Goal: Entertainment & Leisure: Browse casually

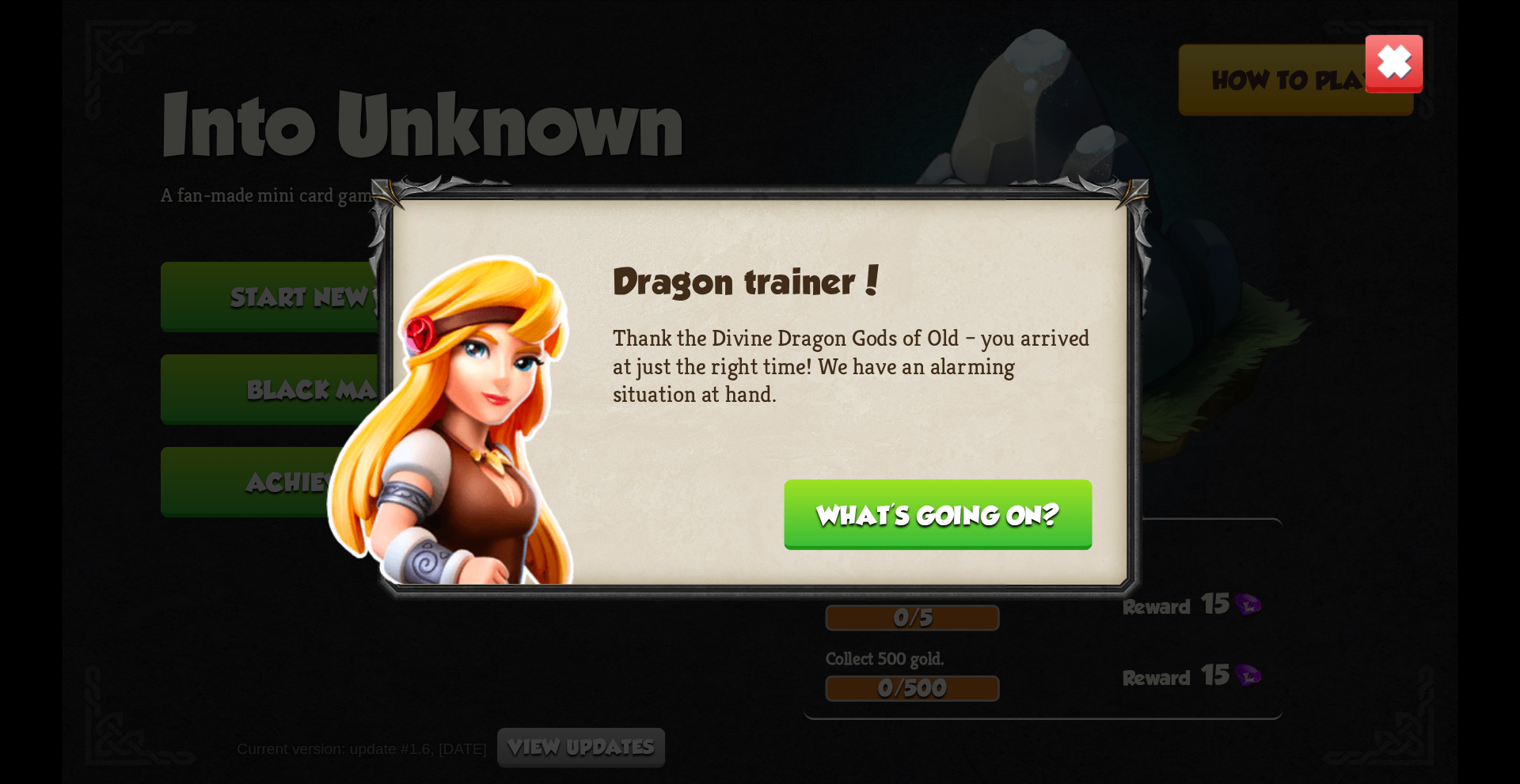
click at [1386, 74] on img at bounding box center [1393, 62] width 61 height 61
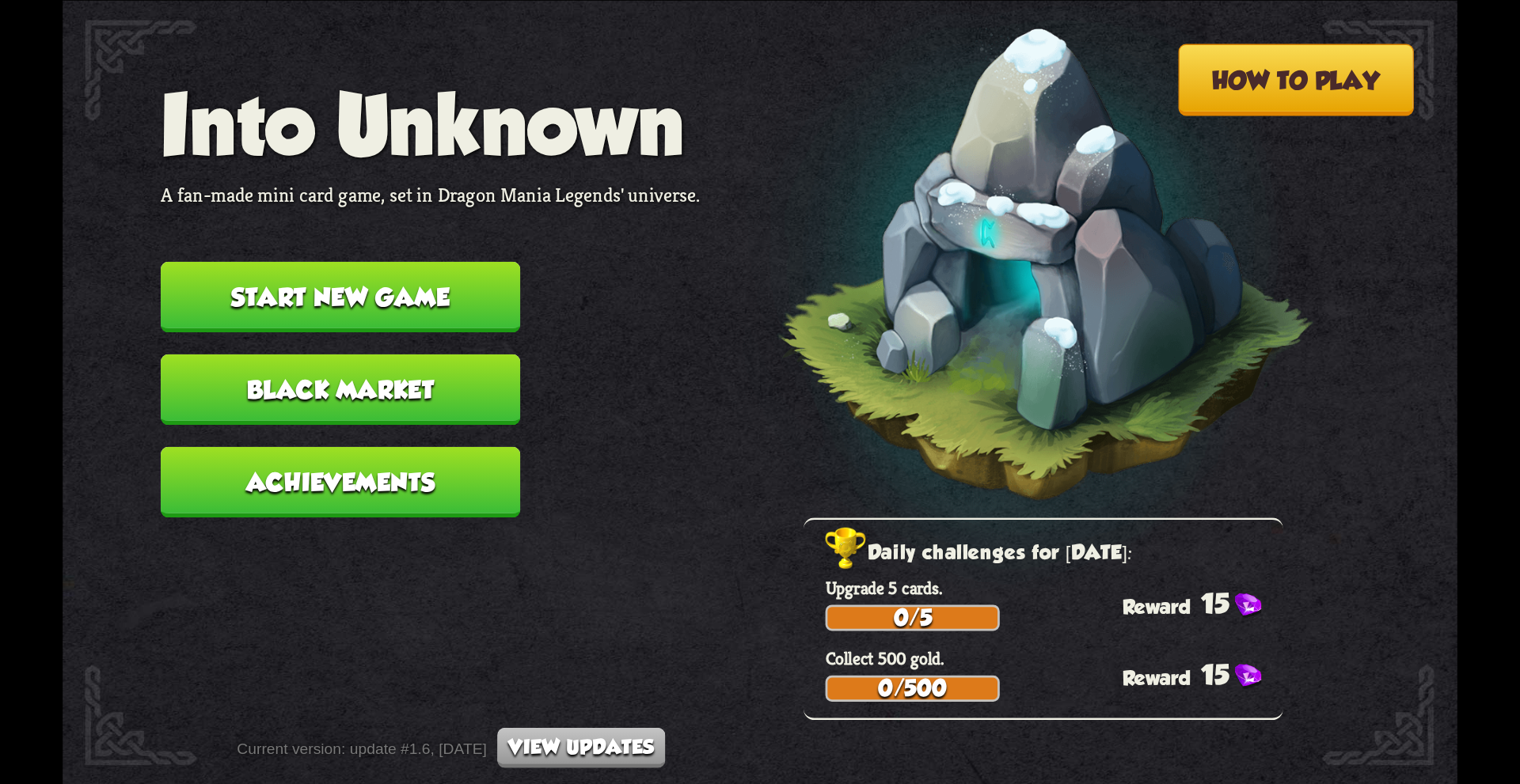
click at [388, 380] on button "Black Market" at bounding box center [340, 389] width 359 height 71
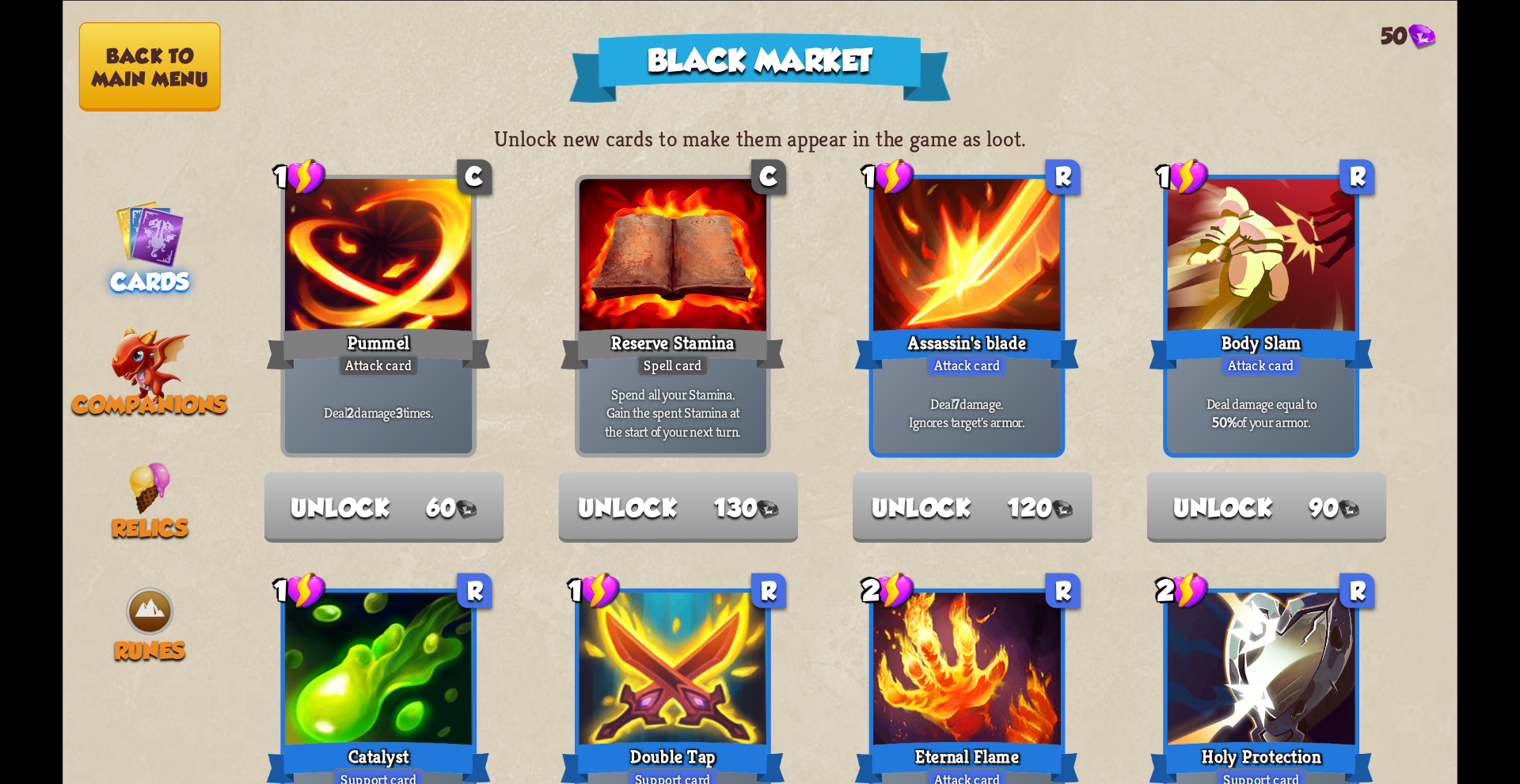
click at [175, 53] on button "Back to main menu" at bounding box center [149, 66] width 142 height 90
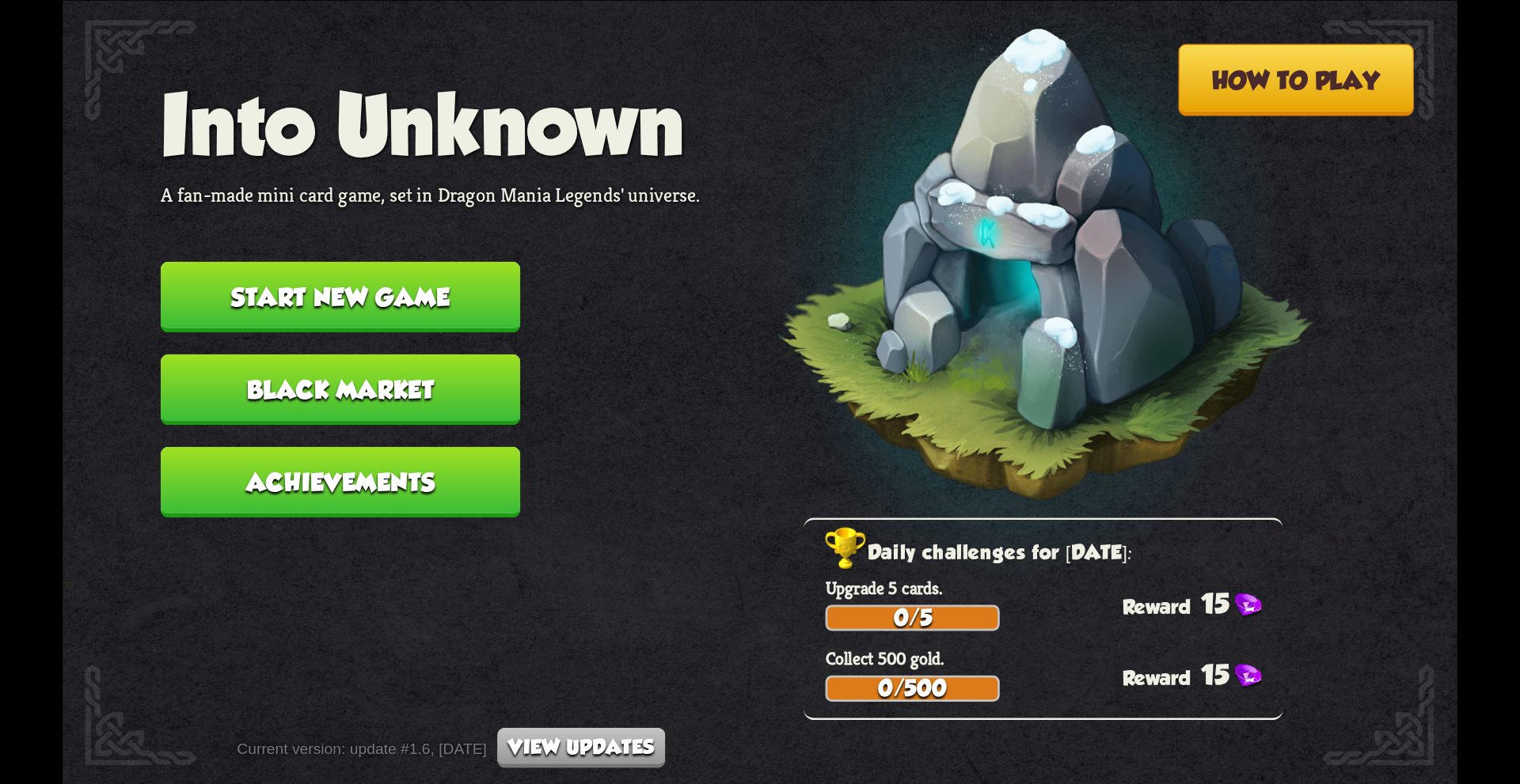
click at [345, 296] on button "Start new game" at bounding box center [340, 297] width 359 height 71
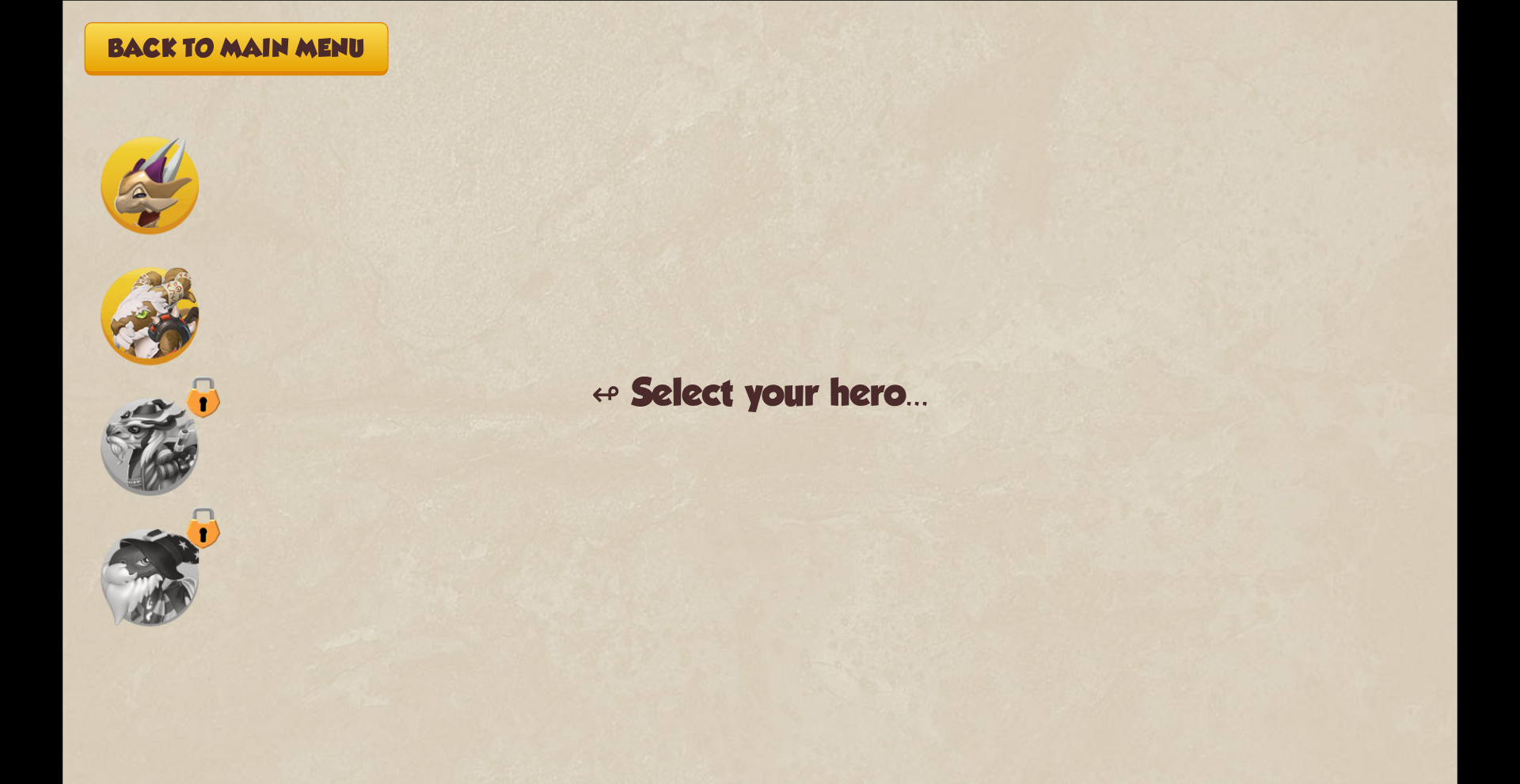
click at [142, 201] on img at bounding box center [149, 184] width 98 height 98
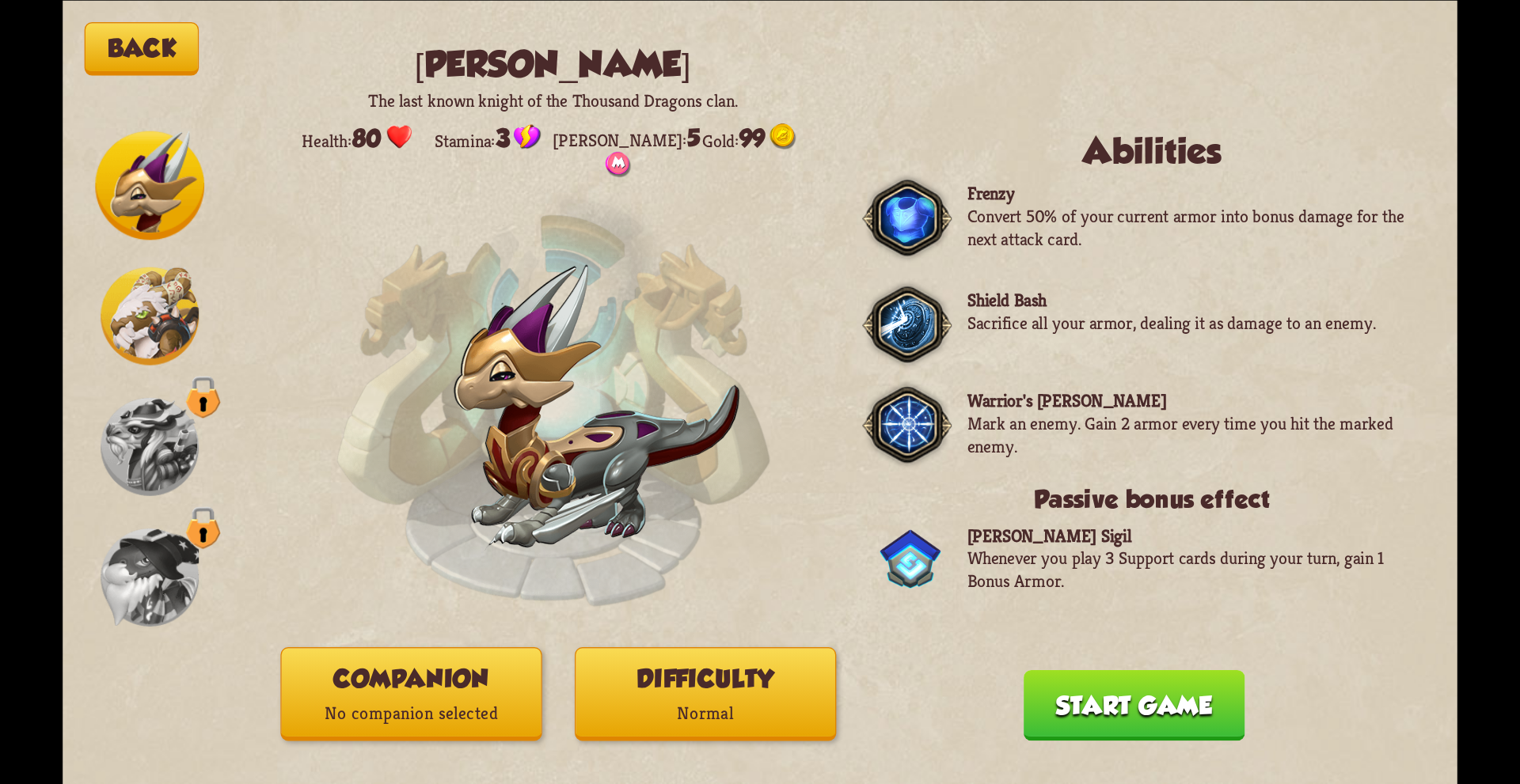
click at [147, 284] on img at bounding box center [149, 316] width 98 height 98
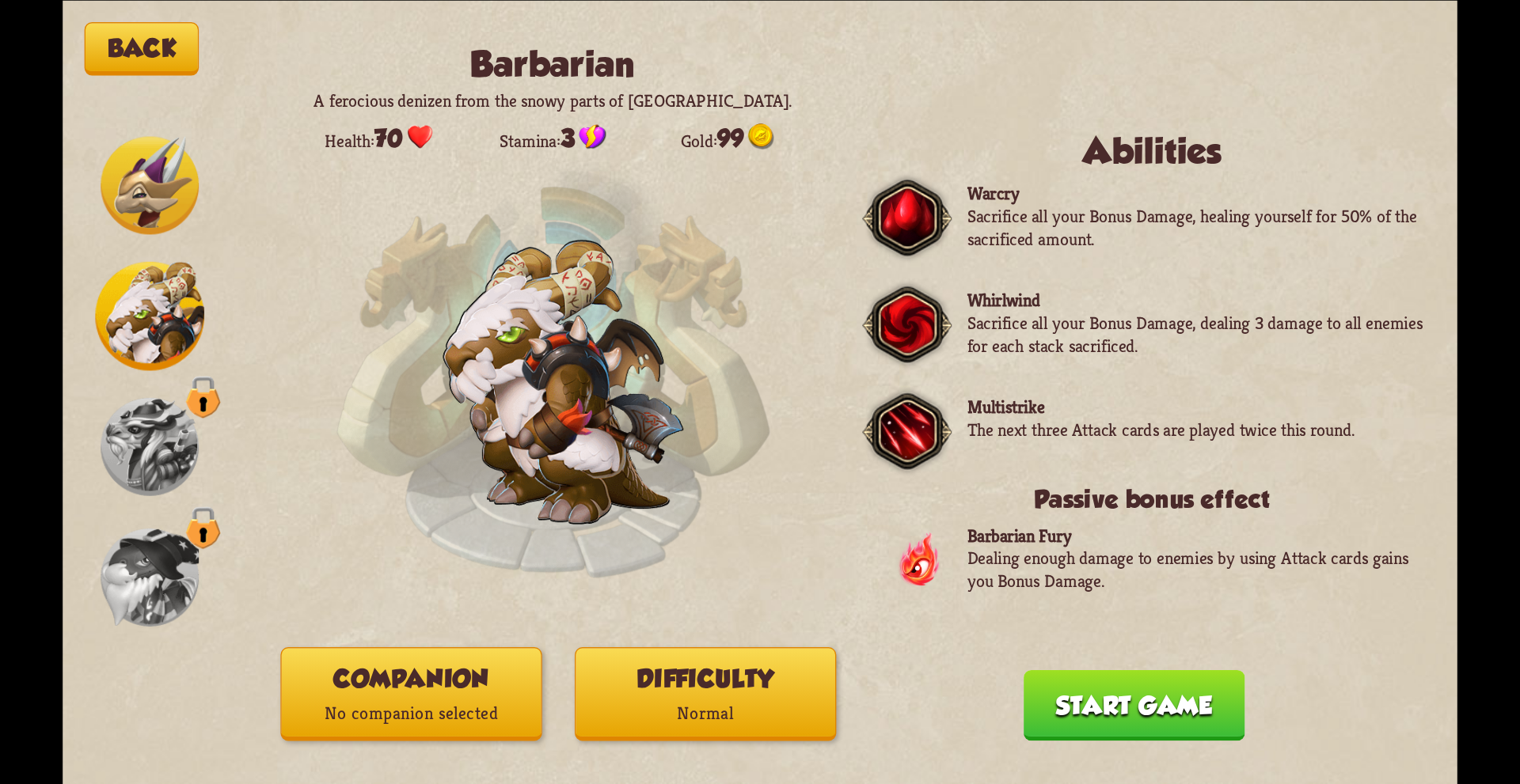
click at [160, 180] on img at bounding box center [149, 184] width 98 height 98
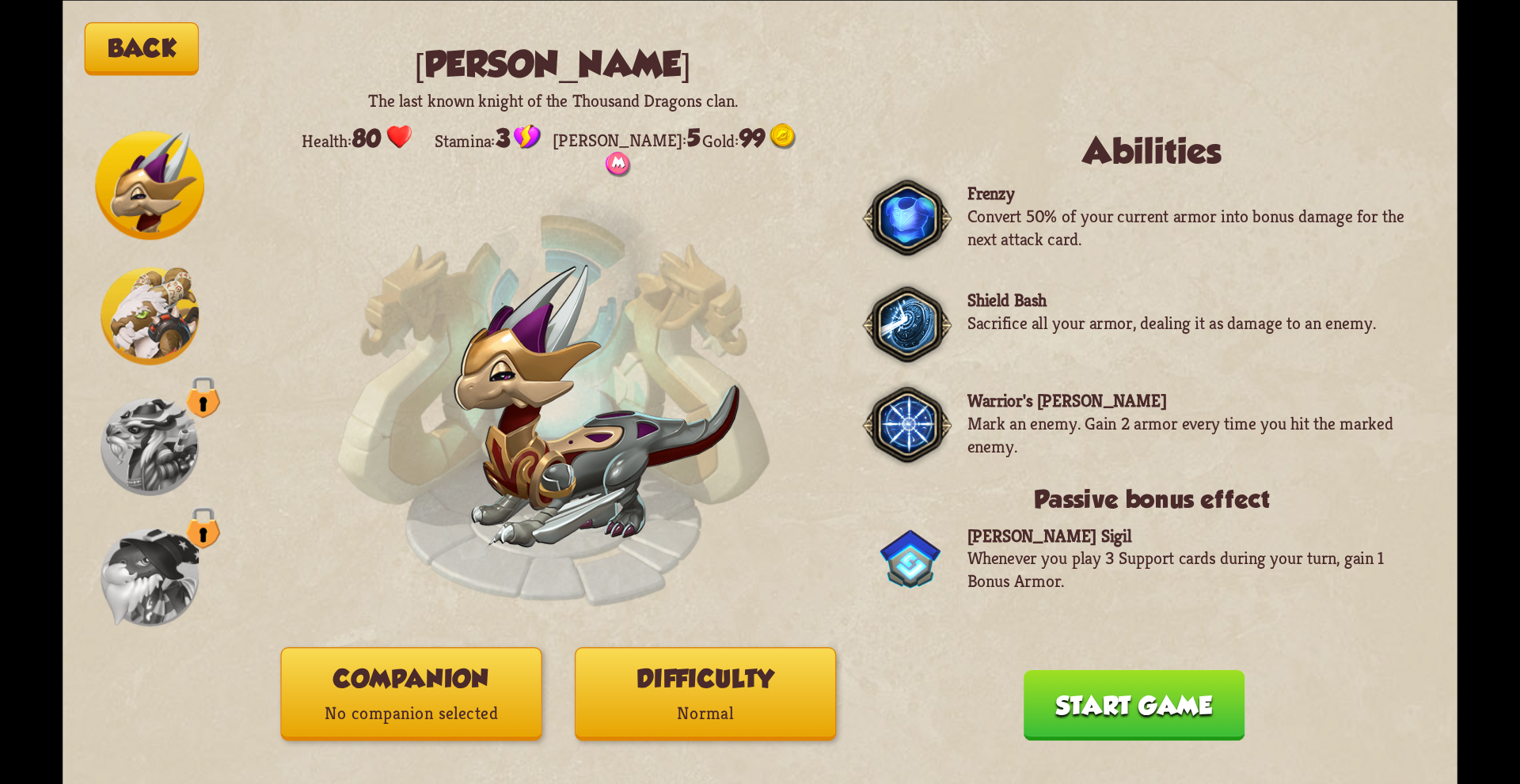
click at [762, 679] on button "Difficulty Normal" at bounding box center [705, 694] width 261 height 93
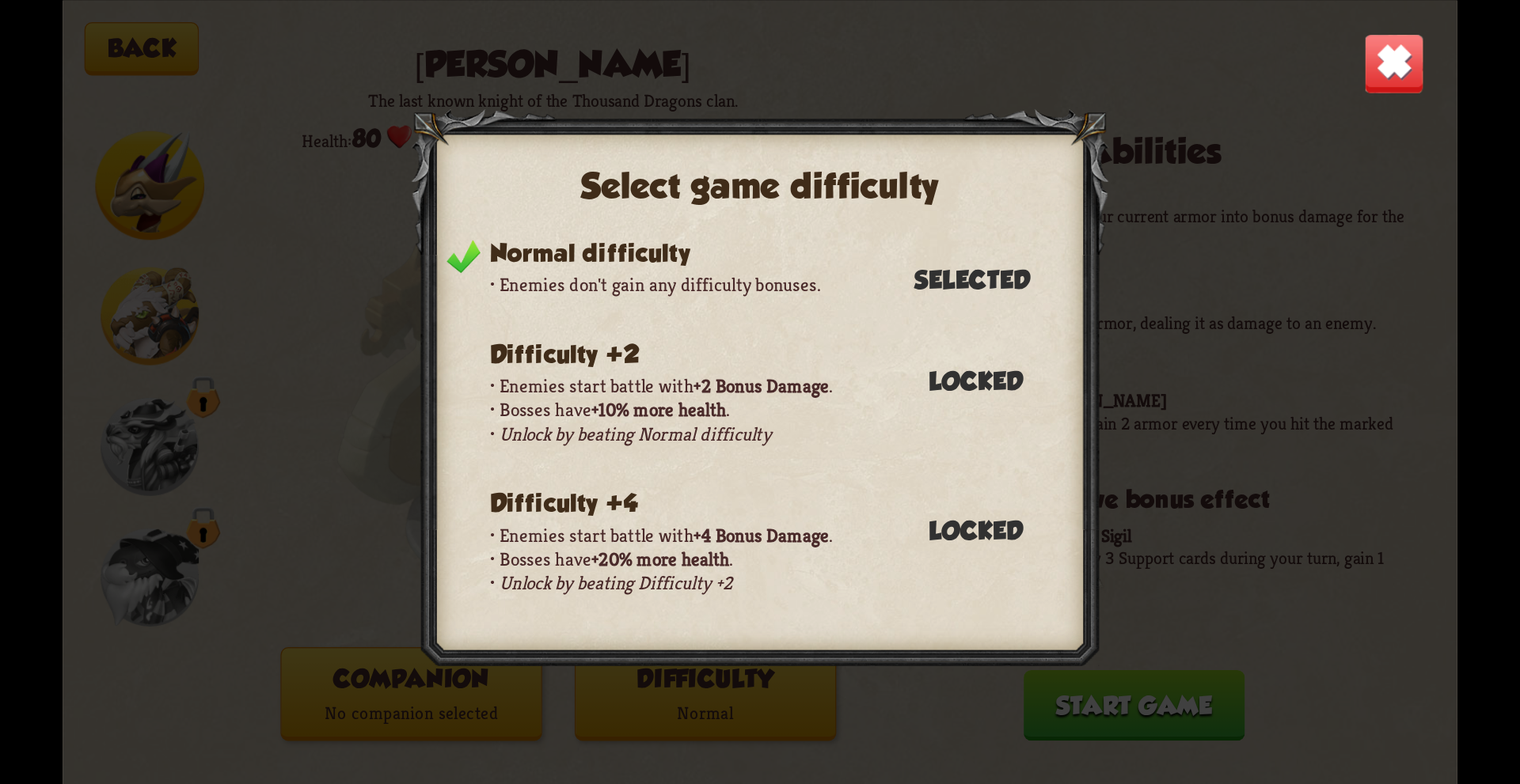
click at [1384, 78] on img at bounding box center [1393, 62] width 61 height 61
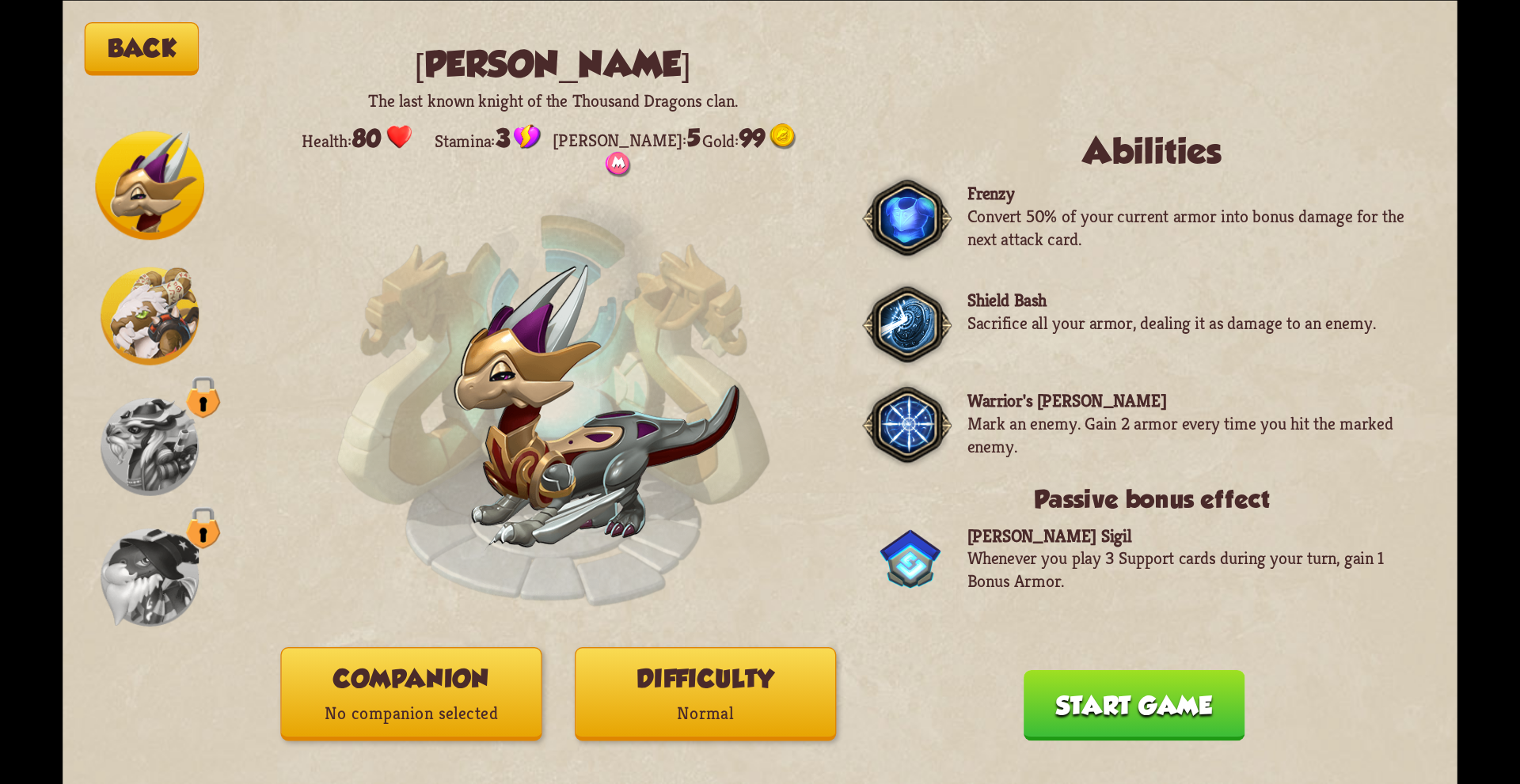
click at [1080, 715] on button "Start game" at bounding box center [1134, 704] width 221 height 71
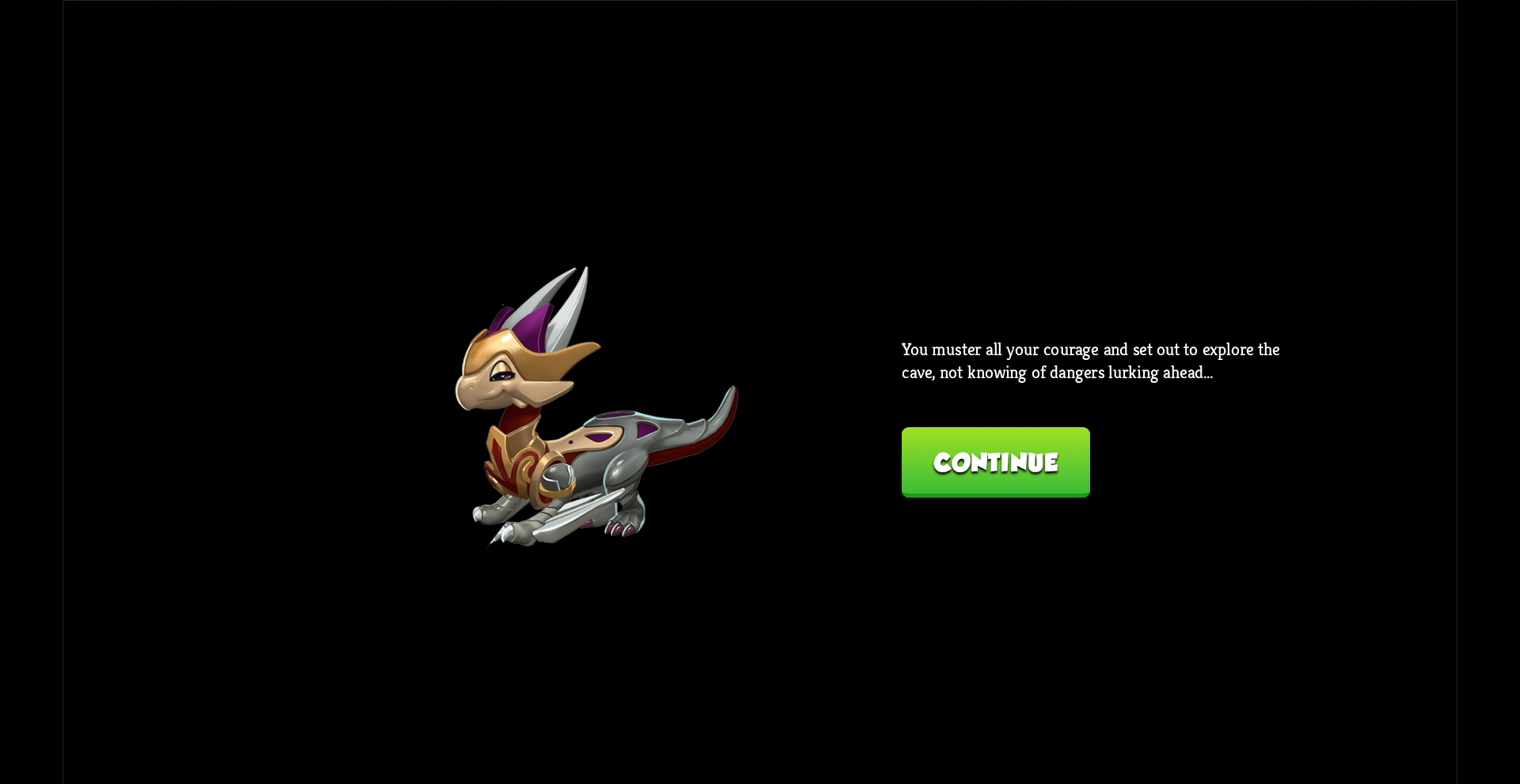
click at [1010, 464] on button "Continue" at bounding box center [995, 462] width 188 height 71
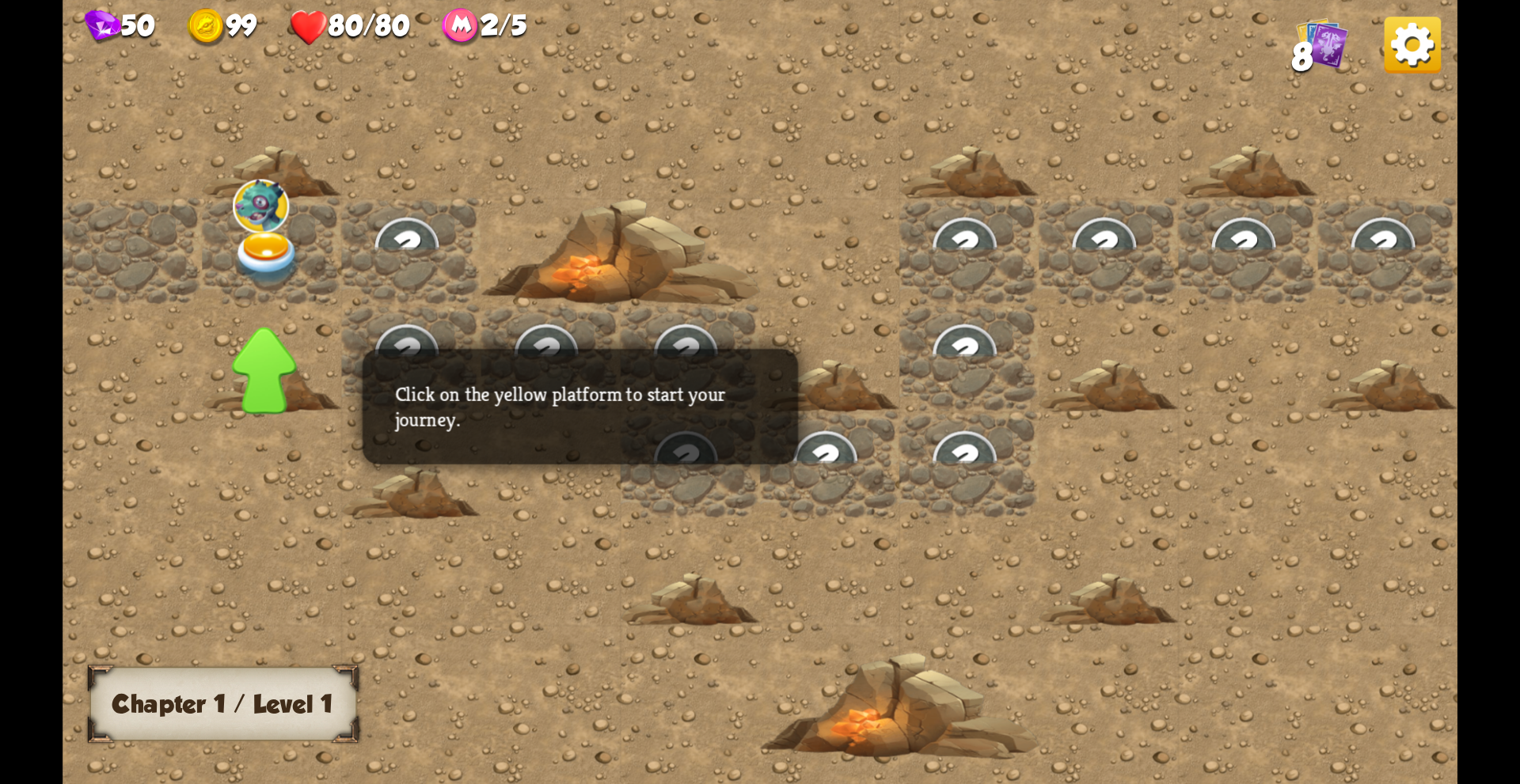
click at [253, 320] on div at bounding box center [263, 364] width 66 height 87
click at [268, 513] on div at bounding box center [968, 392] width 1812 height 814
click at [270, 249] on img at bounding box center [267, 258] width 70 height 54
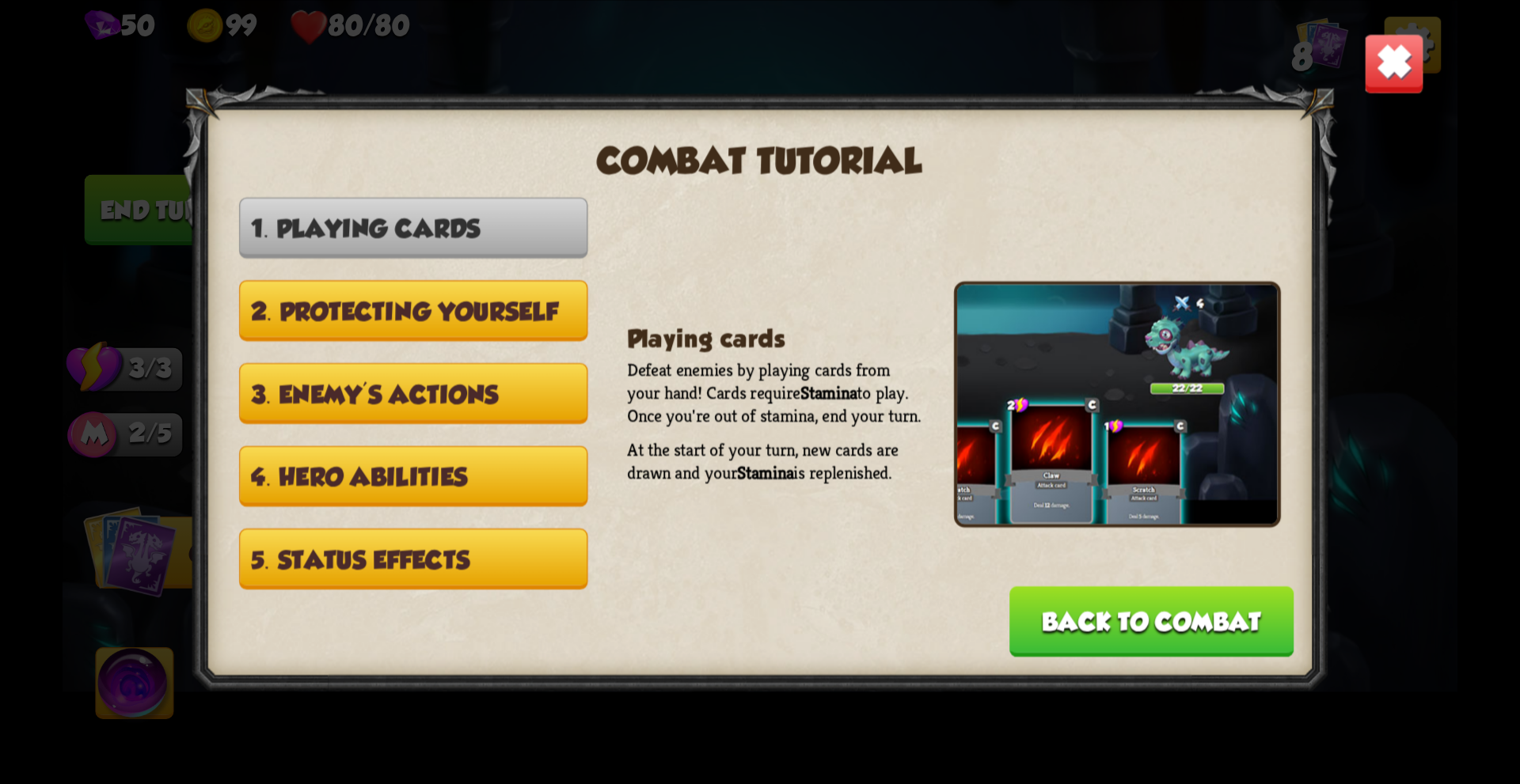
click at [1167, 645] on button "Back to combat" at bounding box center [1151, 620] width 284 height 71
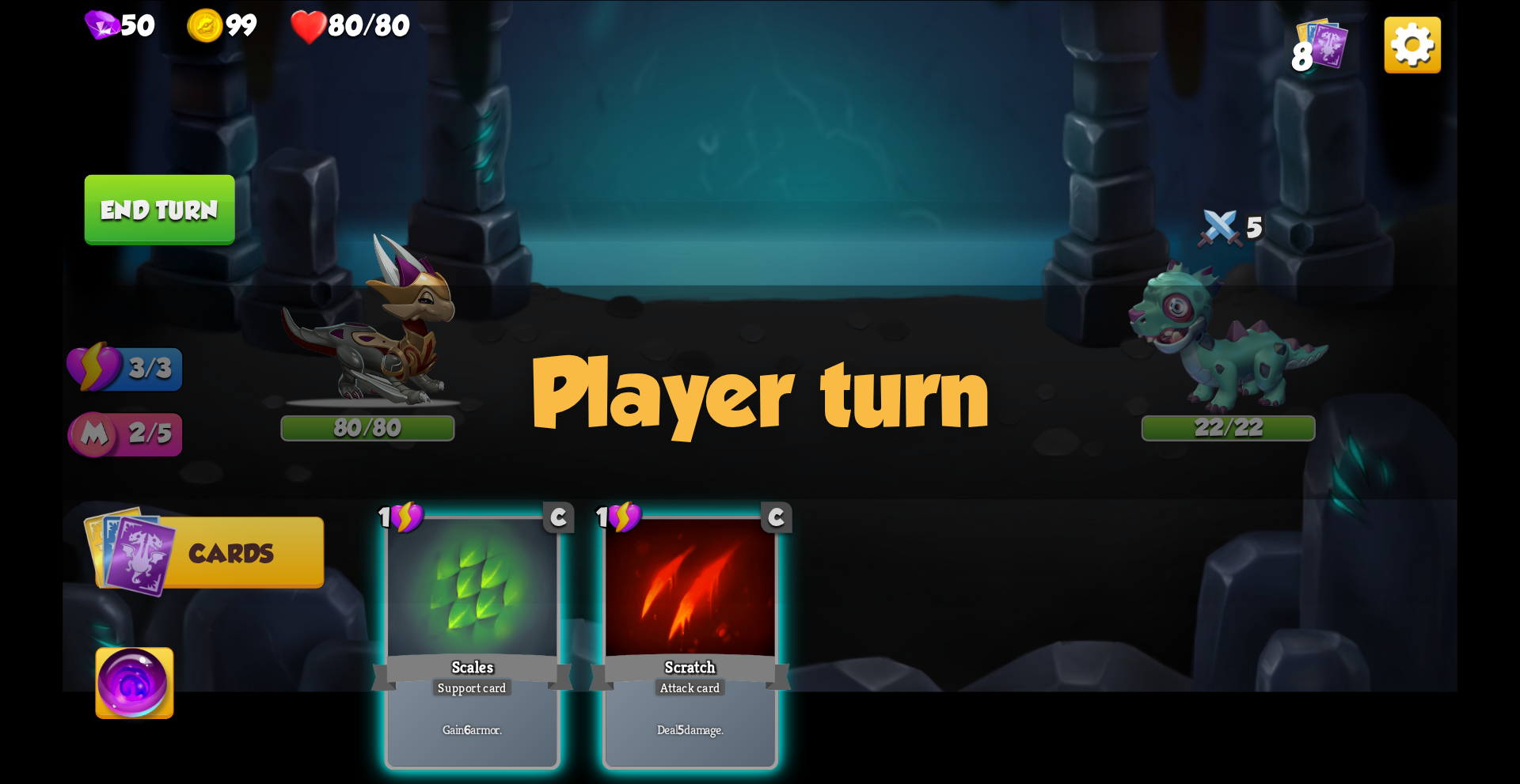
click at [406, 353] on div "Player turn" at bounding box center [759, 392] width 1394 height 214
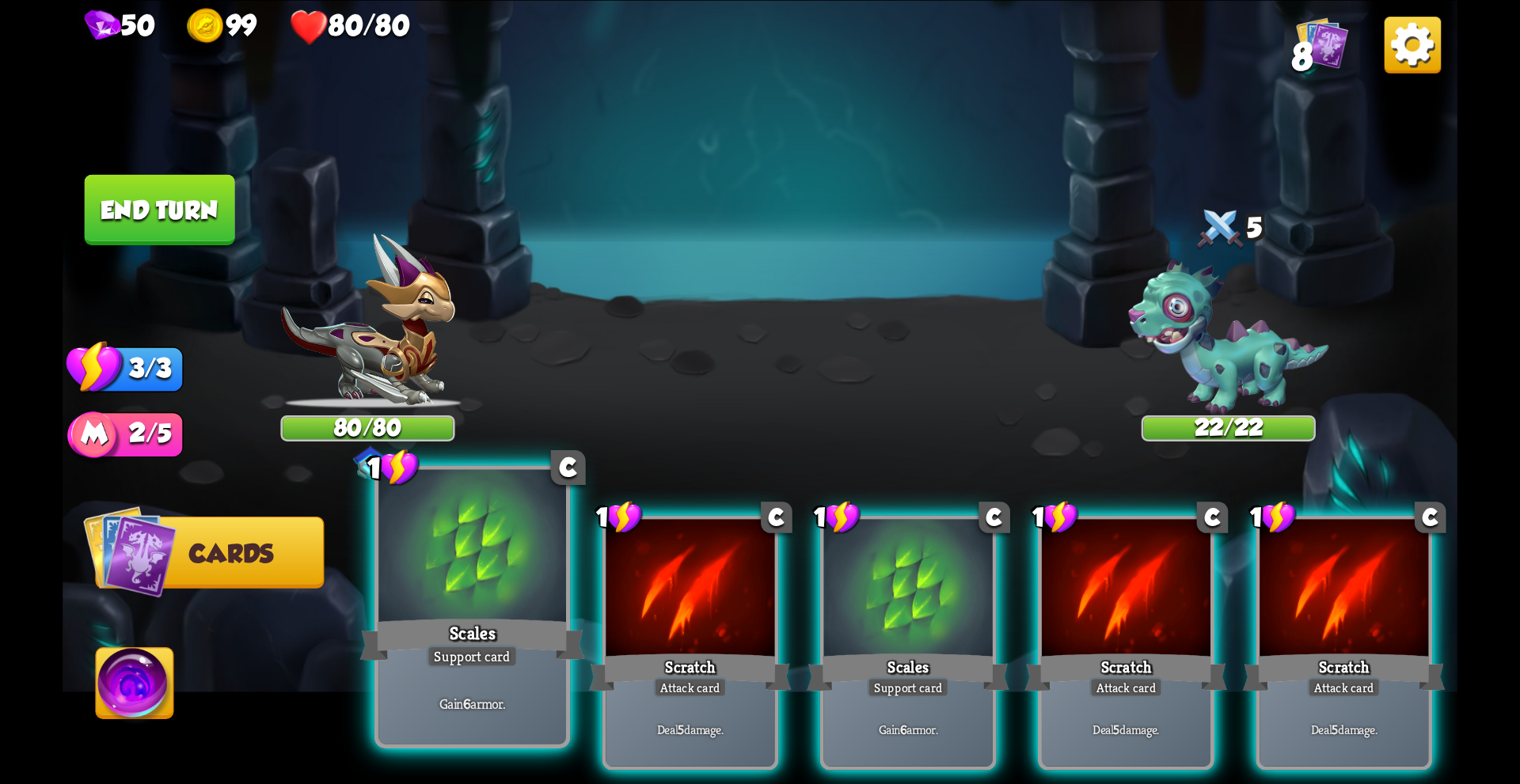
click at [540, 618] on div "Scales" at bounding box center [472, 638] width 224 height 50
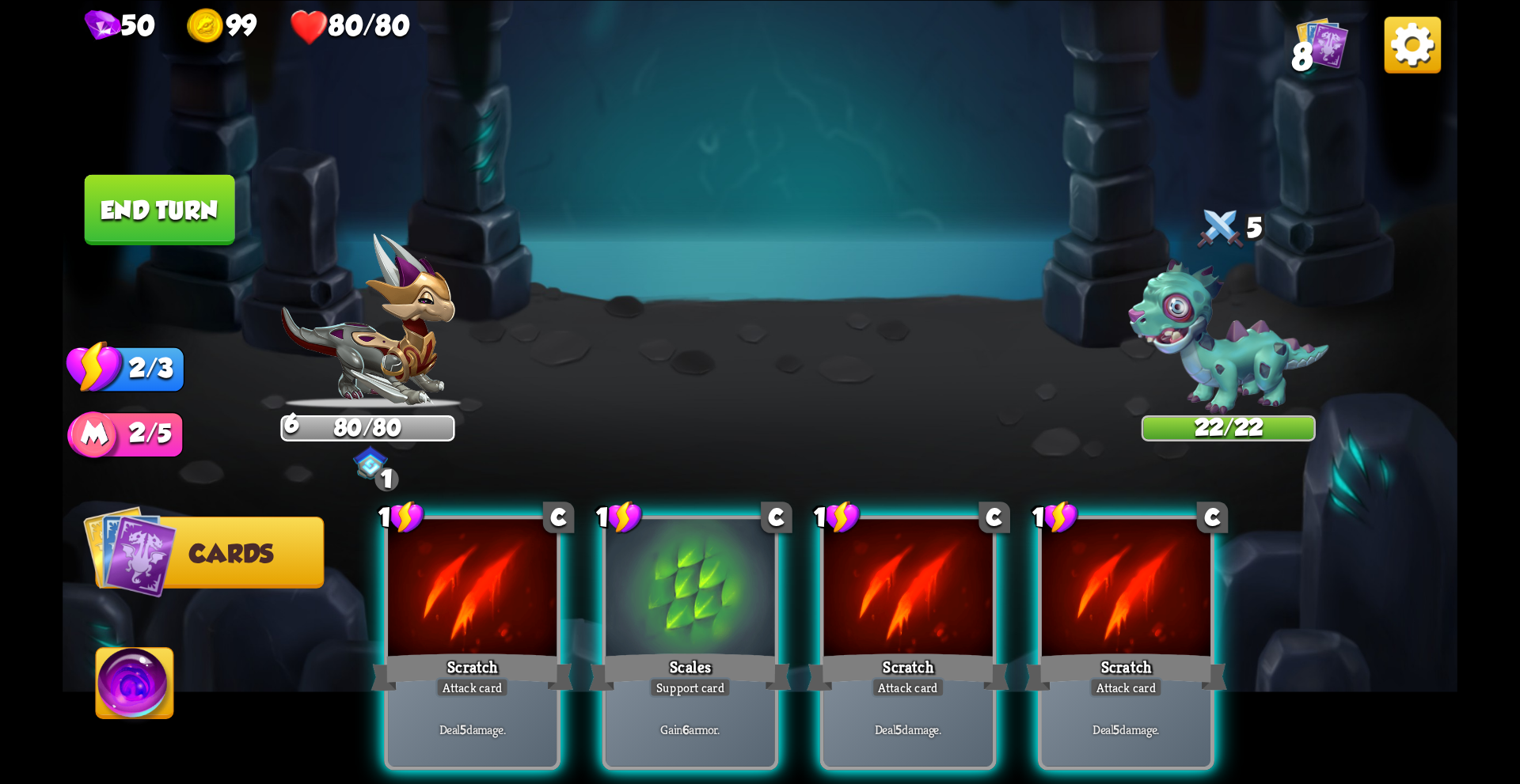
click at [1270, 373] on img at bounding box center [1228, 337] width 200 height 155
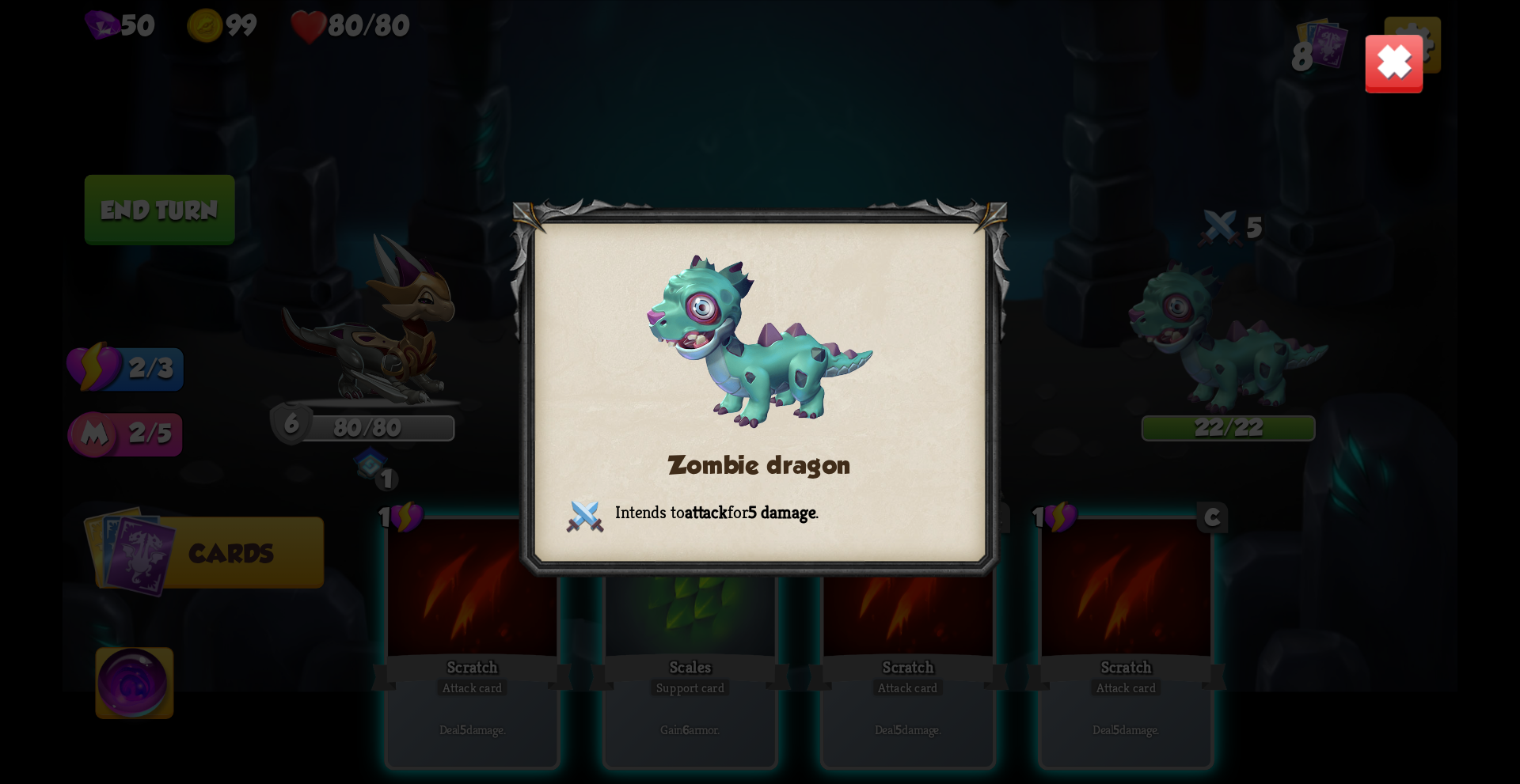
drag, startPoint x: 799, startPoint y: 376, endPoint x: 963, endPoint y: 383, distance: 164.1
click at [799, 376] on img at bounding box center [759, 341] width 225 height 174
drag, startPoint x: 1216, startPoint y: 383, endPoint x: 1420, endPoint y: 48, distance: 392.2
click at [1219, 376] on div "Zombie dragon Intends to attack for 5 damage ." at bounding box center [759, 392] width 1394 height 784
click at [1378, 71] on img at bounding box center [1393, 62] width 61 height 61
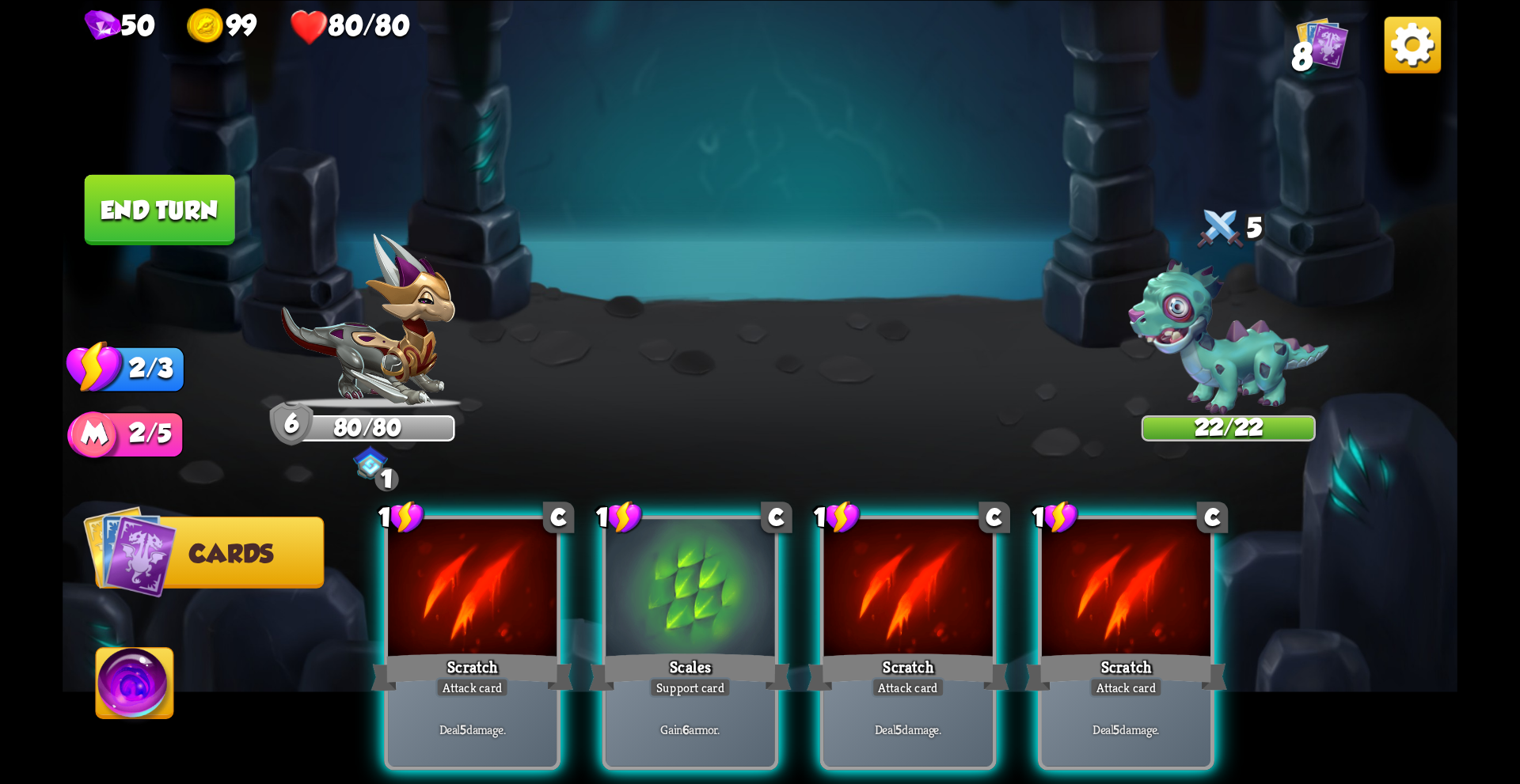
drag, startPoint x: 459, startPoint y: 572, endPoint x: 1069, endPoint y: 483, distance: 616.5
click at [1069, 483] on div "1 C Scratch Attack card Deal 5 damage. 1 C Scales Support card Gain 6 armor. 1 …" at bounding box center [898, 609] width 1116 height 348
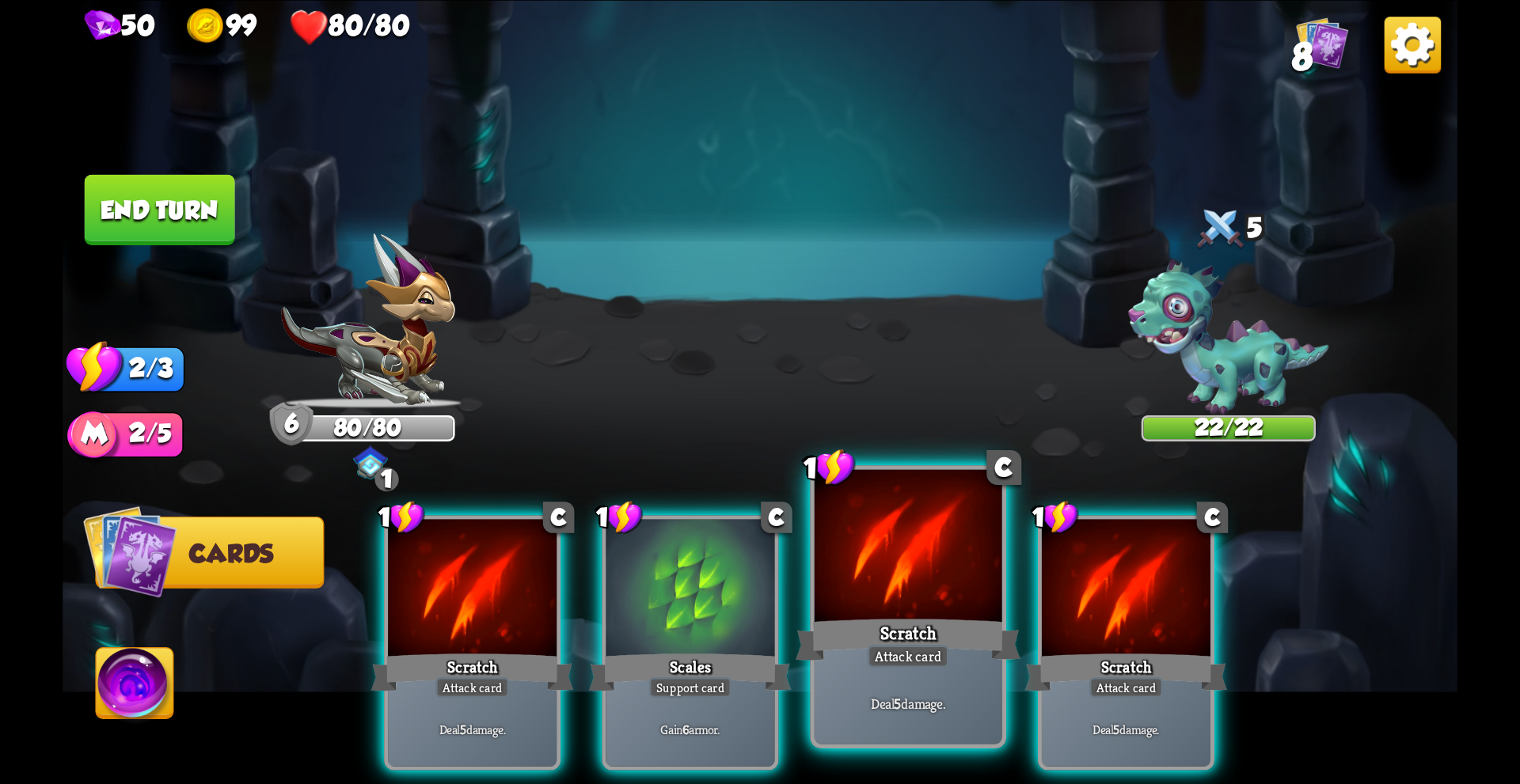
drag, startPoint x: 1087, startPoint y: 551, endPoint x: 914, endPoint y: 590, distance: 177.3
click at [914, 590] on div "1 C Scratch Attack card Deal 5 damage. 1 C Scales Support card Gain 6 armor. 1 …" at bounding box center [898, 609] width 1116 height 348
drag, startPoint x: 914, startPoint y: 586, endPoint x: 855, endPoint y: 566, distance: 62.3
click at [912, 585] on div at bounding box center [907, 548] width 187 height 158
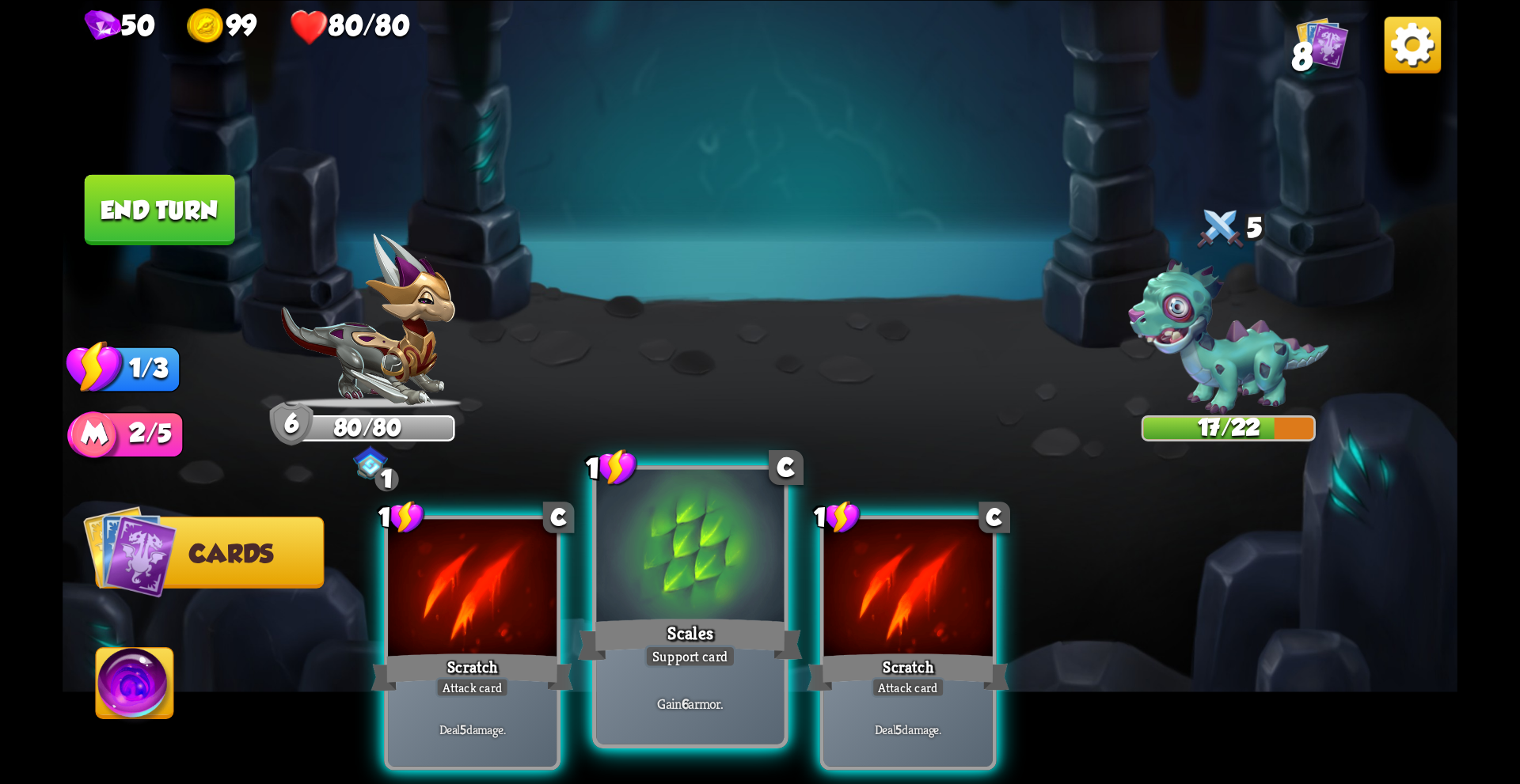
click at [730, 559] on div at bounding box center [690, 548] width 187 height 158
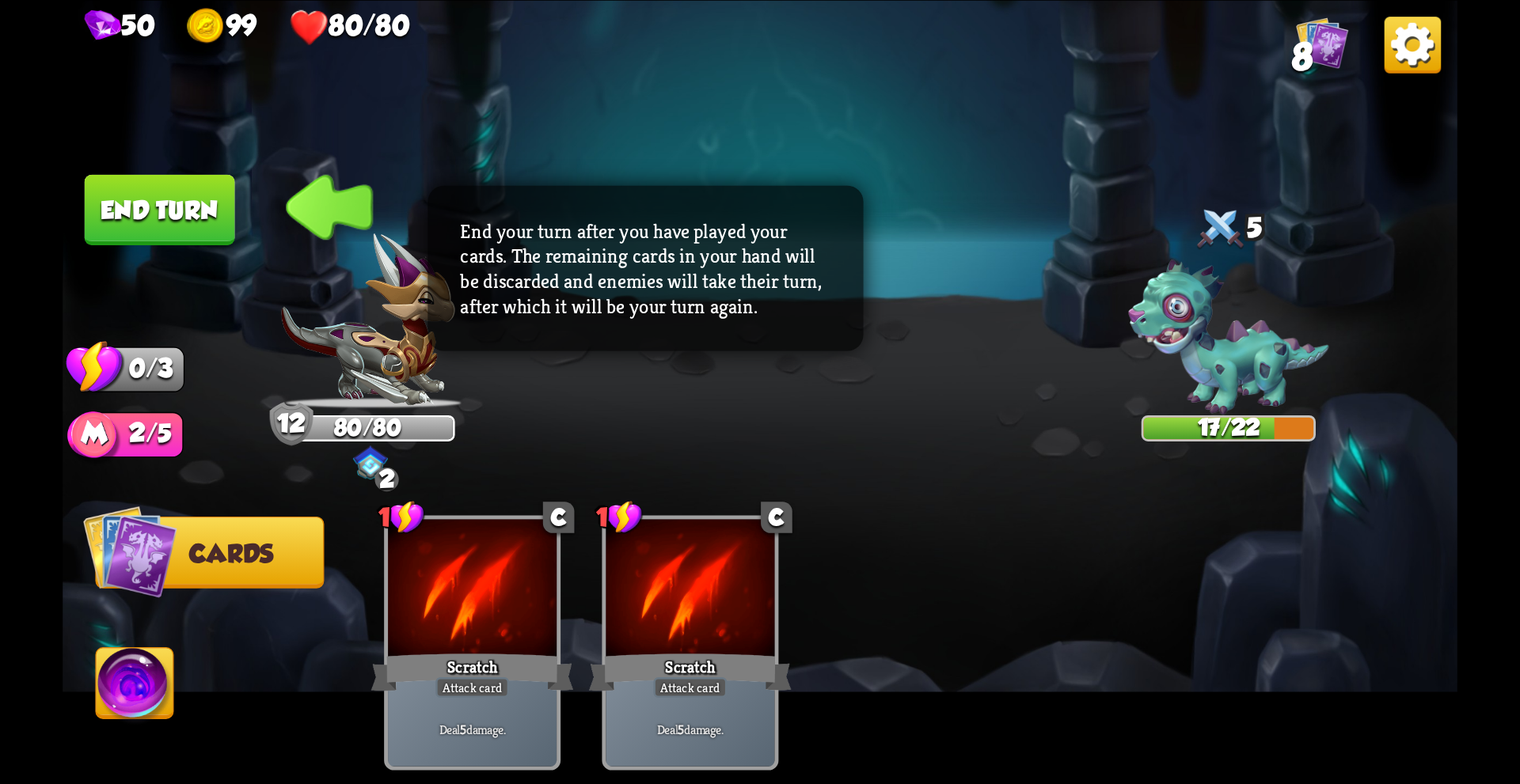
click at [194, 205] on button "End turn" at bounding box center [159, 210] width 154 height 72
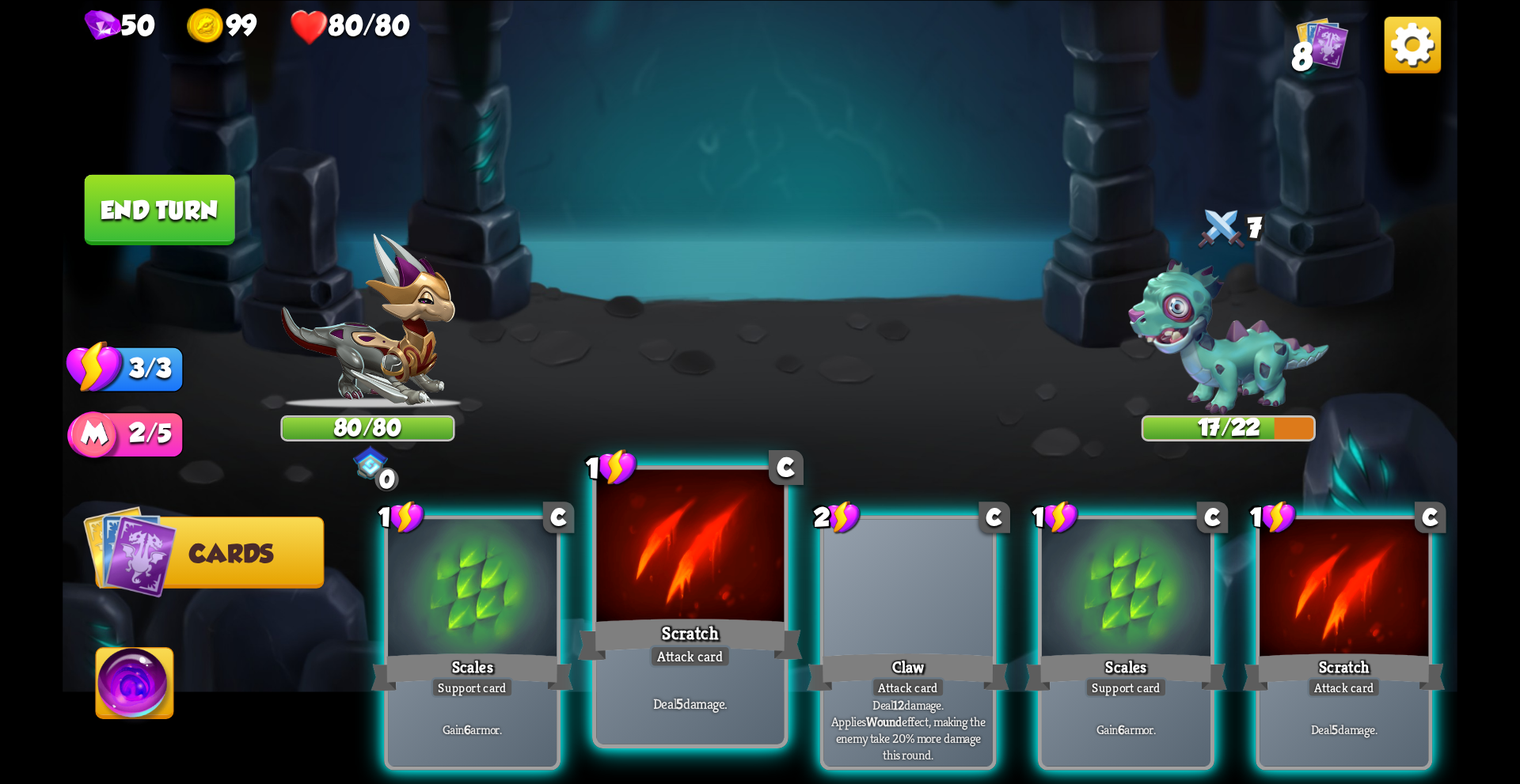
click at [717, 588] on div at bounding box center [690, 548] width 187 height 158
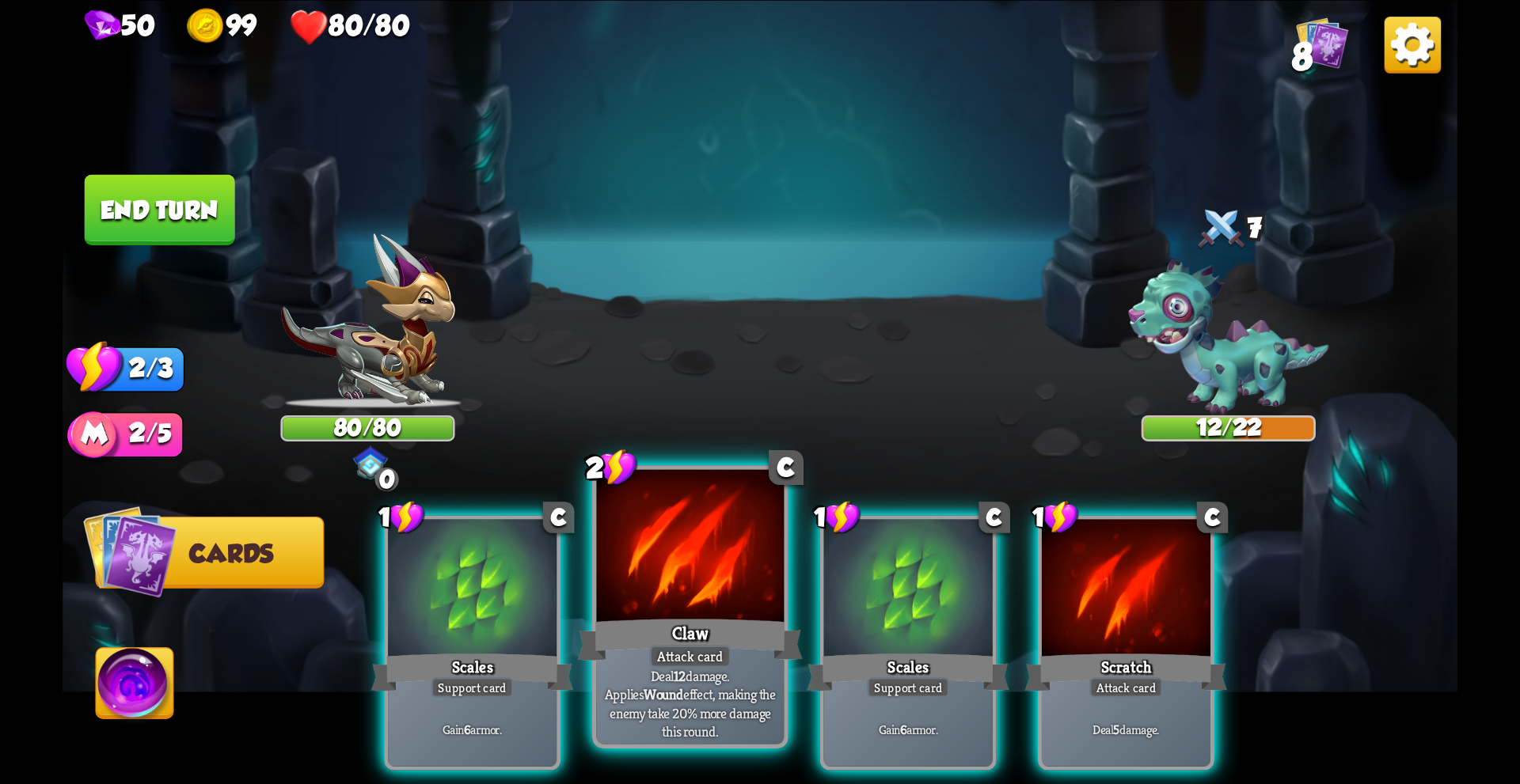
click at [680, 595] on div at bounding box center [690, 548] width 187 height 158
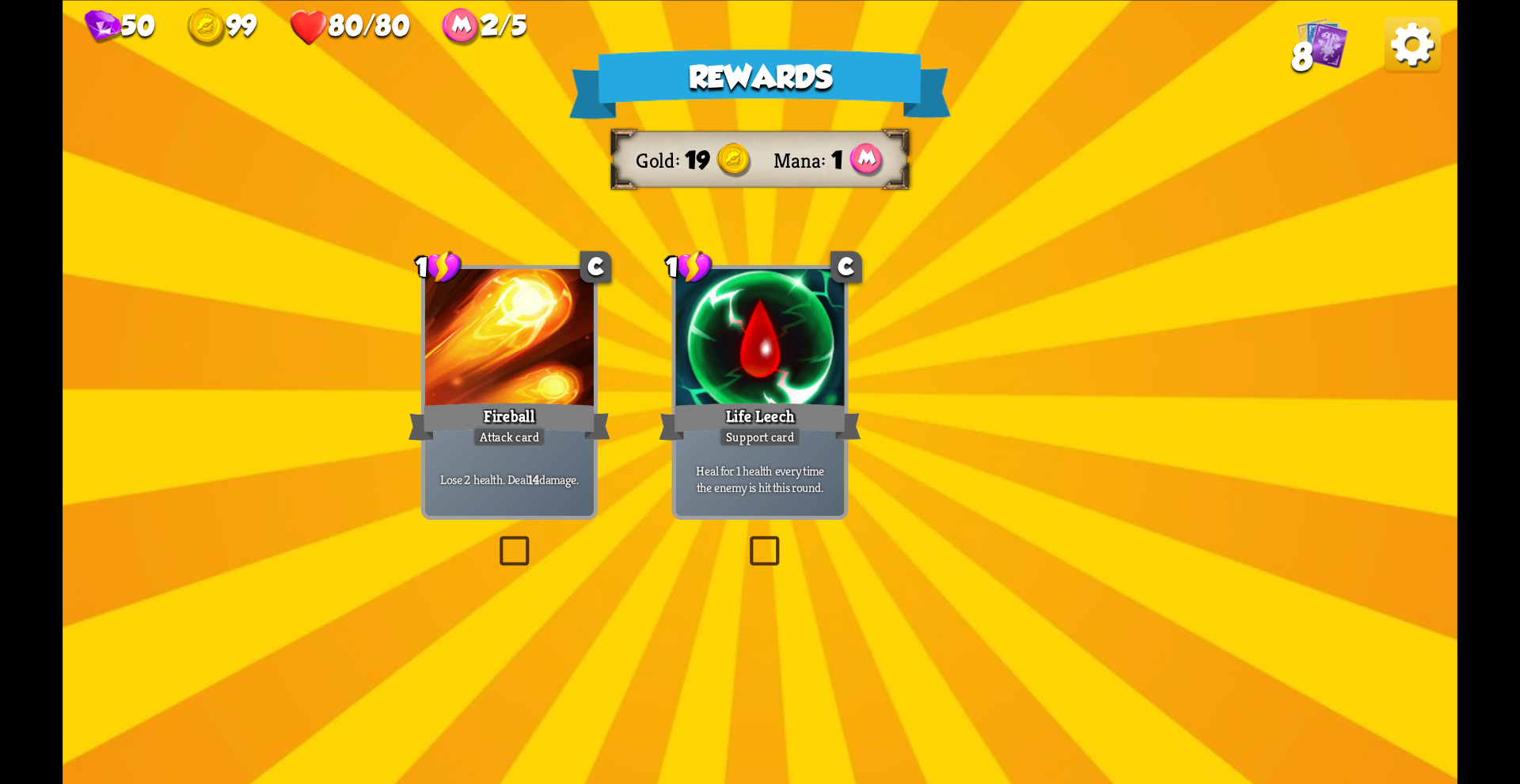
click at [765, 374] on div "Rewards Gold 19 Mana 1 Select a card 1 C Fireball Attack card Lose 2 health. De…" at bounding box center [759, 392] width 1394 height 784
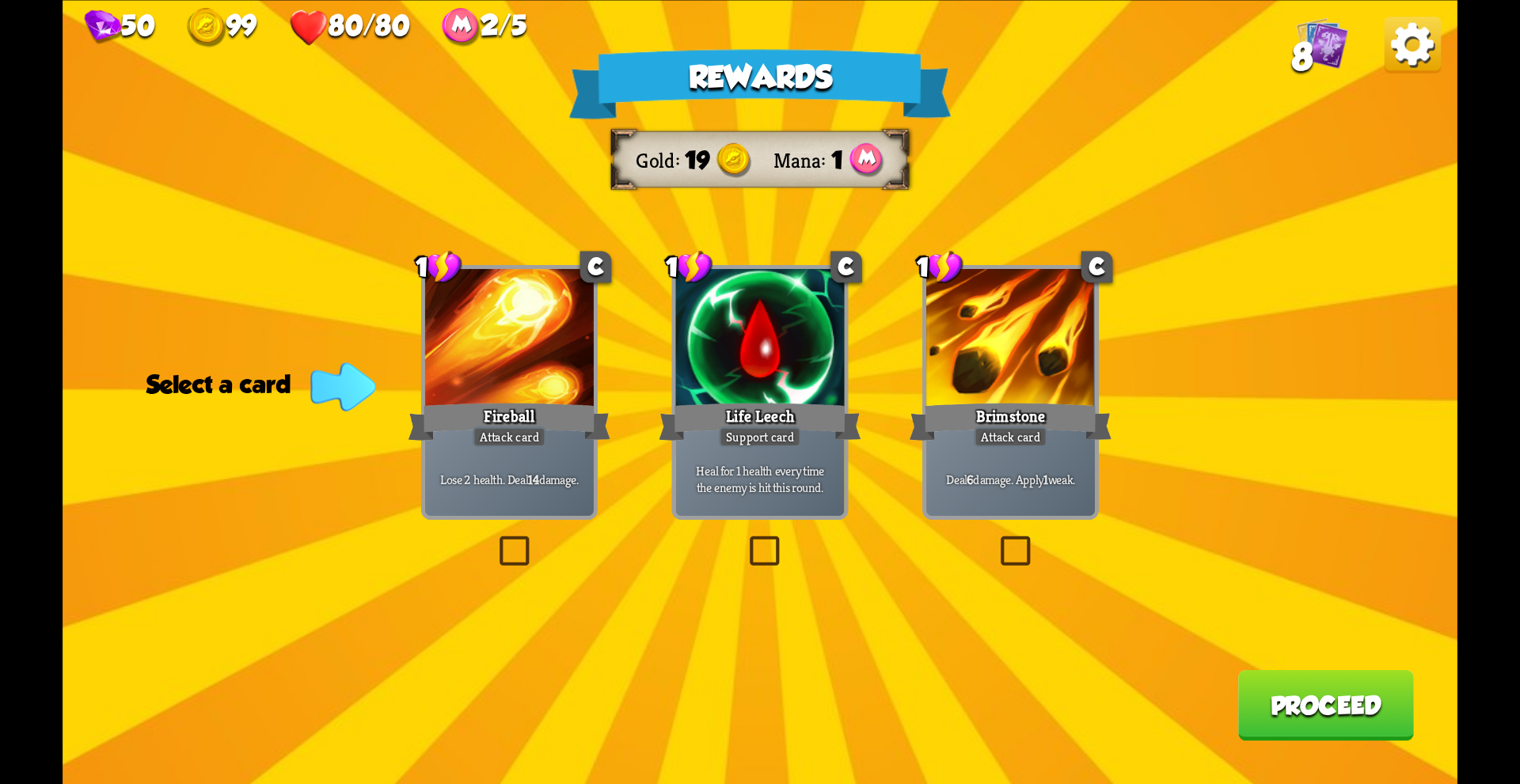
drag, startPoint x: 1022, startPoint y: 541, endPoint x: 772, endPoint y: 502, distance: 253.0
click at [977, 543] on div "Rewards Gold 19 Mana 1 Select a card 1 C Fireball Attack card Lose 2 health. De…" at bounding box center [759, 392] width 1394 height 784
click at [451, 379] on div at bounding box center [509, 339] width 168 height 142
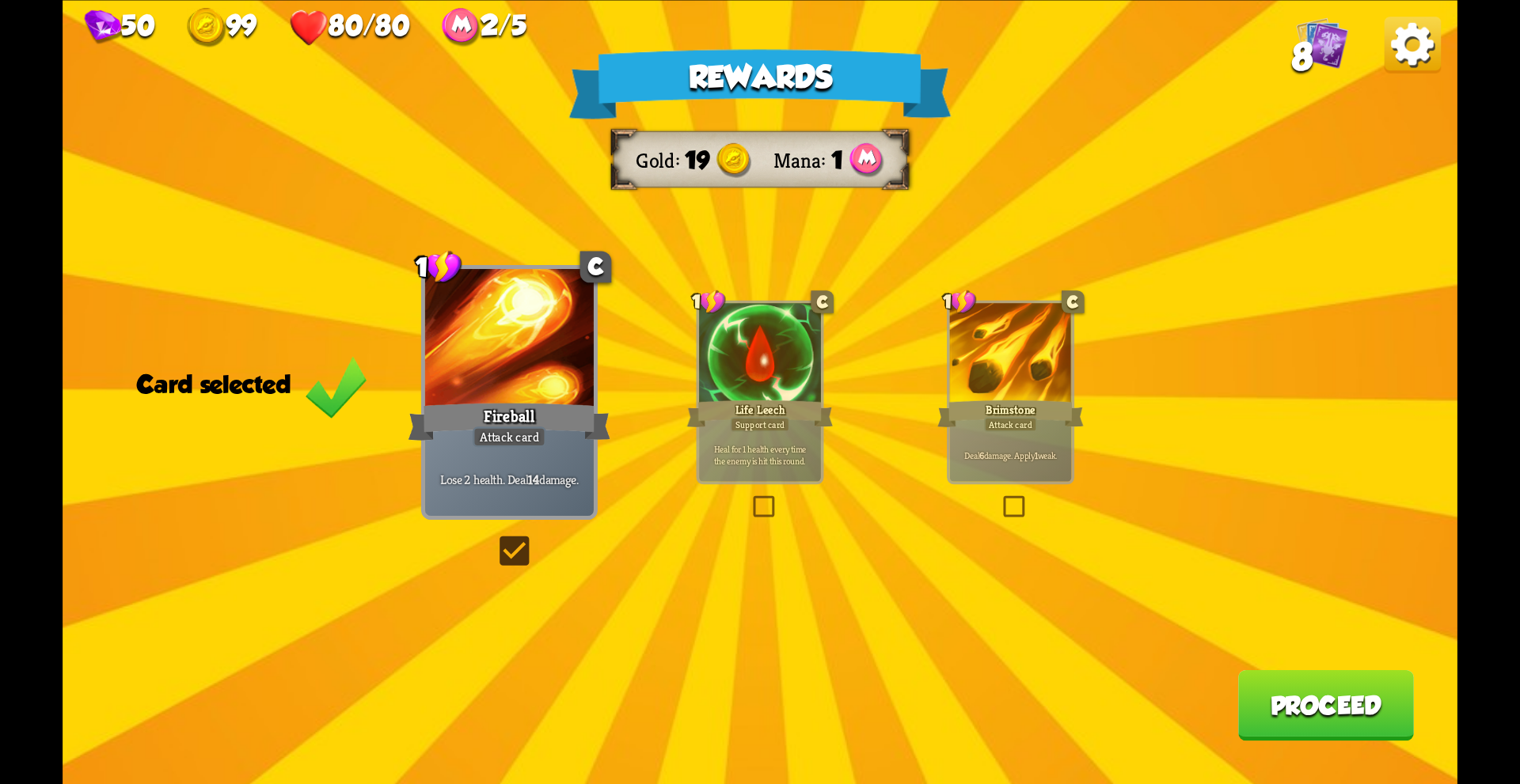
click at [762, 413] on div "Life Leech" at bounding box center [760, 413] width 147 height 33
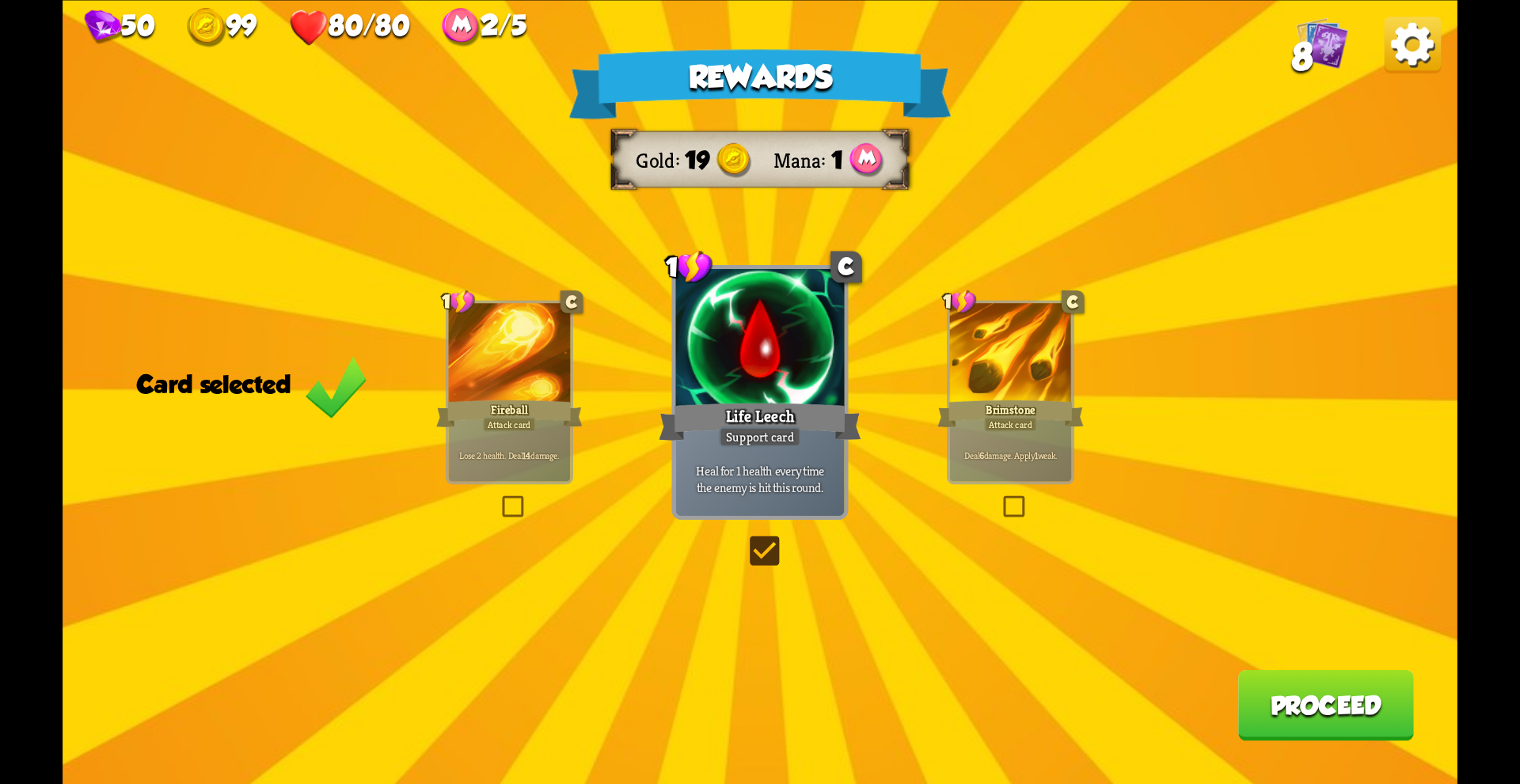
click at [535, 406] on div "Fireball" at bounding box center [509, 413] width 147 height 33
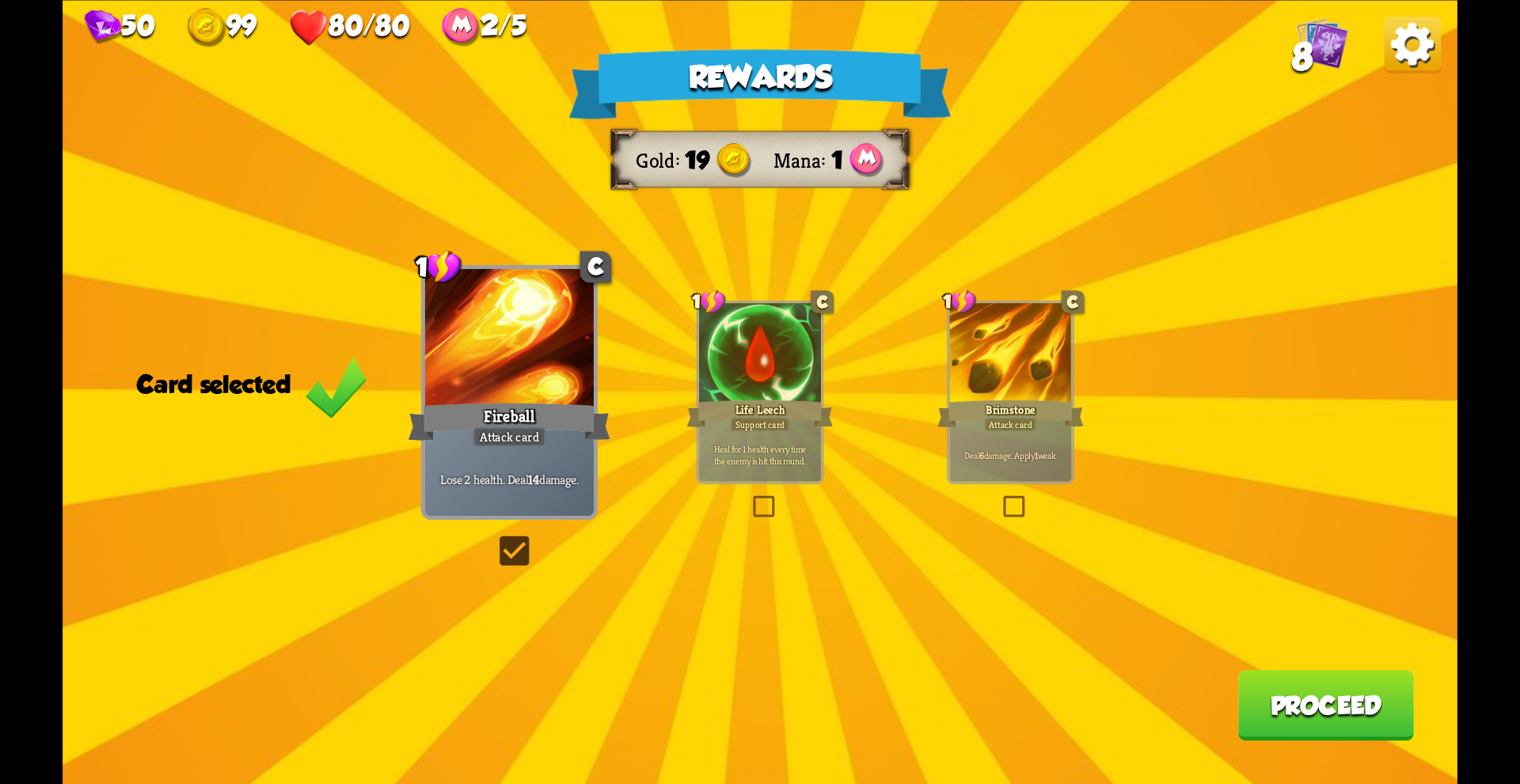
click at [1296, 694] on button "Proceed" at bounding box center [1325, 704] width 176 height 71
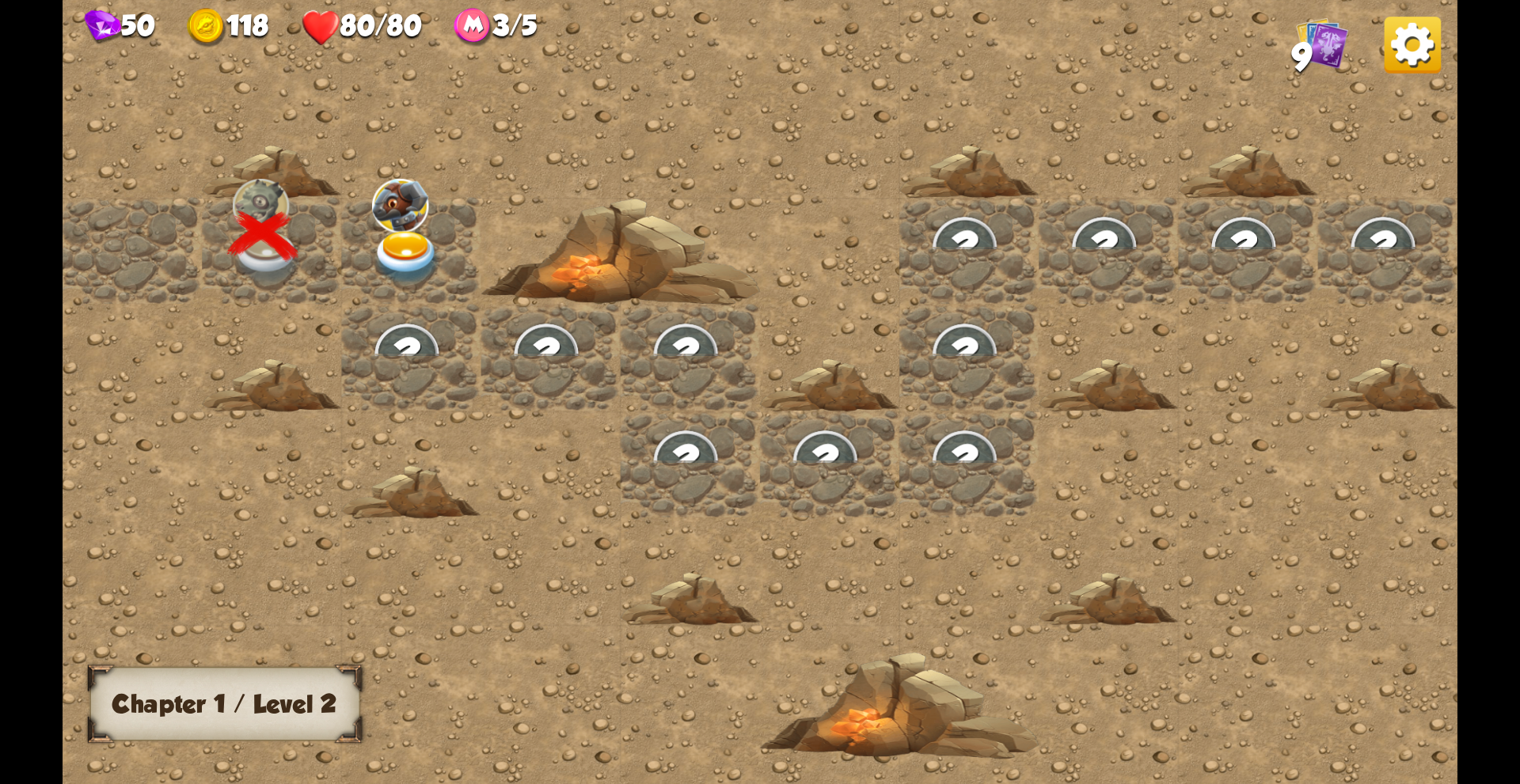
click at [400, 232] on img at bounding box center [406, 258] width 70 height 54
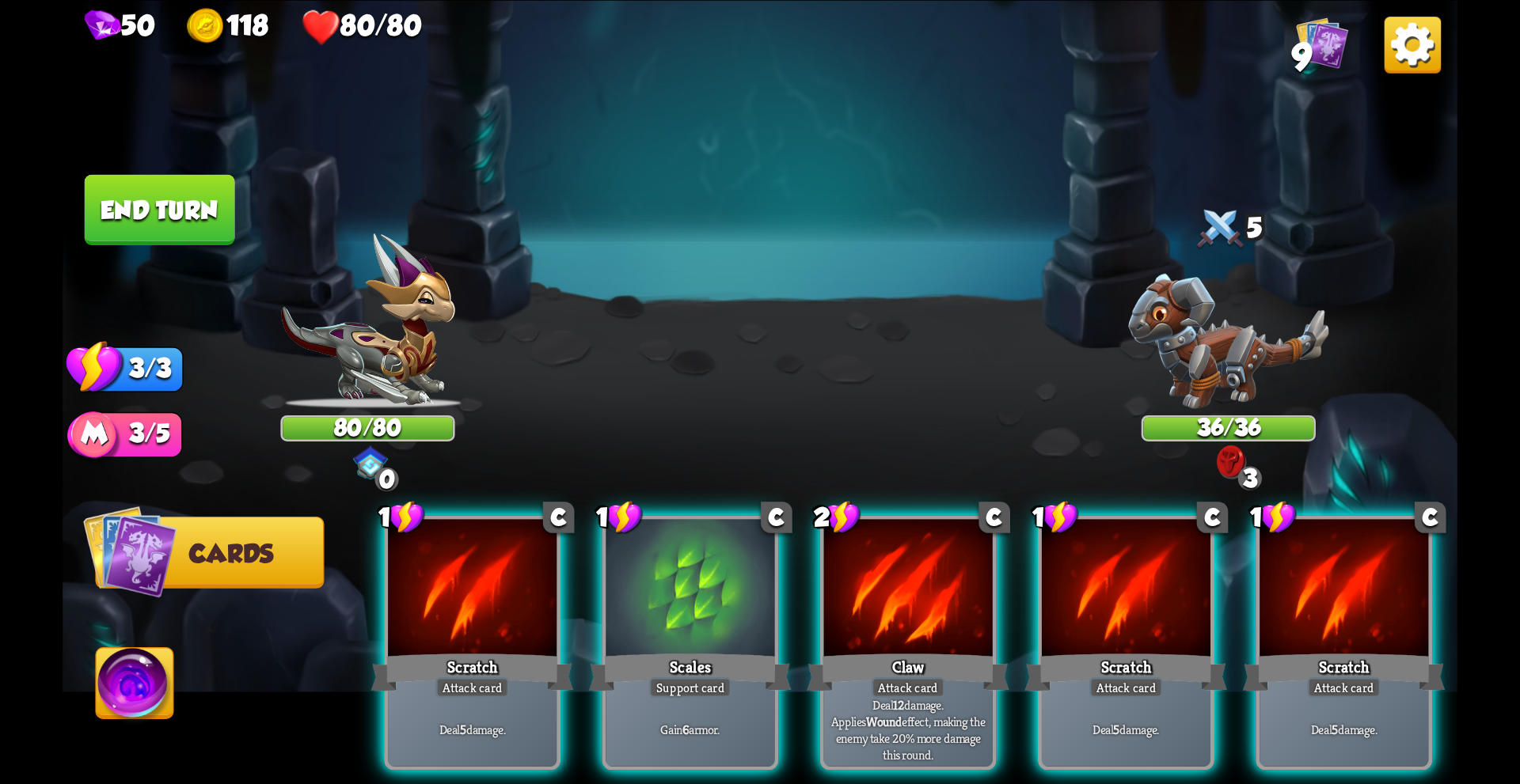
click at [232, 518] on button "Cards" at bounding box center [209, 552] width 229 height 72
click at [248, 534] on button "Cards" at bounding box center [209, 552] width 229 height 72
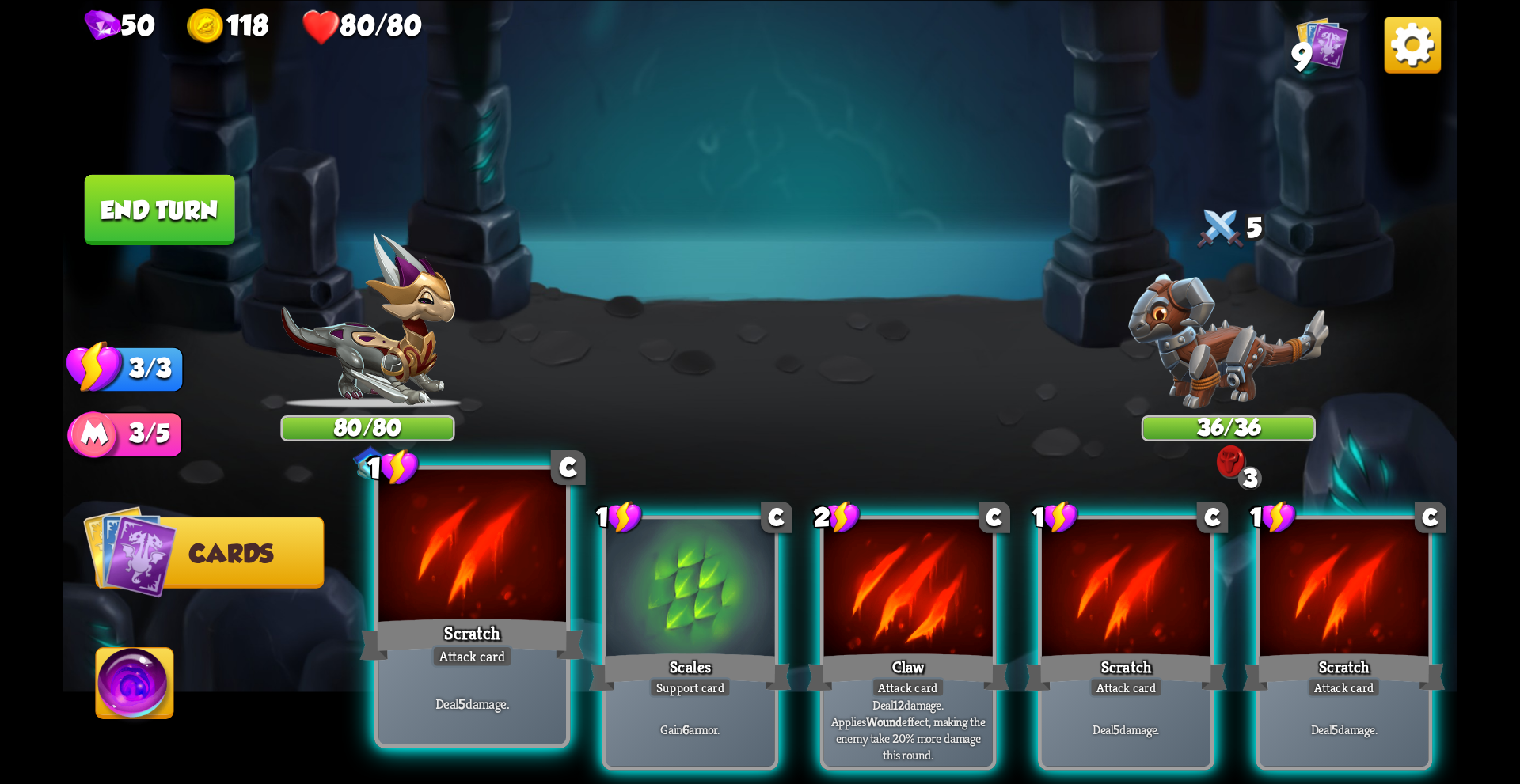
click at [536, 617] on div "Scratch" at bounding box center [472, 638] width 224 height 50
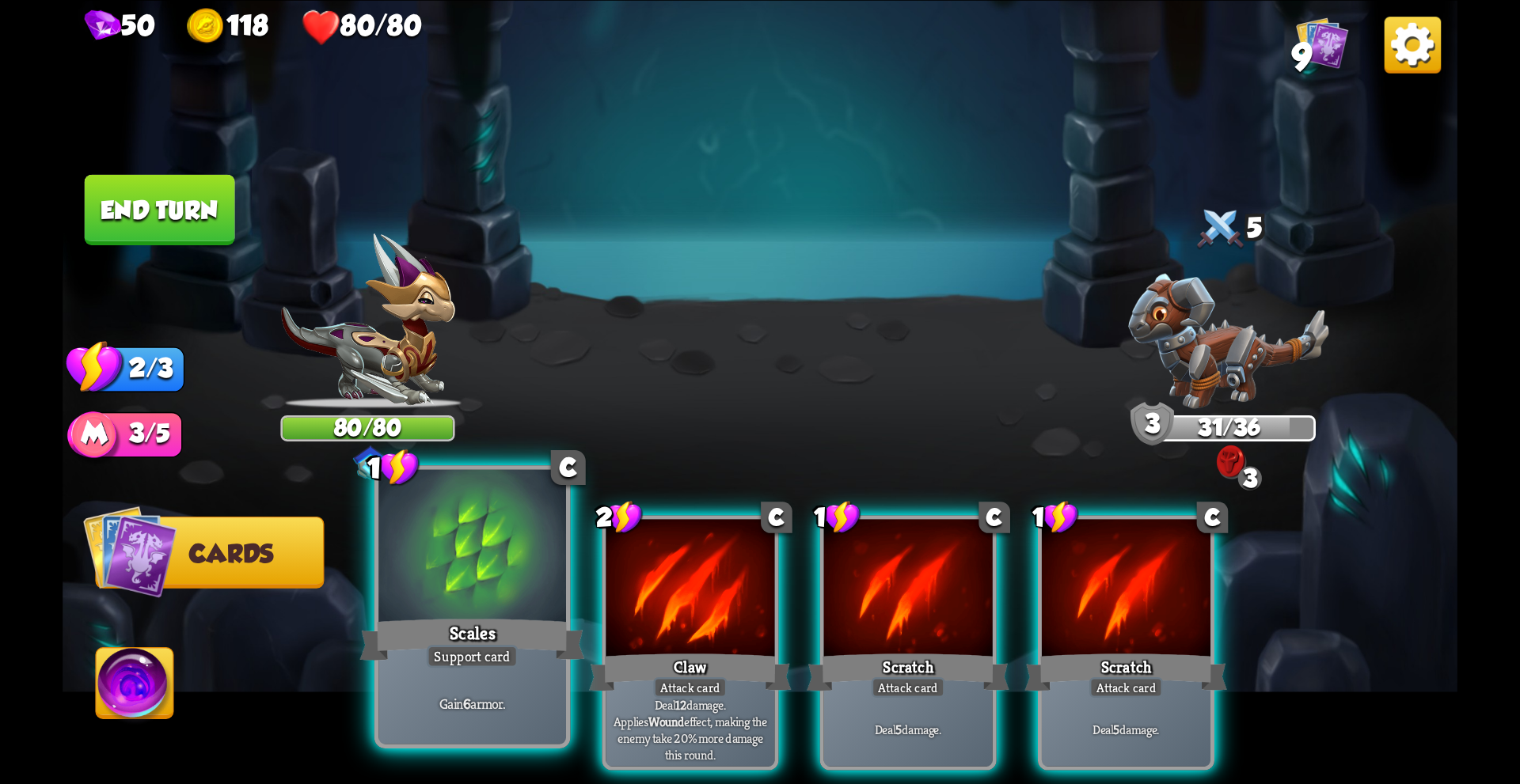
click at [492, 622] on div "Scales" at bounding box center [472, 638] width 224 height 50
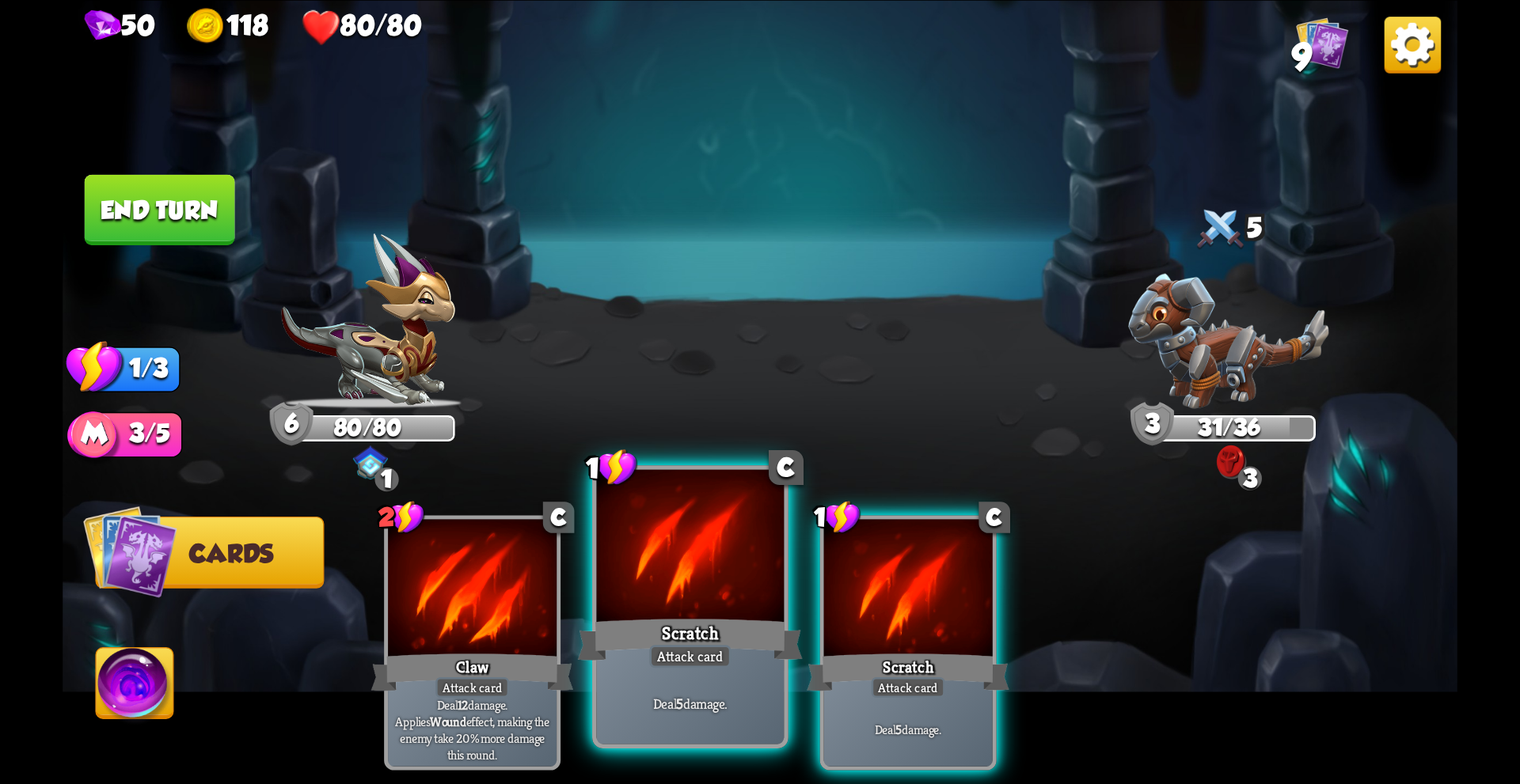
click at [618, 592] on div at bounding box center [690, 548] width 187 height 158
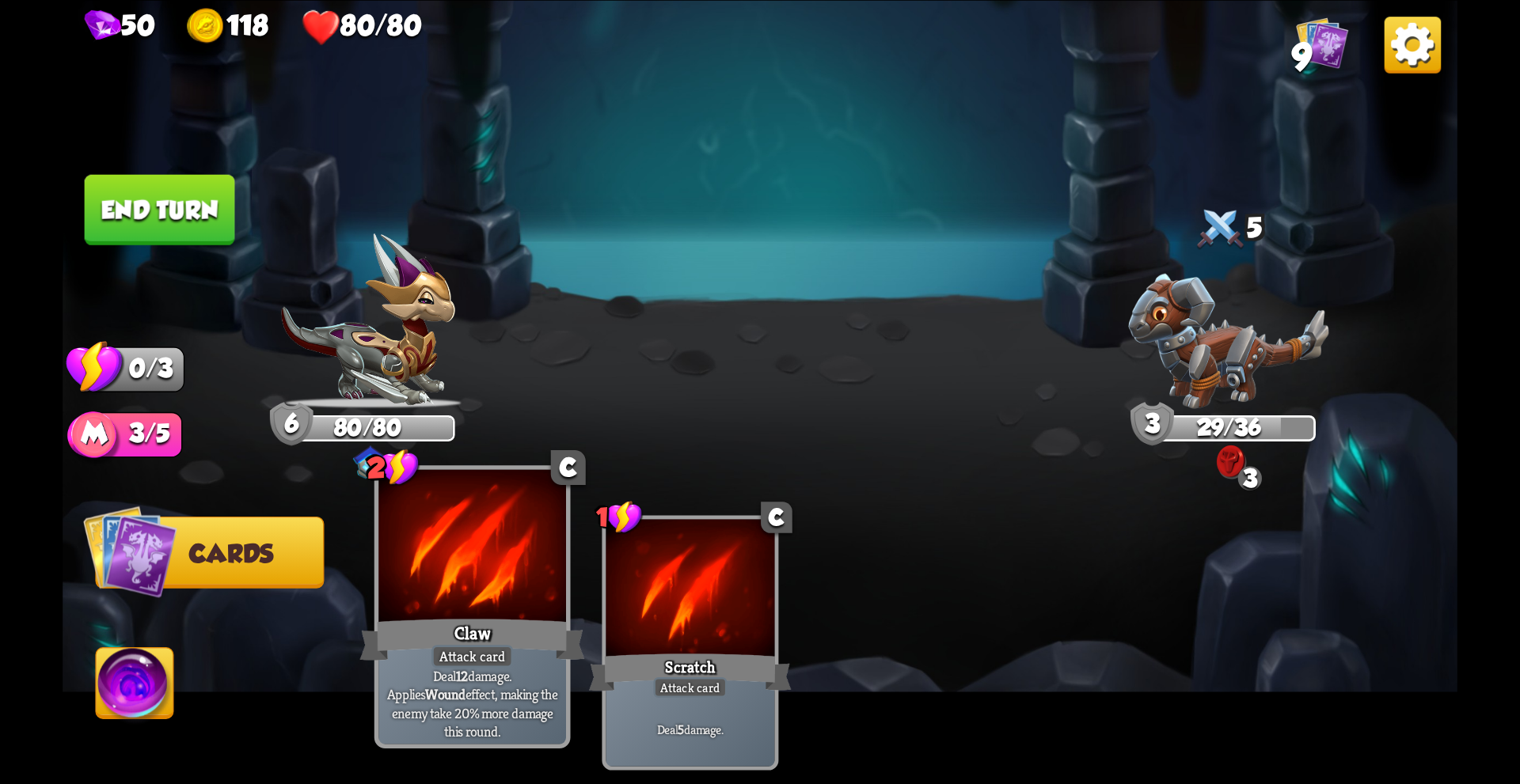
click at [528, 600] on div at bounding box center [471, 548] width 187 height 158
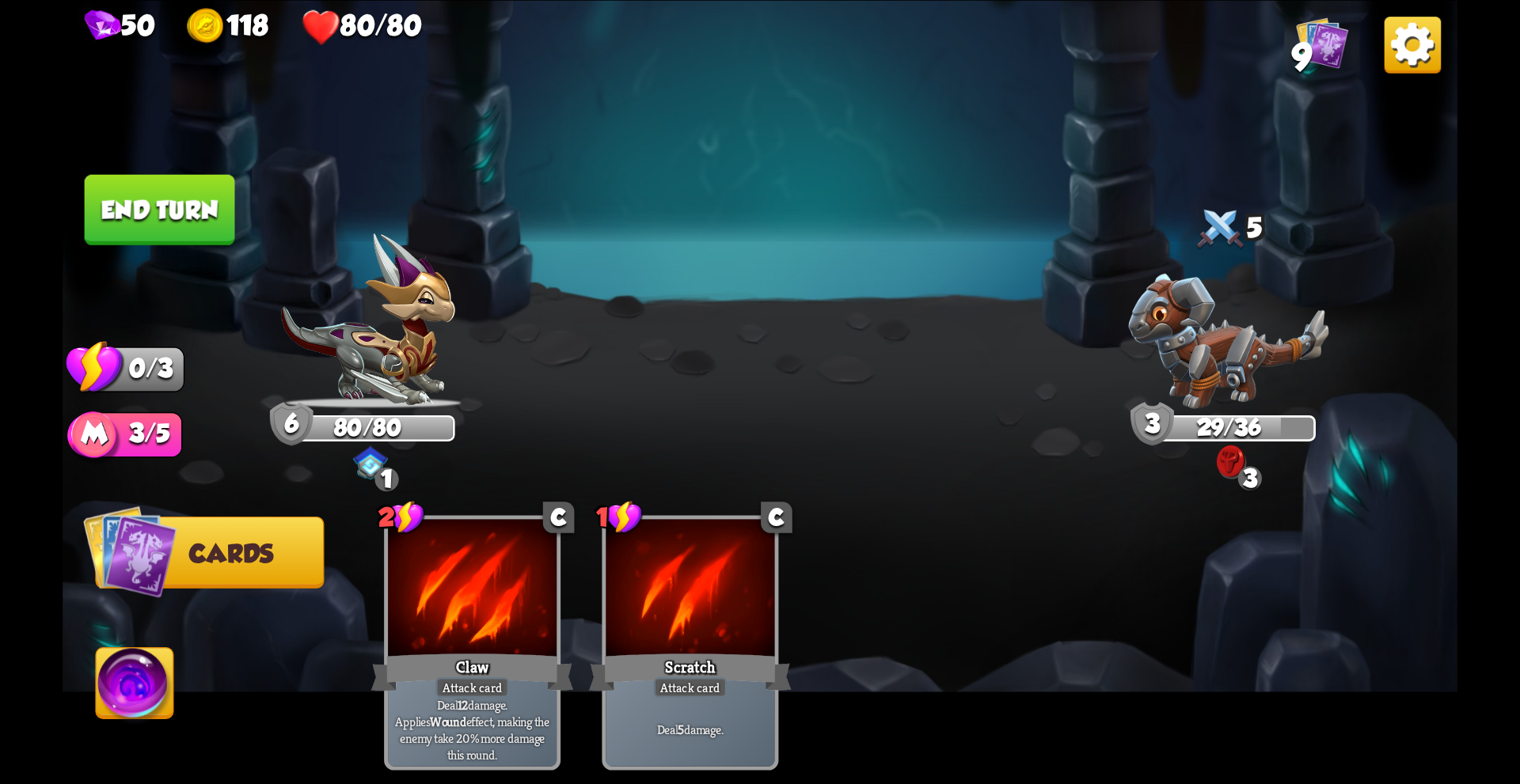
click at [378, 474] on div "1" at bounding box center [386, 479] width 24 height 24
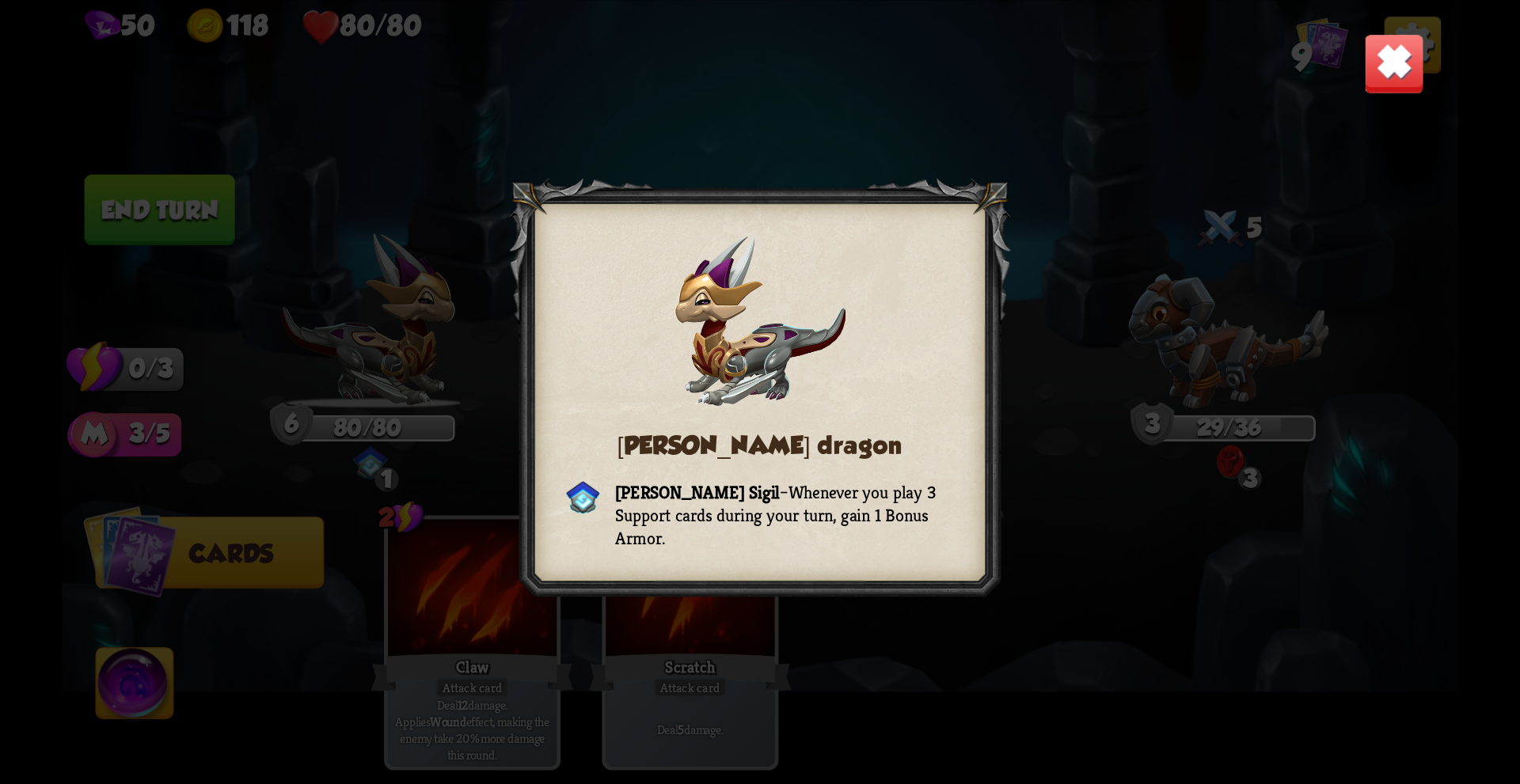
click at [1387, 66] on img at bounding box center [1393, 62] width 61 height 61
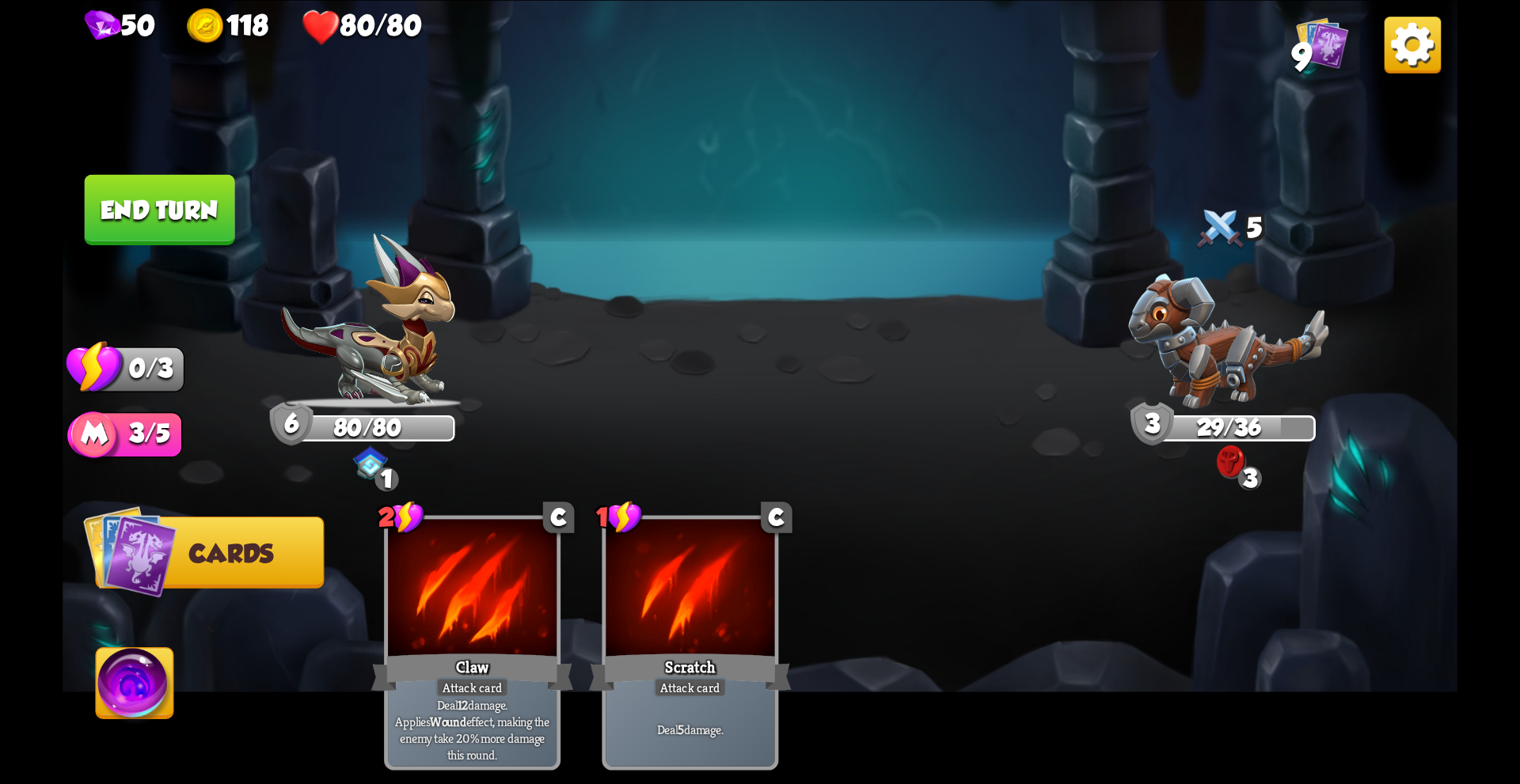
click at [347, 364] on img at bounding box center [368, 321] width 174 height 175
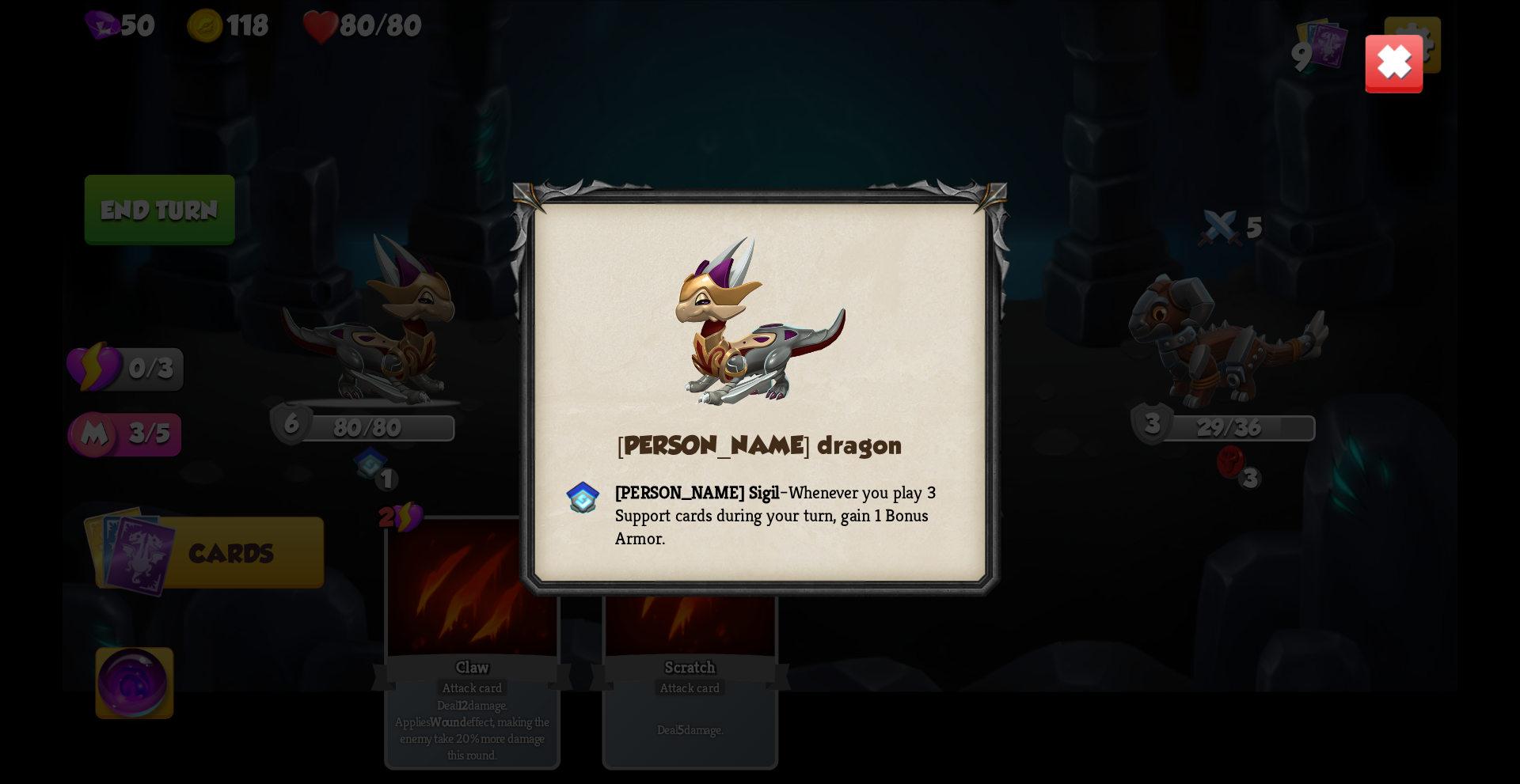
click at [347, 364] on div "[PERSON_NAME] dragon [PERSON_NAME] Sigil – Whenever you play 3 Support cards du…" at bounding box center [759, 392] width 1394 height 784
click at [1396, 79] on img at bounding box center [1393, 62] width 61 height 61
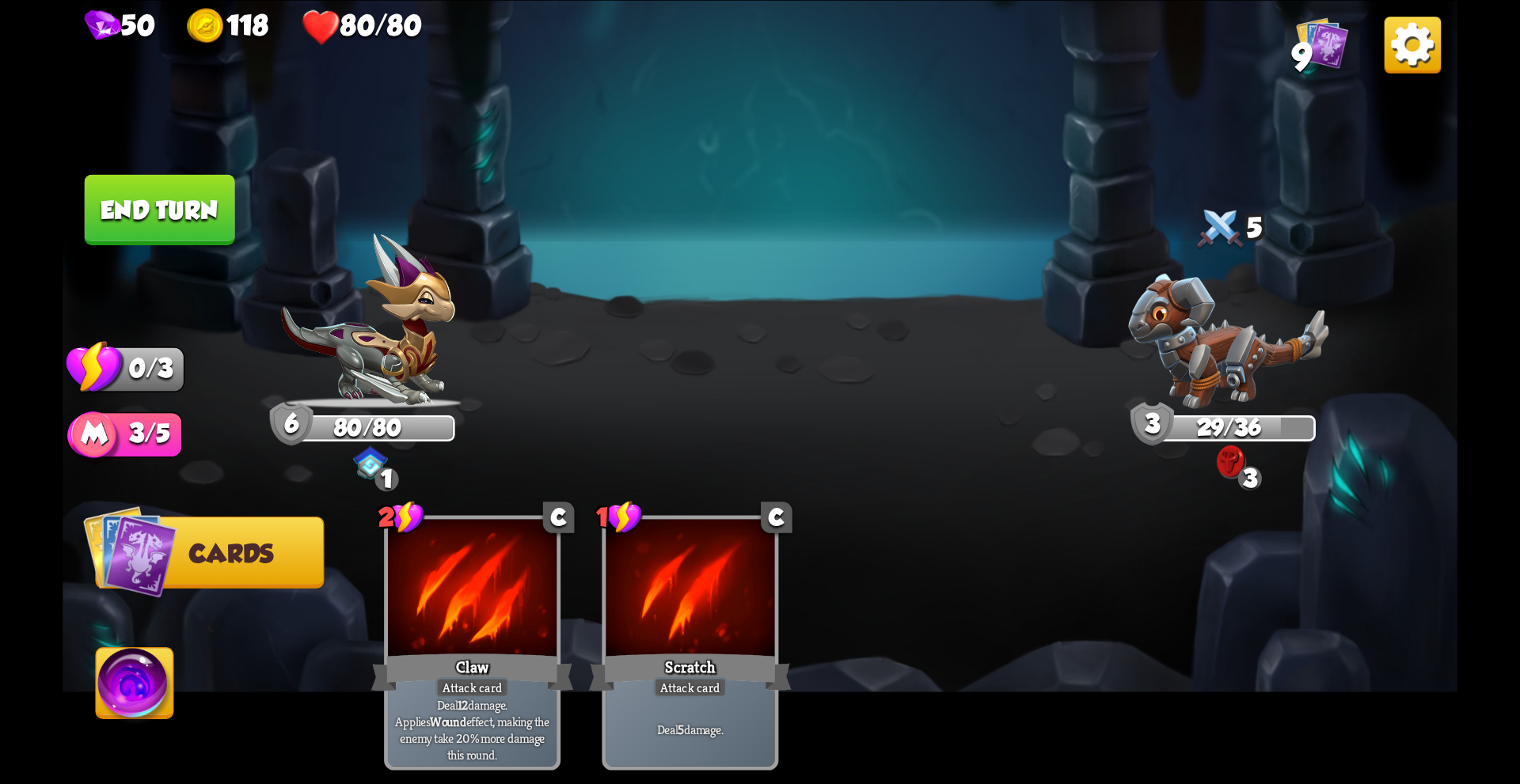
click at [128, 686] on img at bounding box center [136, 686] width 78 height 79
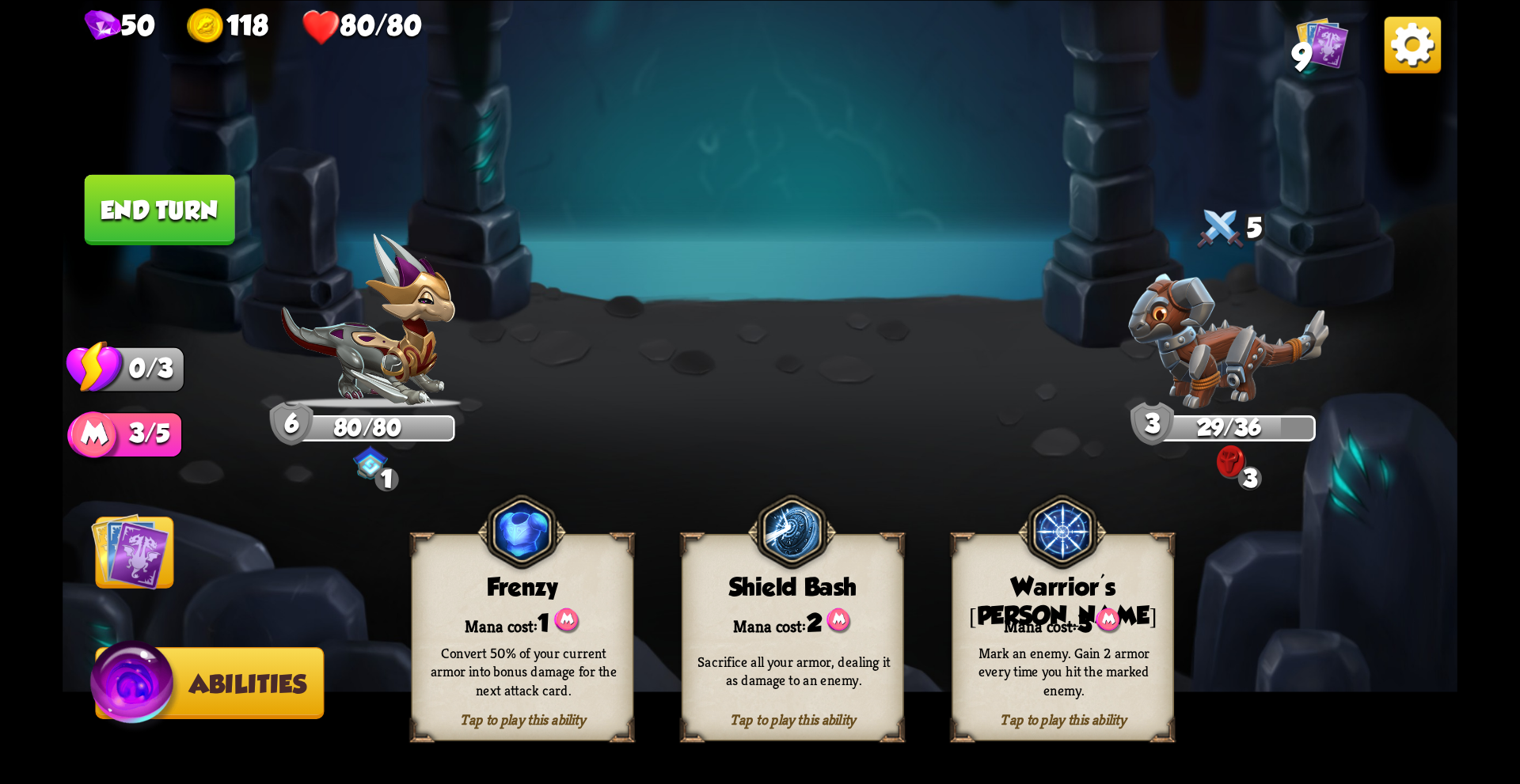
click at [572, 624] on img at bounding box center [566, 620] width 26 height 26
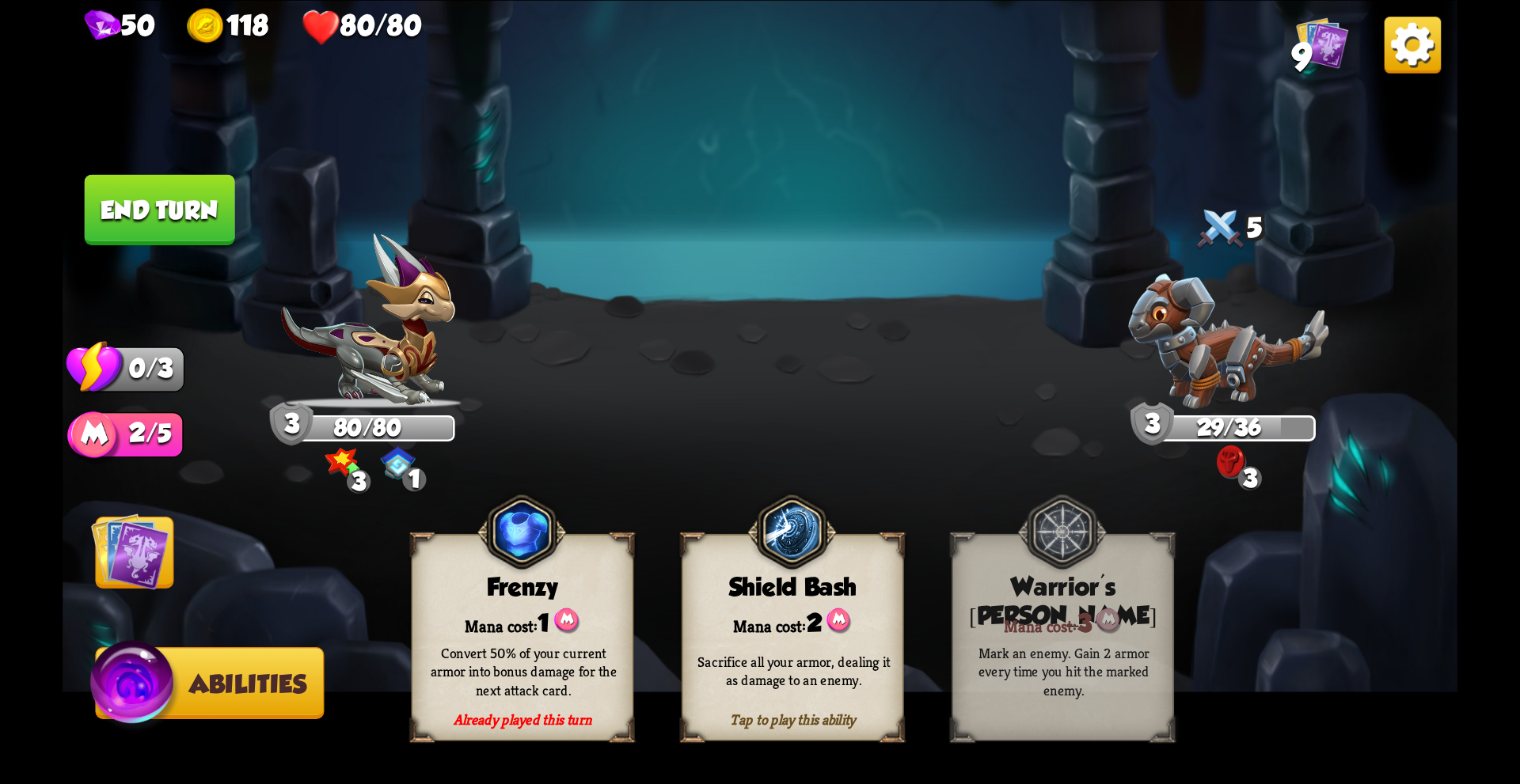
click at [112, 552] on img at bounding box center [130, 551] width 79 height 79
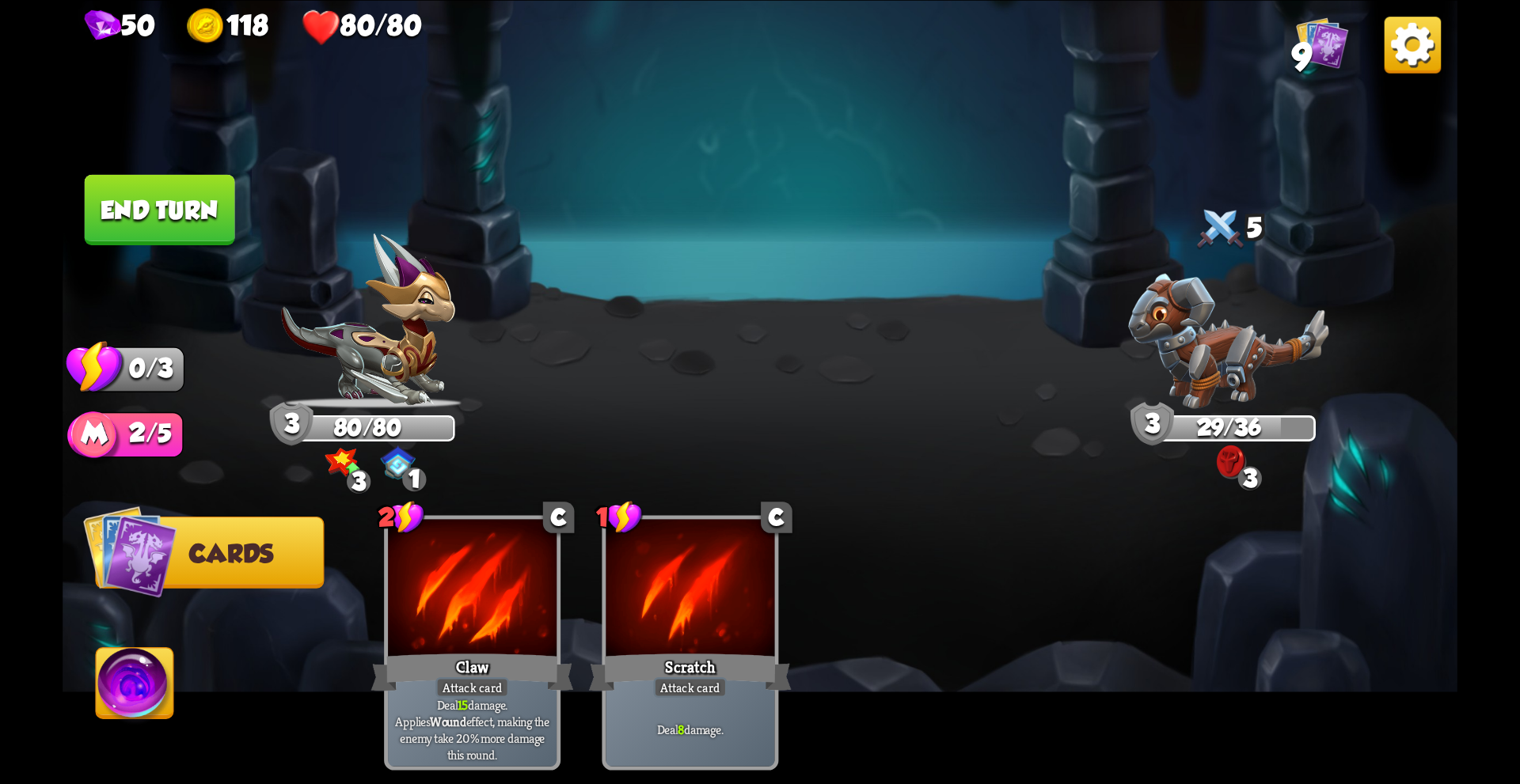
click at [147, 180] on button "End turn" at bounding box center [160, 209] width 150 height 71
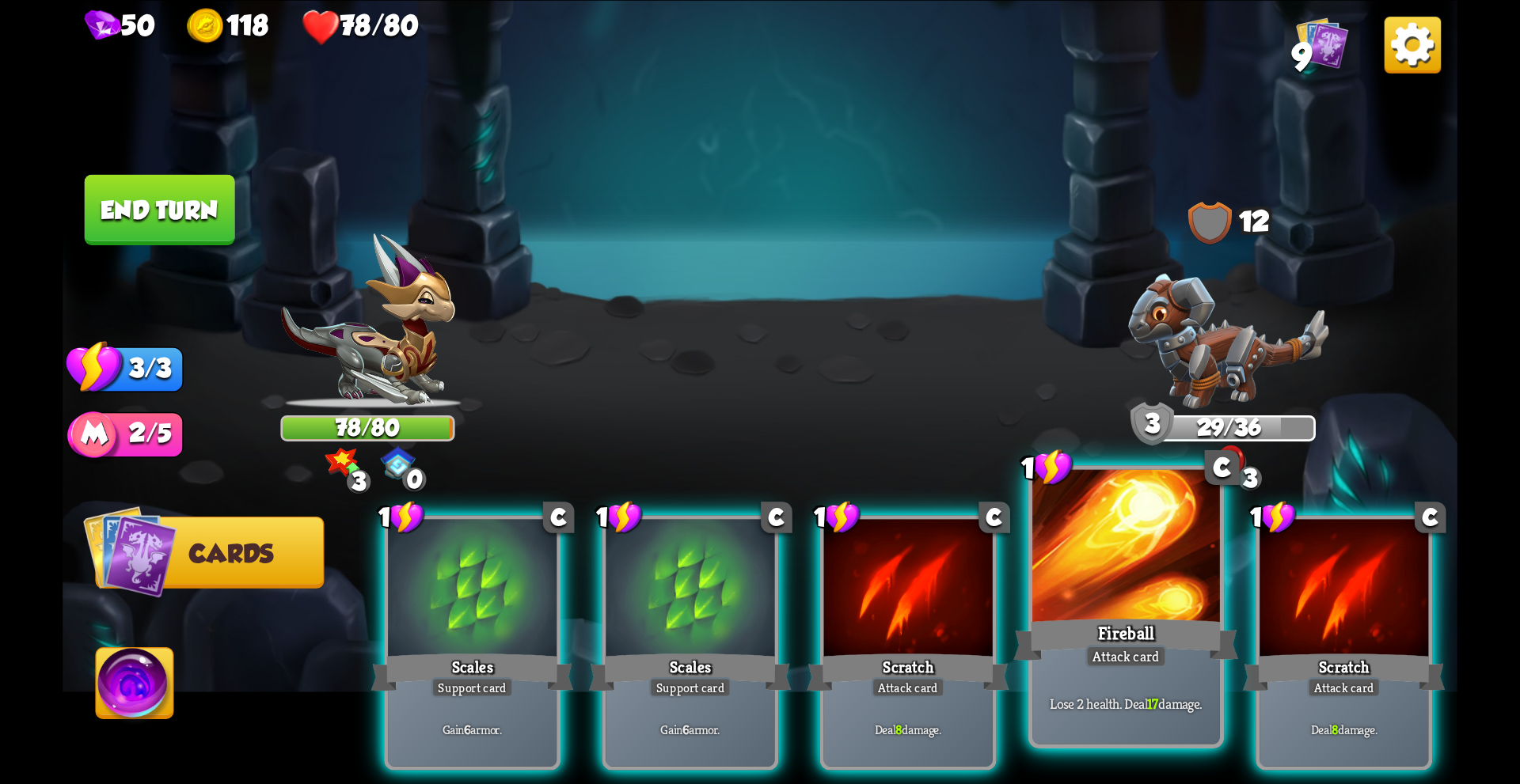
click at [1070, 626] on div "Fireball" at bounding box center [1126, 638] width 224 height 50
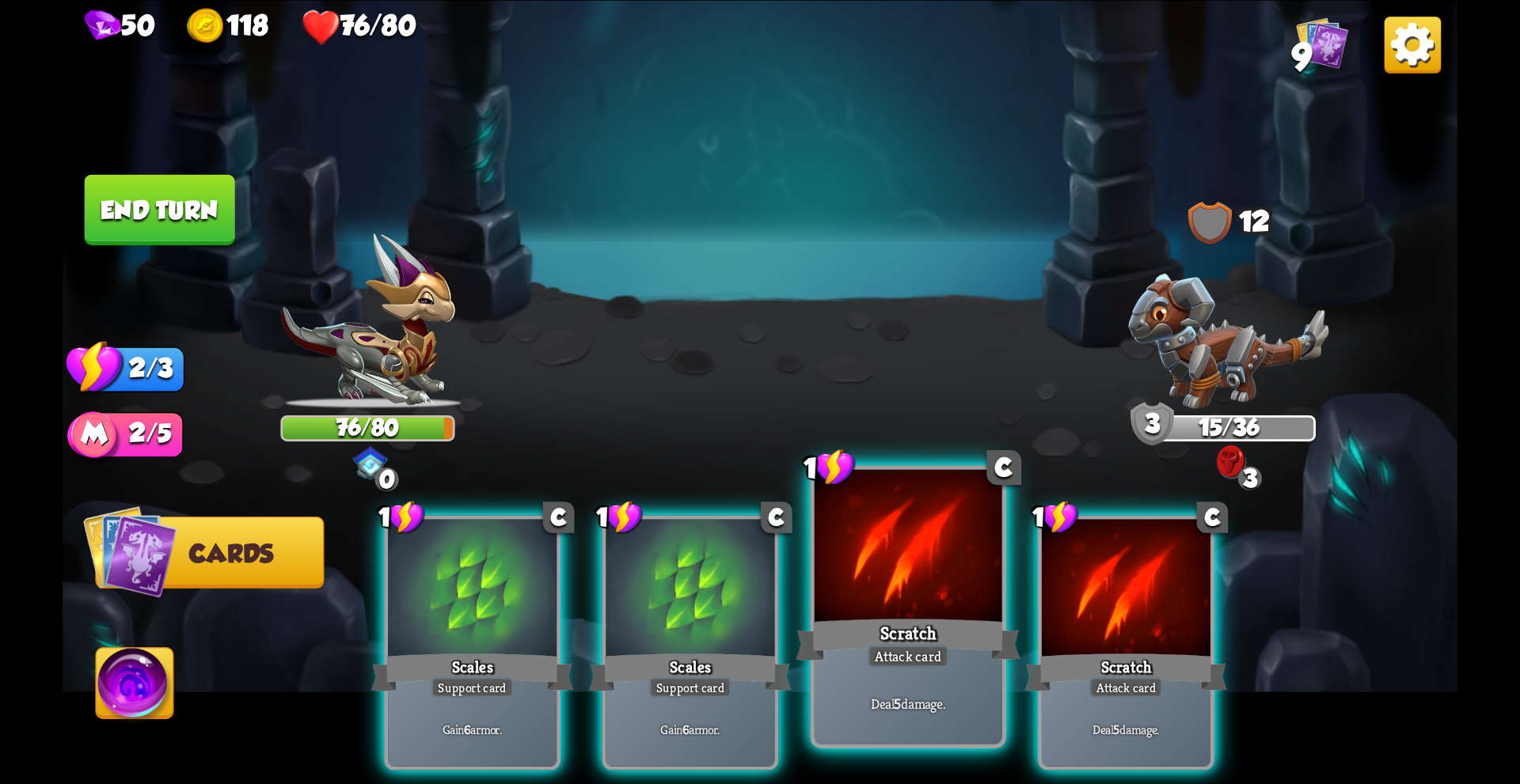
click at [887, 613] on div at bounding box center [907, 548] width 187 height 158
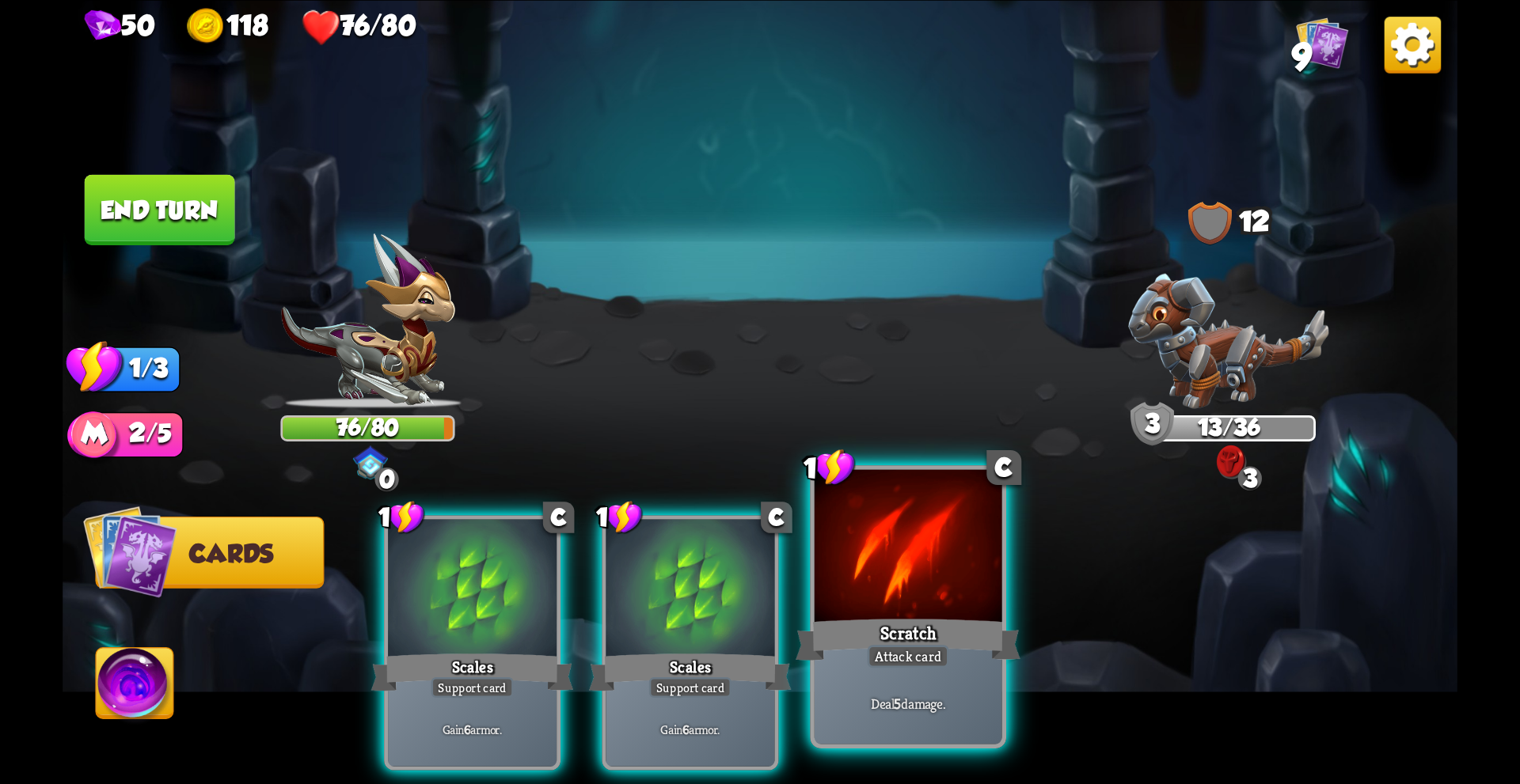
click at [917, 609] on div at bounding box center [907, 548] width 187 height 158
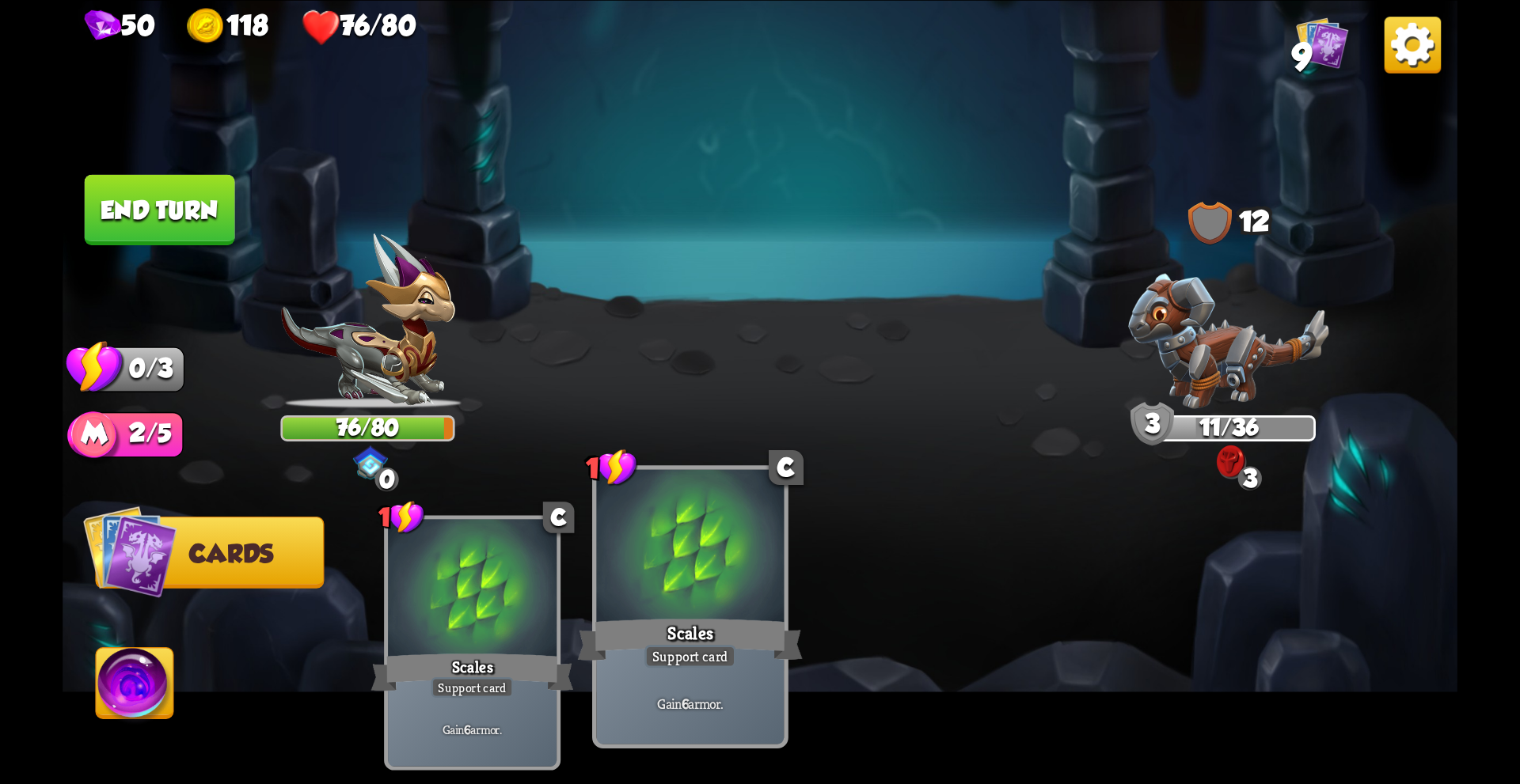
click at [667, 623] on div "Scales" at bounding box center [690, 638] width 224 height 50
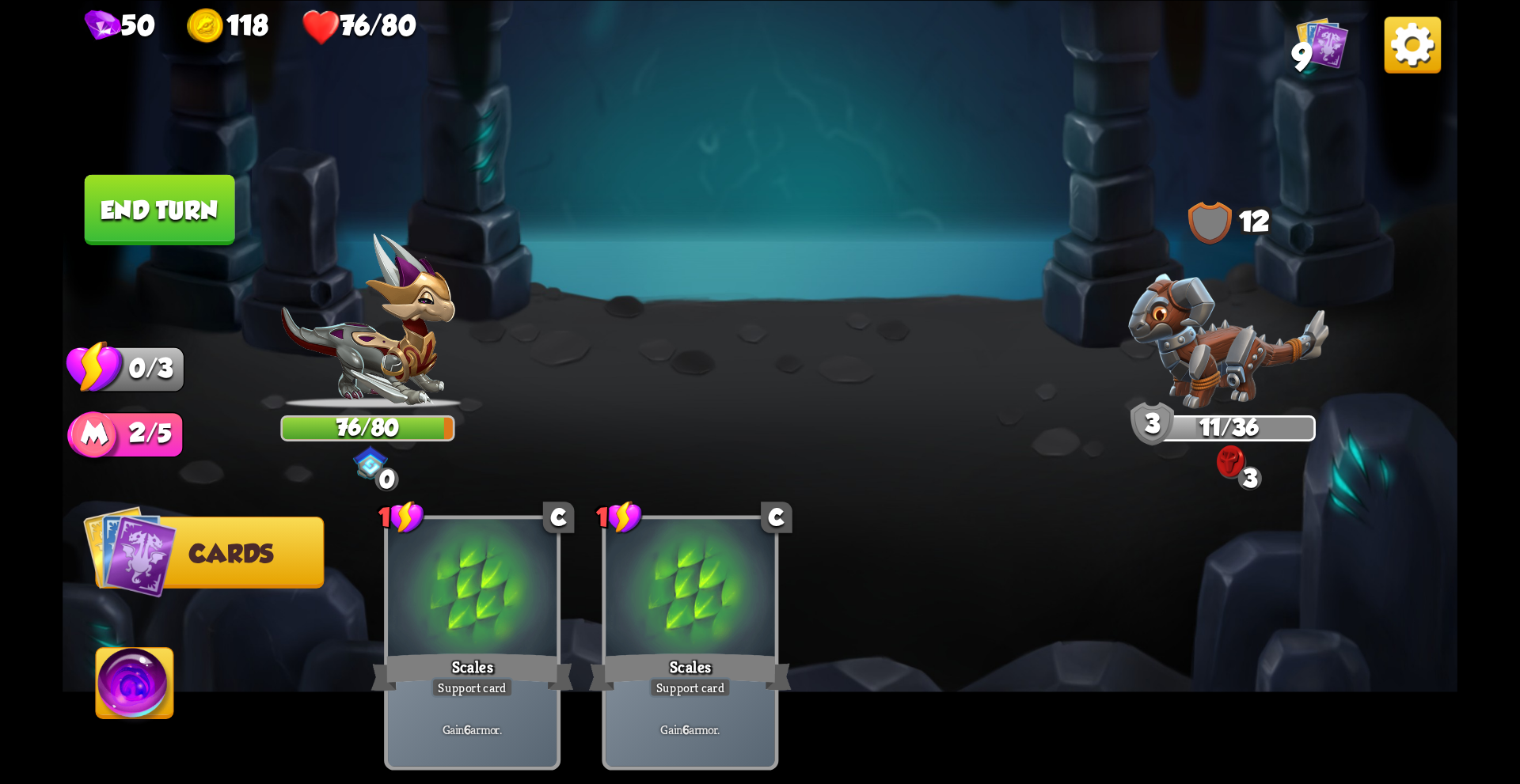
click at [137, 689] on img at bounding box center [136, 686] width 78 height 79
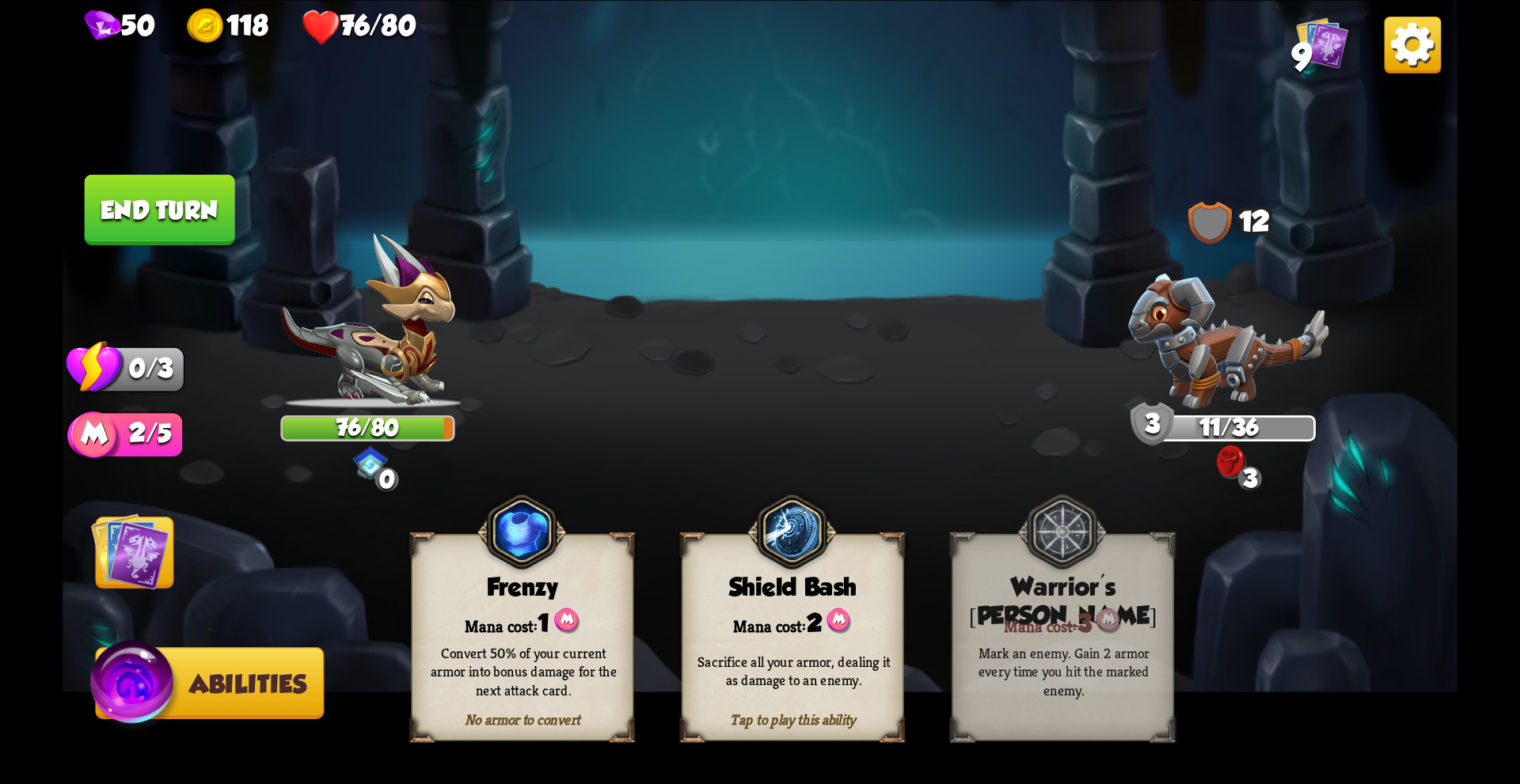
click at [777, 641] on div "Sacrifice all your armor, dealing it as damage to an enemy." at bounding box center [793, 671] width 223 height 87
click at [789, 530] on img at bounding box center [792, 531] width 90 height 91
click at [530, 621] on div "Mana cost: 1" at bounding box center [522, 620] width 220 height 32
click at [522, 723] on div "No armor to convert" at bounding box center [522, 719] width 220 height 18
click at [786, 727] on div "Tap to play this ability" at bounding box center [792, 719] width 220 height 18
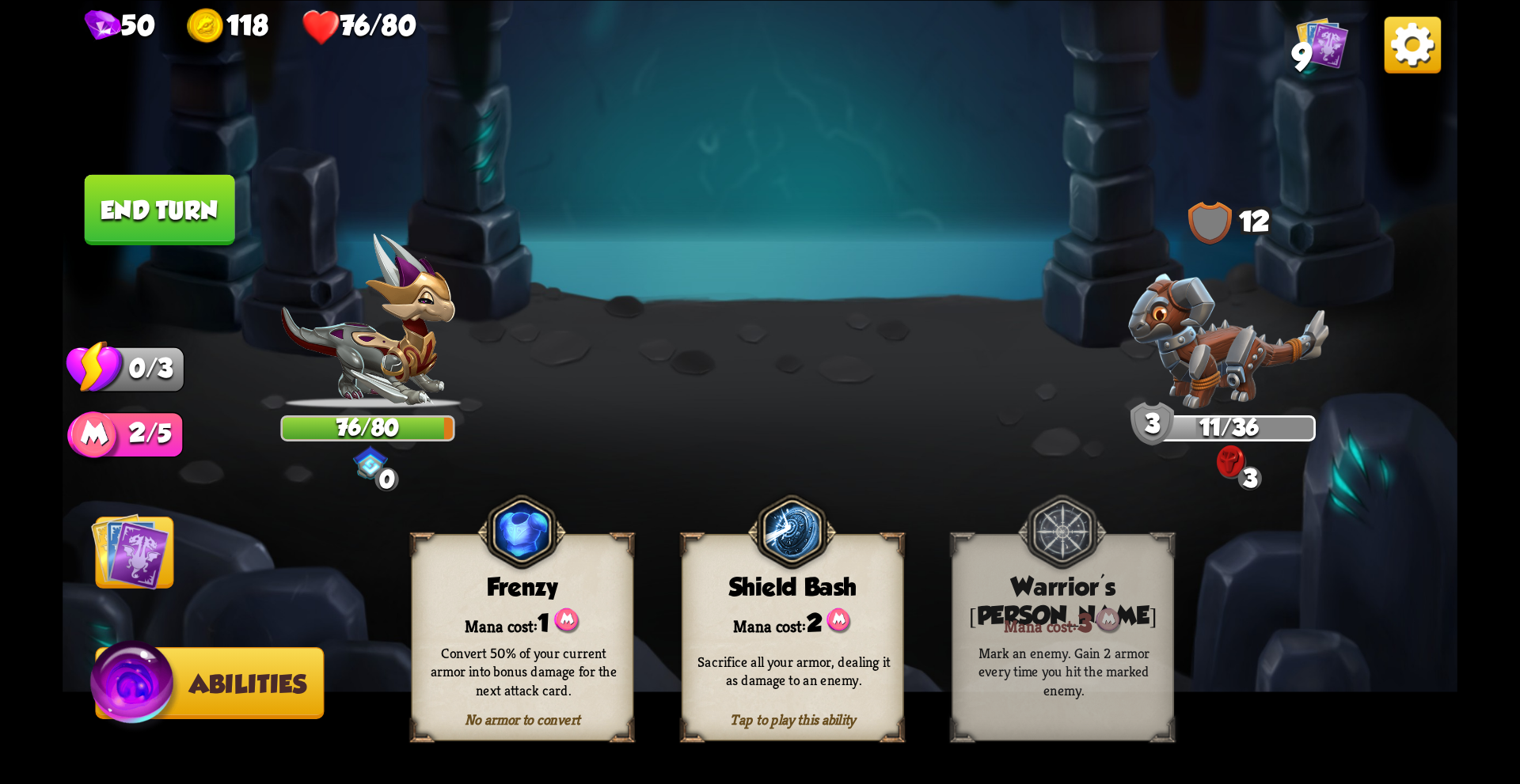
drag, startPoint x: 784, startPoint y: 721, endPoint x: 778, endPoint y: 711, distance: 11.7
click at [784, 720] on div "Tap to play this ability" at bounding box center [792, 719] width 220 height 18
drag, startPoint x: 790, startPoint y: 576, endPoint x: 773, endPoint y: 572, distance: 17.5
click at [789, 575] on img at bounding box center [792, 531] width 90 height 91
click at [119, 538] on img at bounding box center [130, 551] width 79 height 79
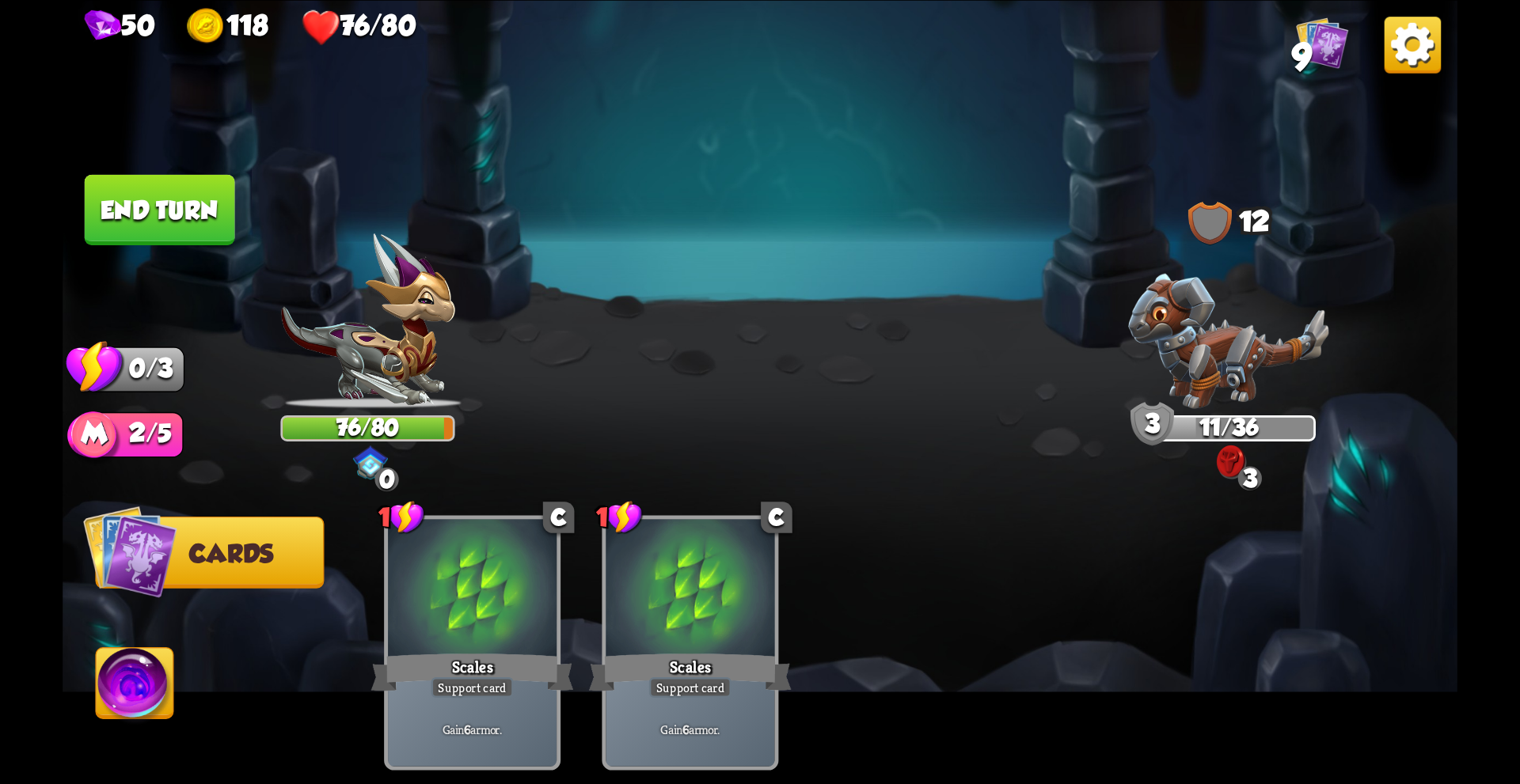
click at [138, 187] on button "End turn" at bounding box center [160, 209] width 150 height 71
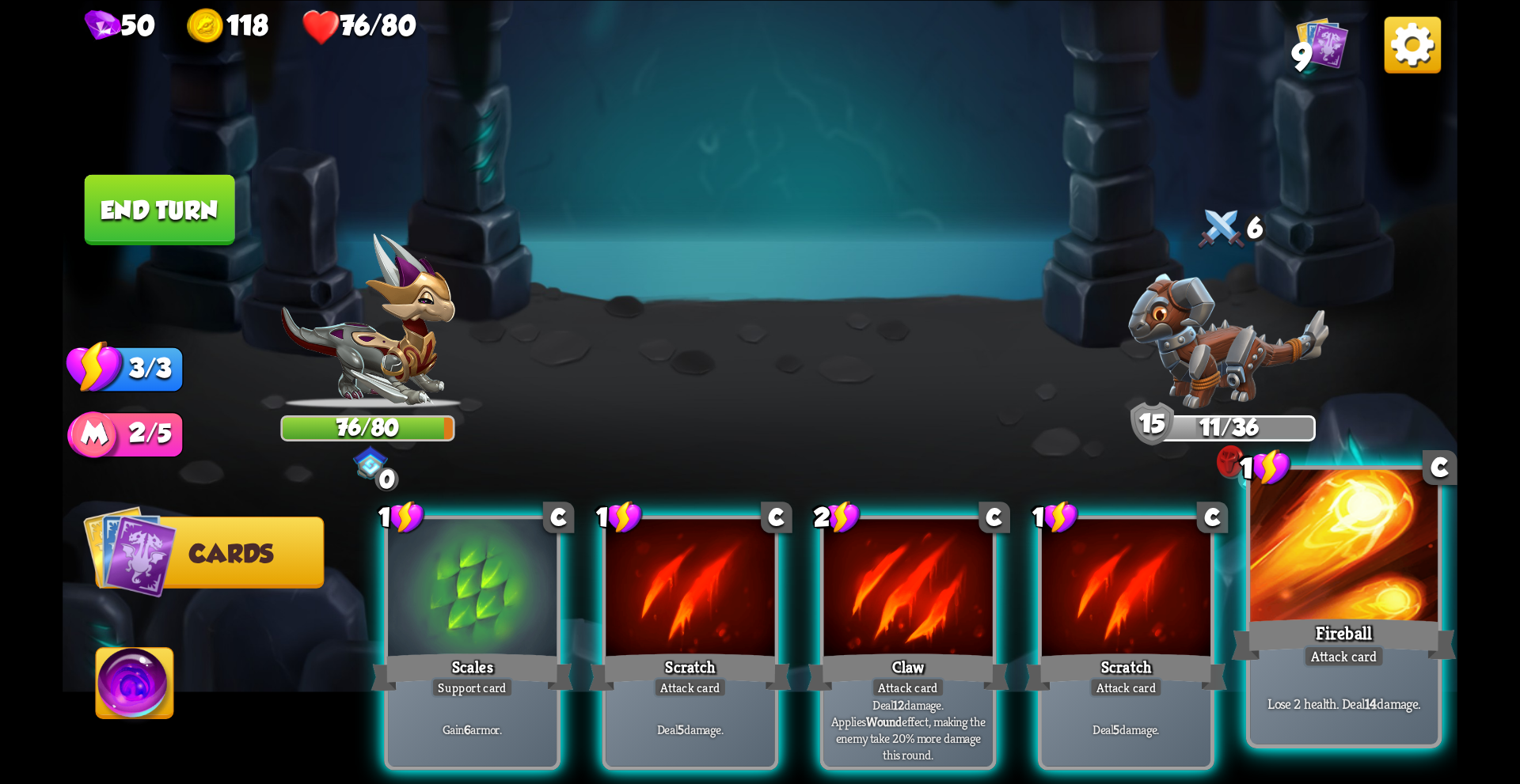
click at [1342, 615] on div "Fireball" at bounding box center [1344, 638] width 224 height 50
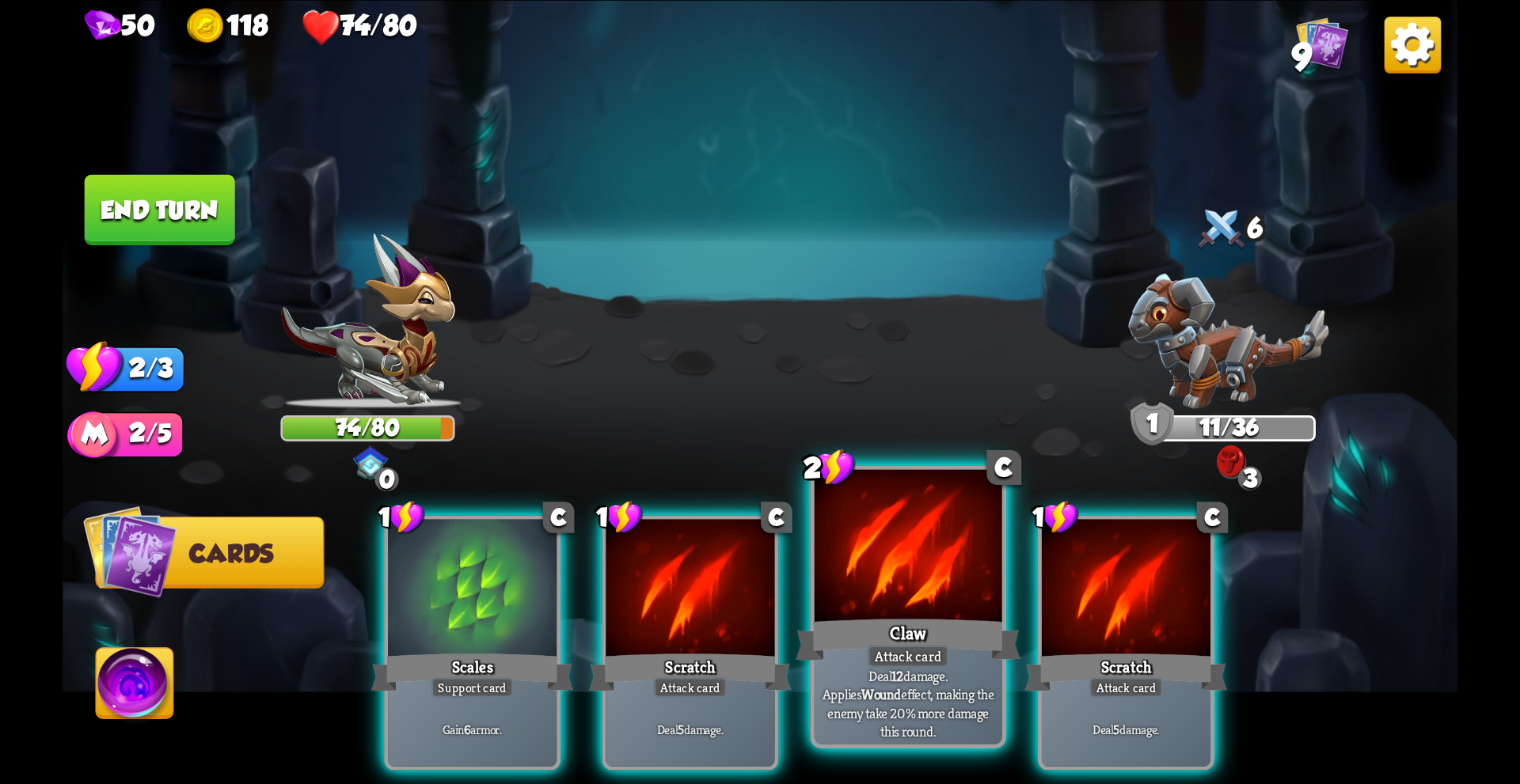
click at [871, 621] on div "Claw" at bounding box center [907, 638] width 224 height 50
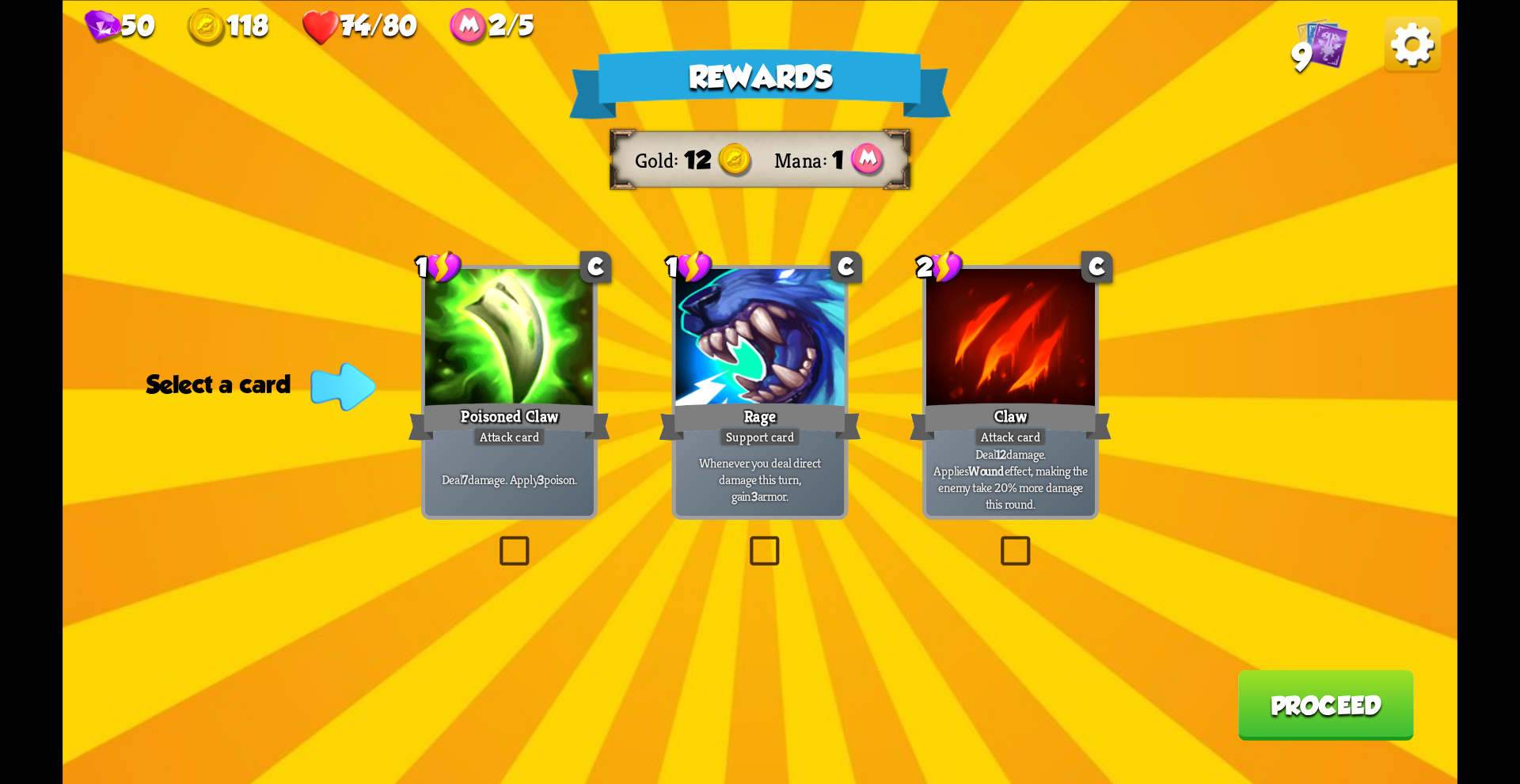
click at [495, 539] on label at bounding box center [495, 539] width 0 height 0
click at [0, 0] on input "checkbox" at bounding box center [0, 0] width 0 height 0
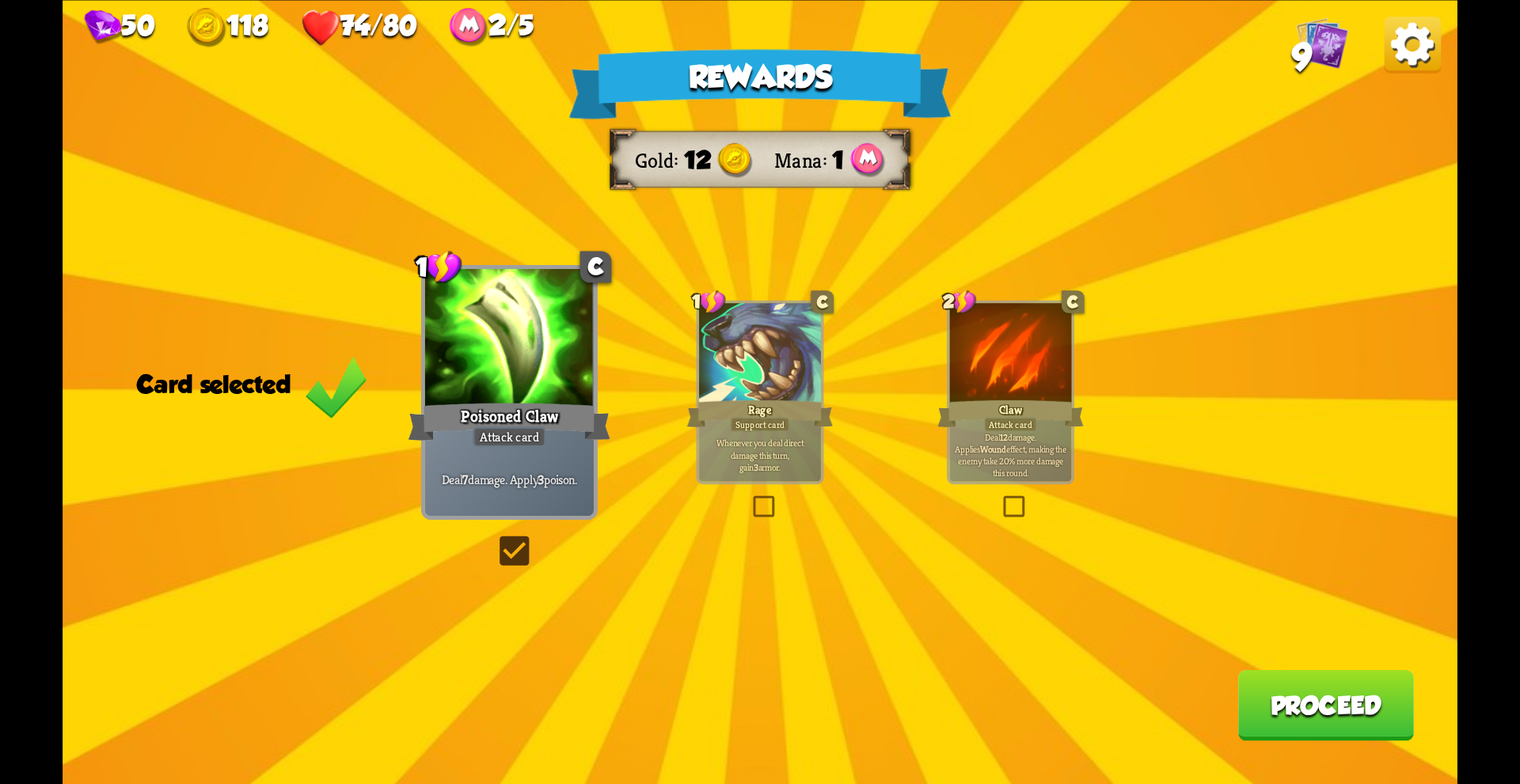
click at [1336, 719] on button "Proceed" at bounding box center [1325, 704] width 176 height 71
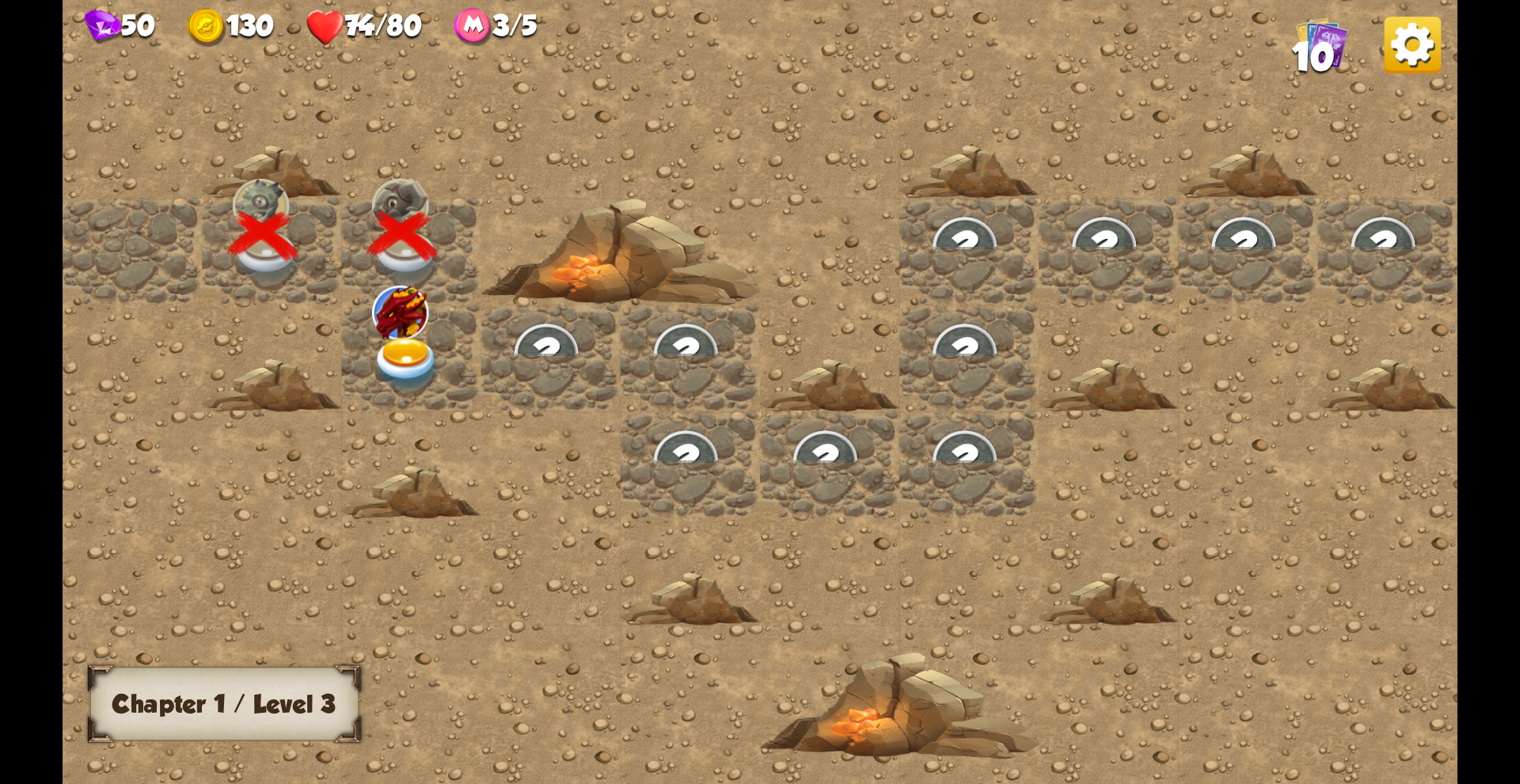
click at [393, 321] on img at bounding box center [400, 312] width 57 height 53
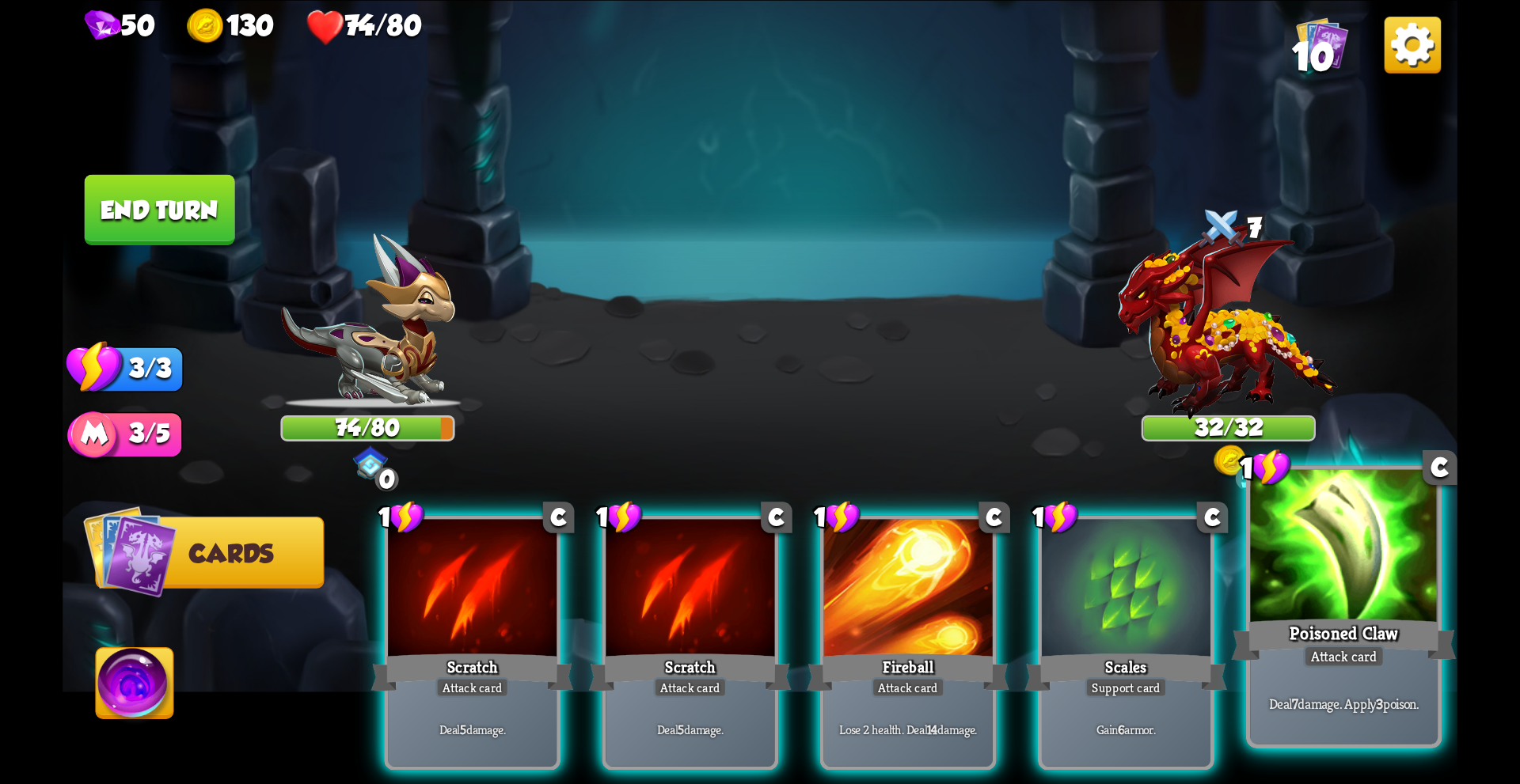
click at [1300, 588] on div at bounding box center [1343, 548] width 187 height 158
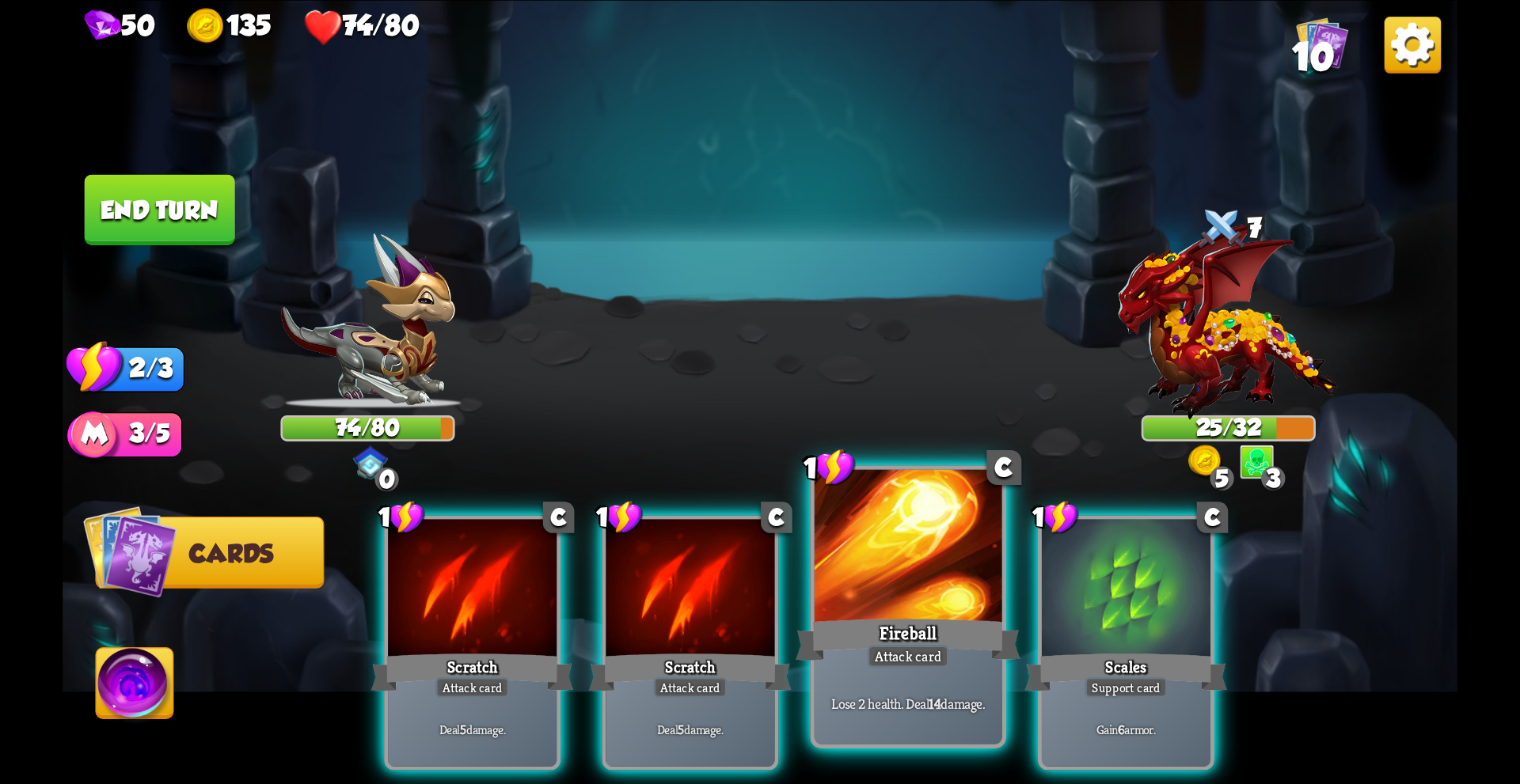
click at [911, 610] on div at bounding box center [907, 548] width 187 height 158
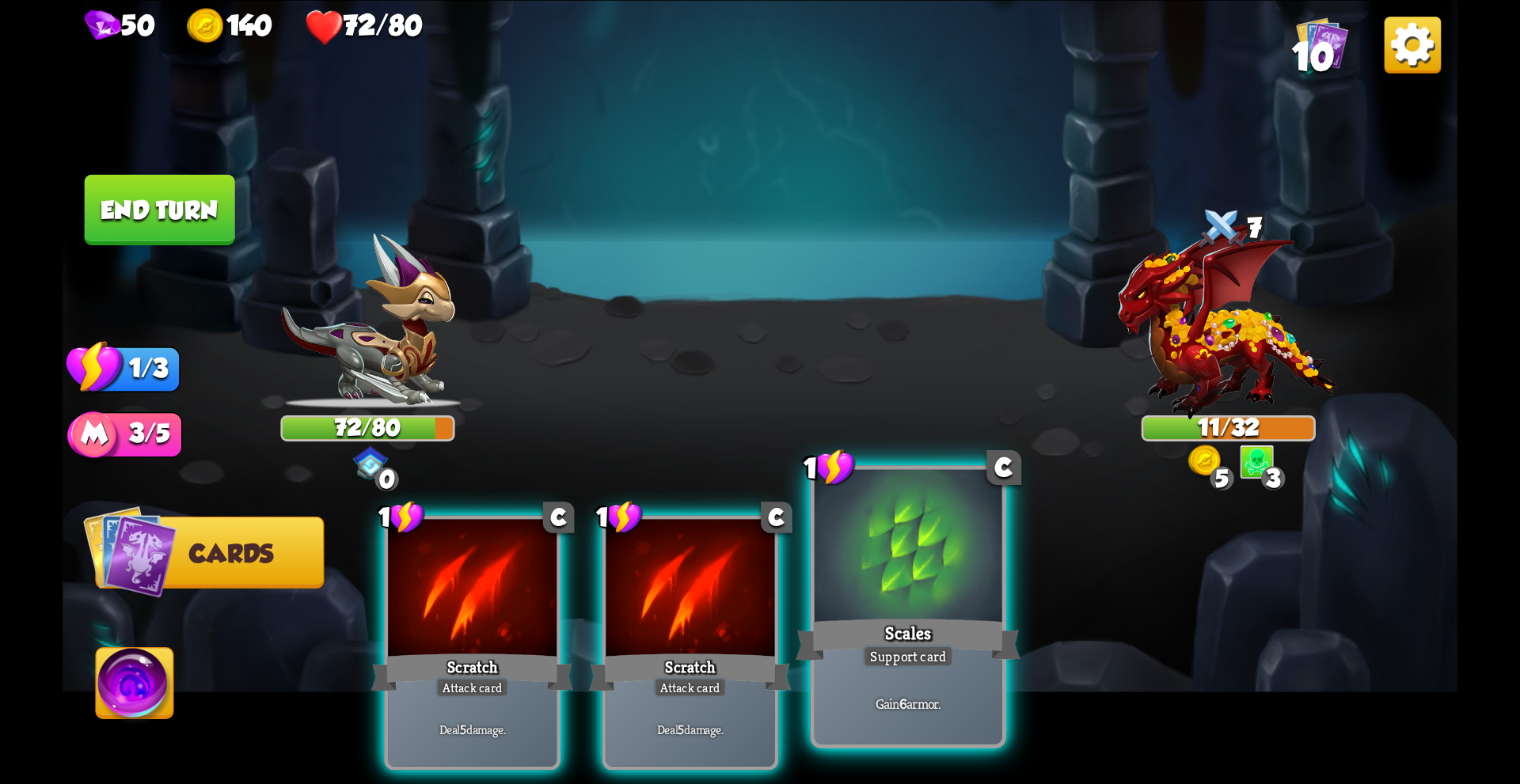
click at [919, 622] on div "Scales" at bounding box center [907, 638] width 224 height 50
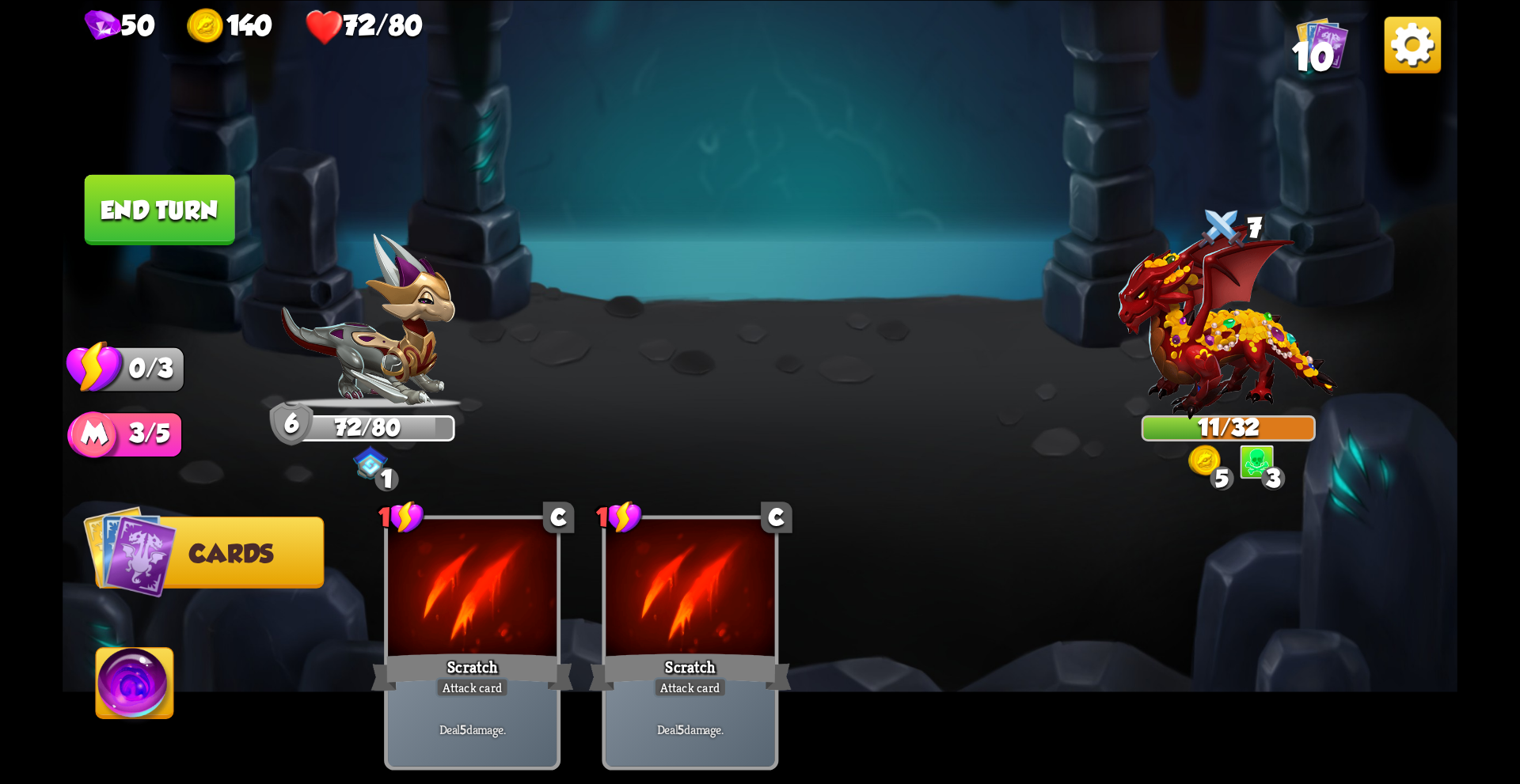
click at [212, 227] on button "End turn" at bounding box center [160, 209] width 150 height 71
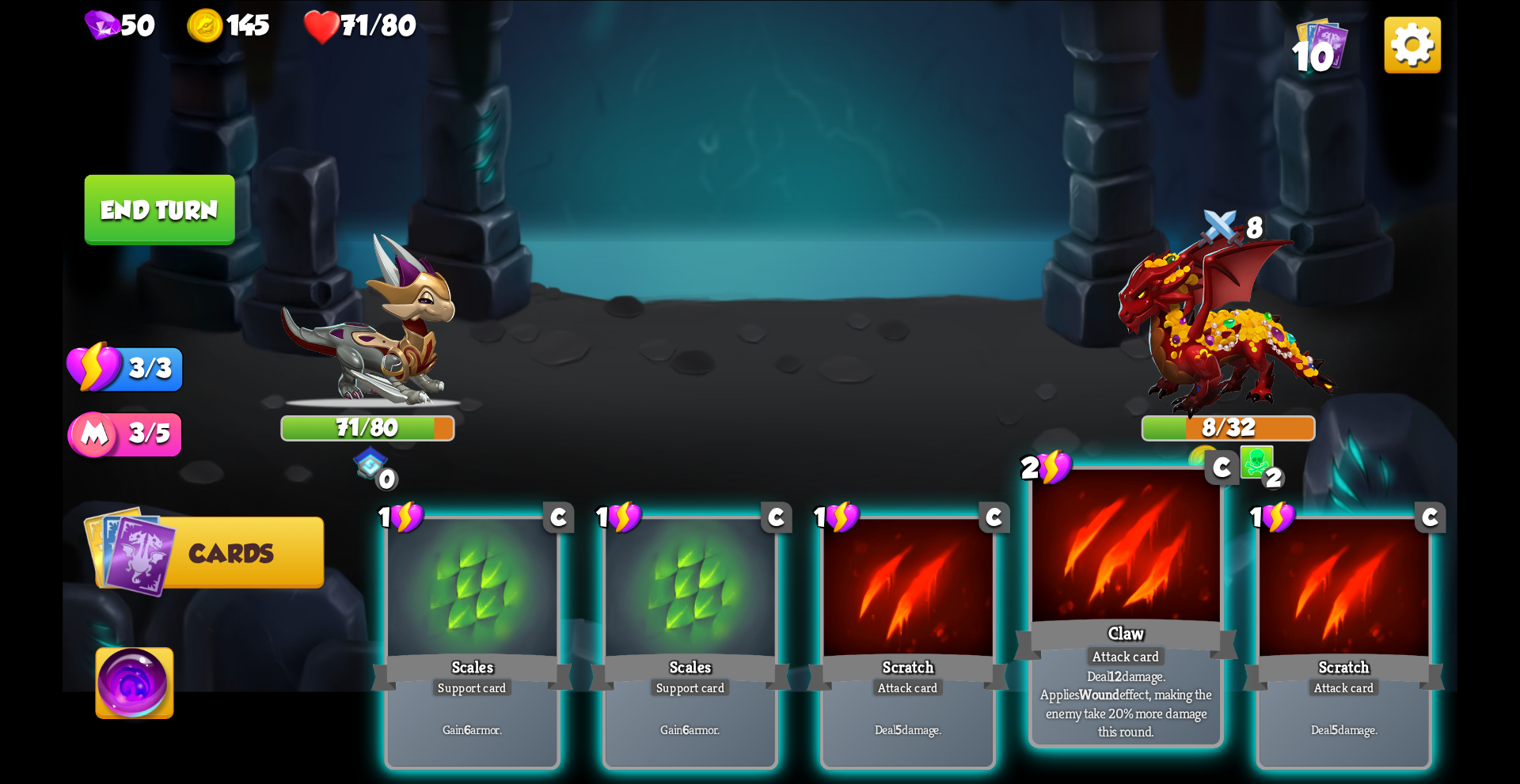
click at [1182, 637] on div "Claw" at bounding box center [1126, 638] width 224 height 50
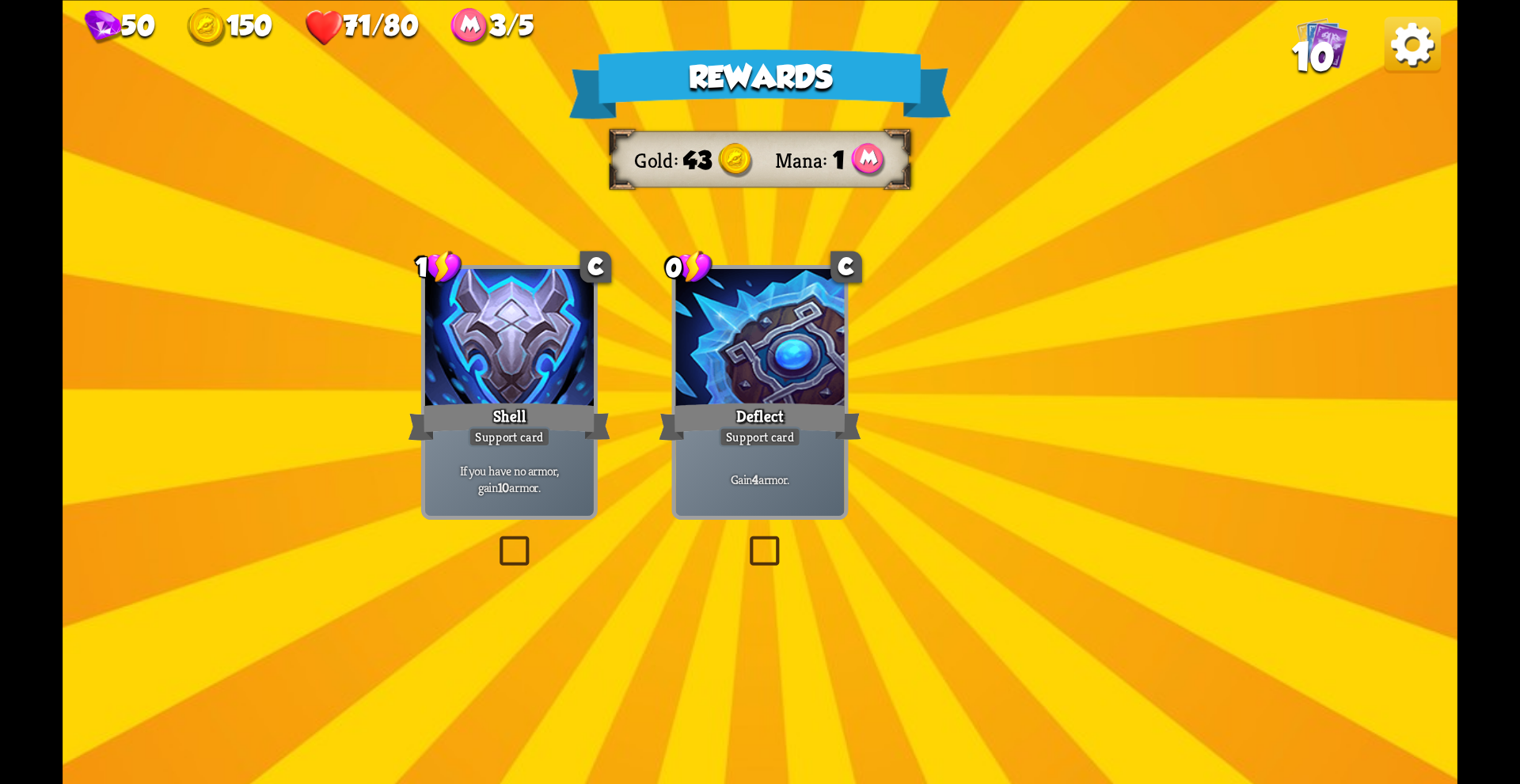
click at [759, 364] on div "Rewards Gold 43 Mana 1 Select a card 1 C Shell Support card If you have no armo…" at bounding box center [759, 392] width 1394 height 784
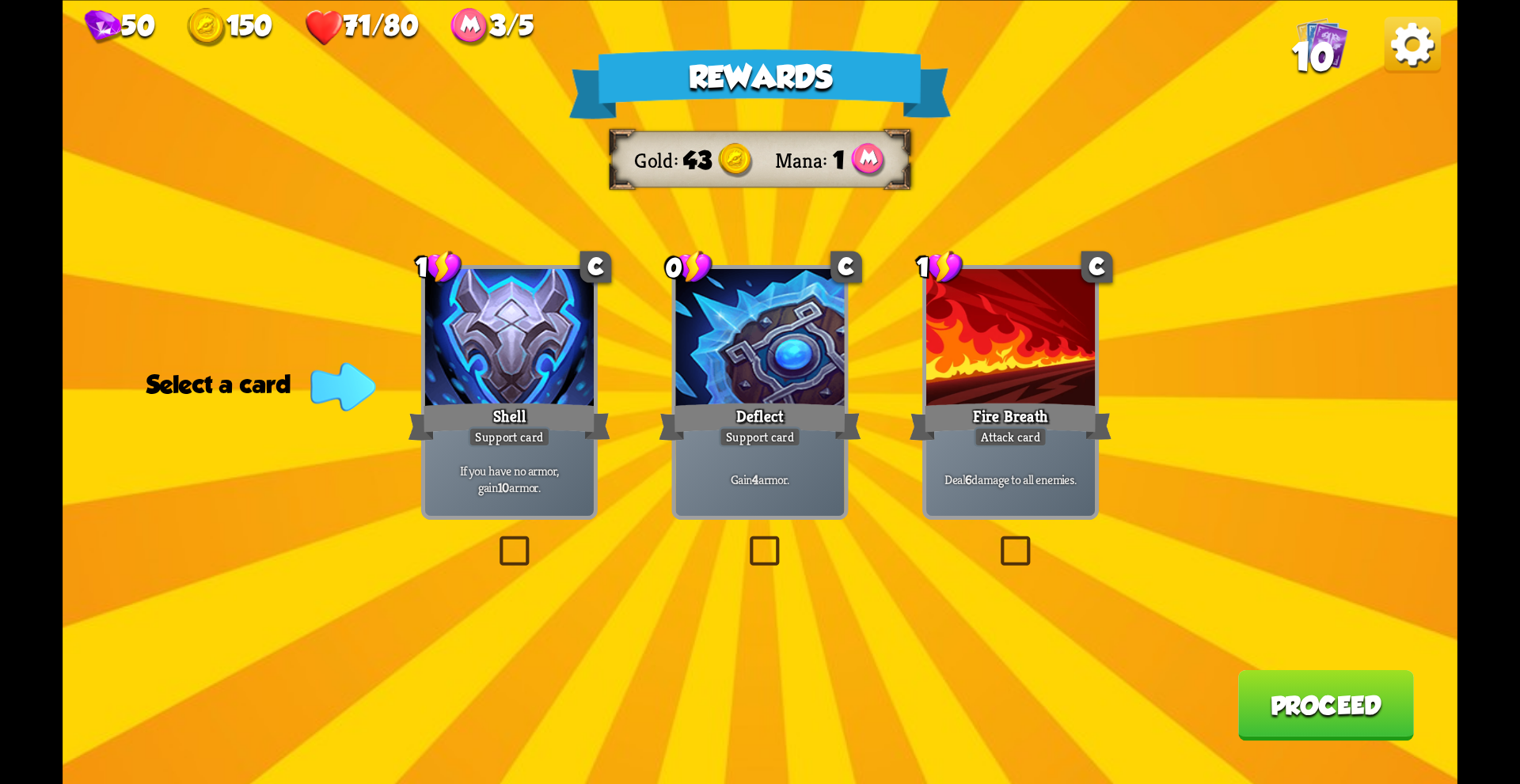
click at [495, 539] on label at bounding box center [495, 539] width 0 height 0
click at [0, 0] on input "checkbox" at bounding box center [0, 0] width 0 height 0
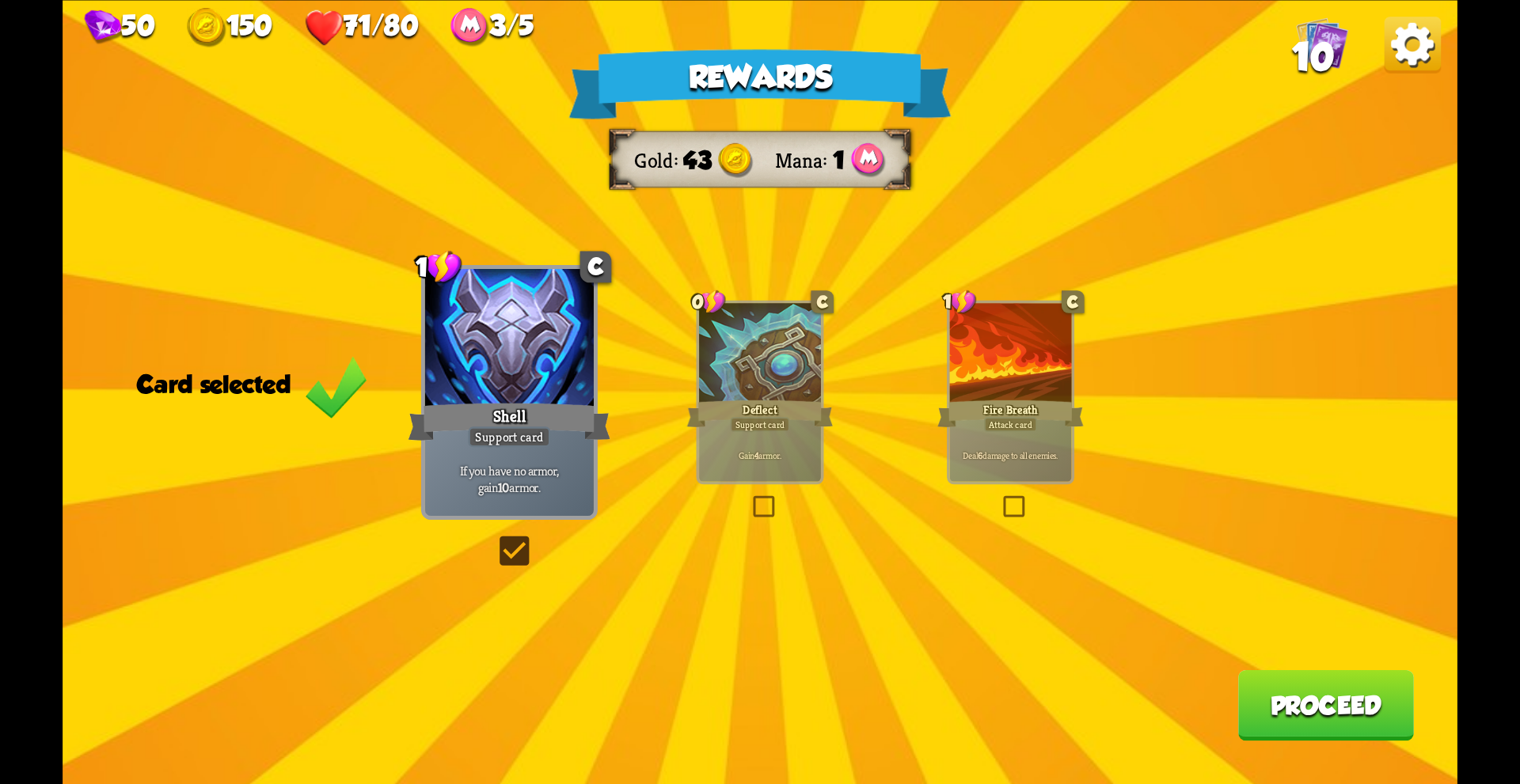
click at [1303, 712] on button "Proceed" at bounding box center [1325, 704] width 176 height 71
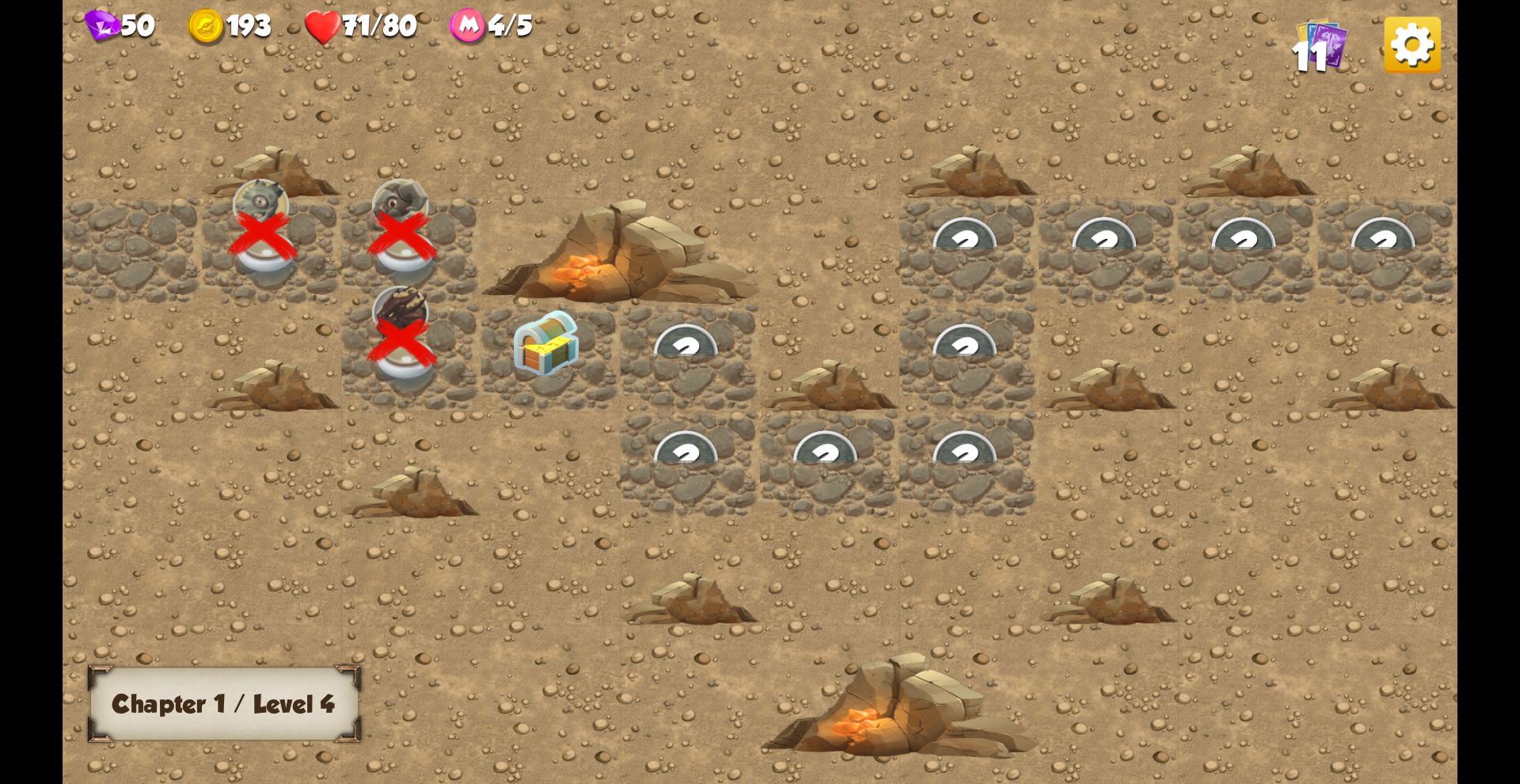
click at [558, 357] on img at bounding box center [546, 344] width 70 height 70
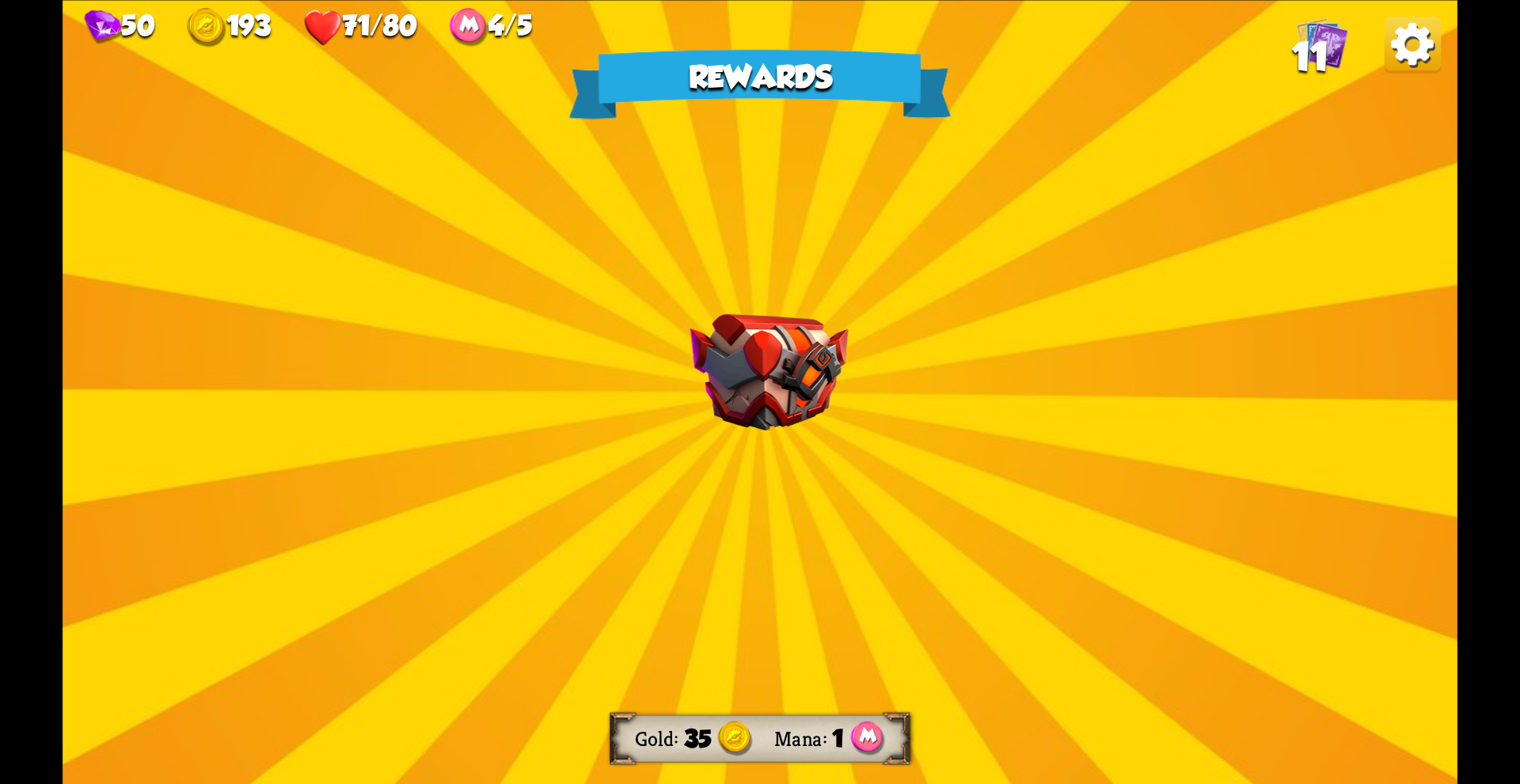
click at [912, 499] on div "Rewards Gold 35 Mana 1 Select a card 0 R Chaos Potion Potion card Trigger a ran…" at bounding box center [759, 392] width 1394 height 784
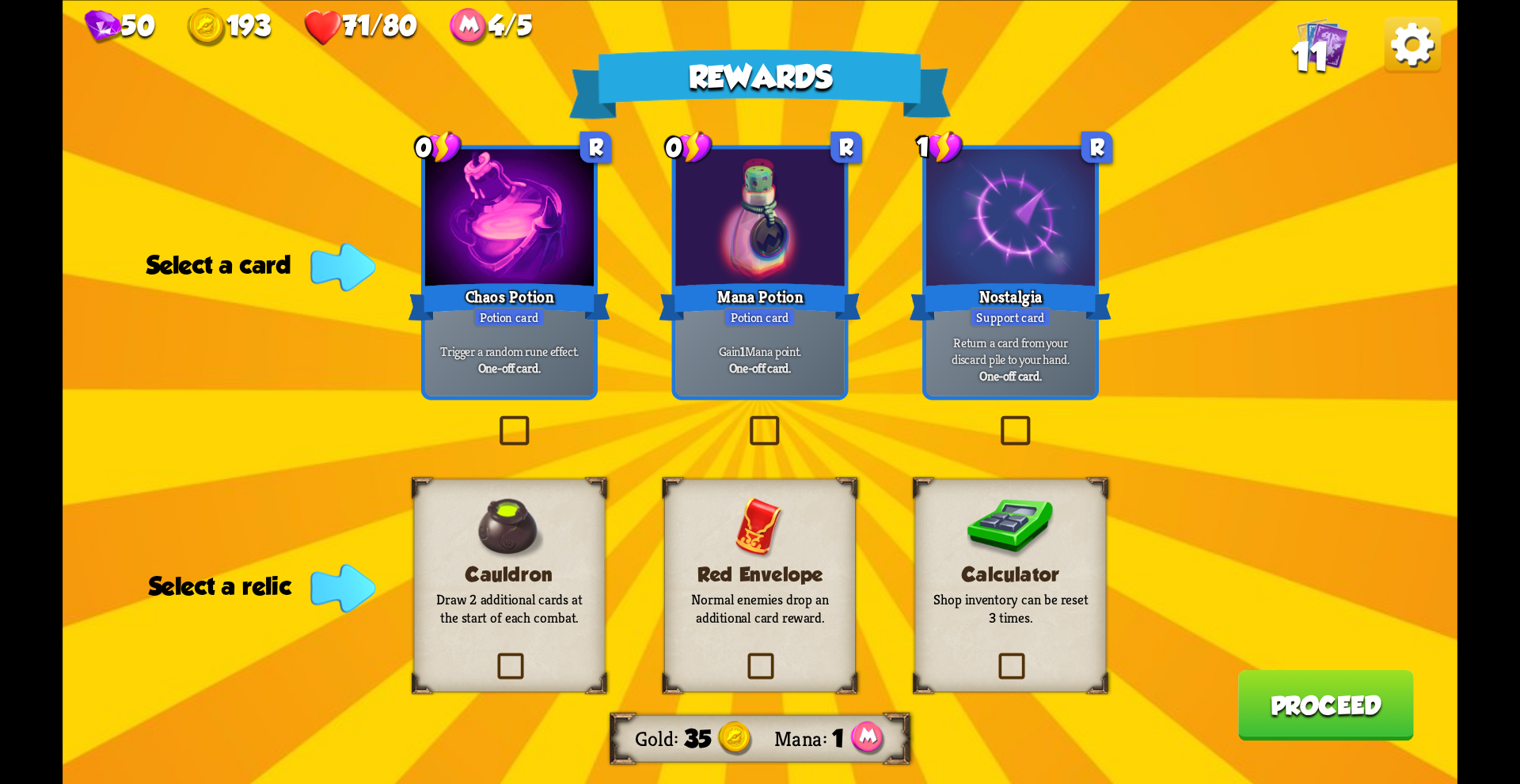
click at [507, 408] on div "Rewards Gold 35 Mana 1 Select a card 0 R Chaos Potion Potion card Trigger a ran…" at bounding box center [759, 392] width 1394 height 784
click at [495, 420] on label at bounding box center [495, 420] width 0 height 0
click at [0, 0] on input "checkbox" at bounding box center [0, 0] width 0 height 0
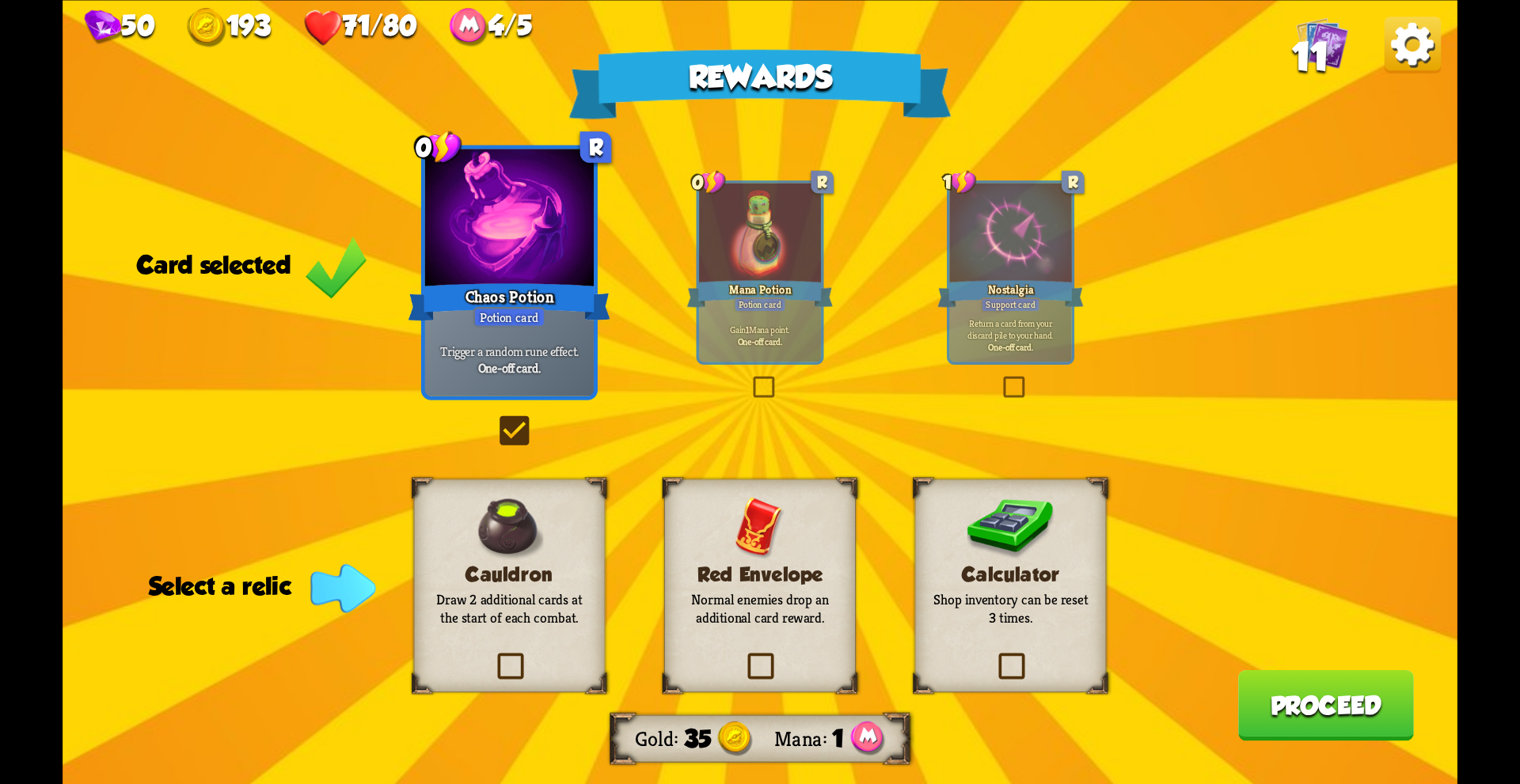
click at [1328, 710] on button "Proceed" at bounding box center [1325, 704] width 176 height 71
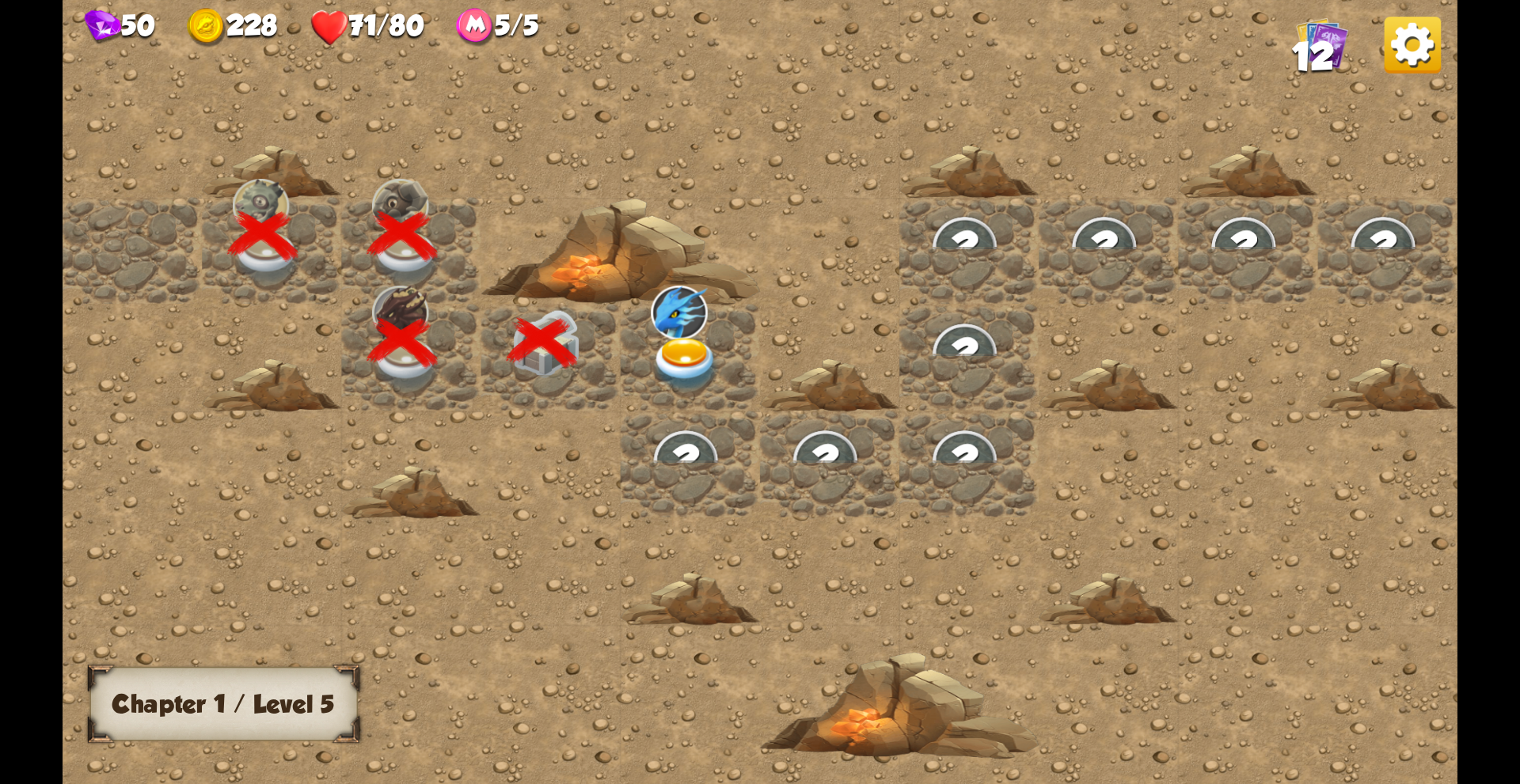
click at [683, 342] on img at bounding box center [685, 365] width 70 height 54
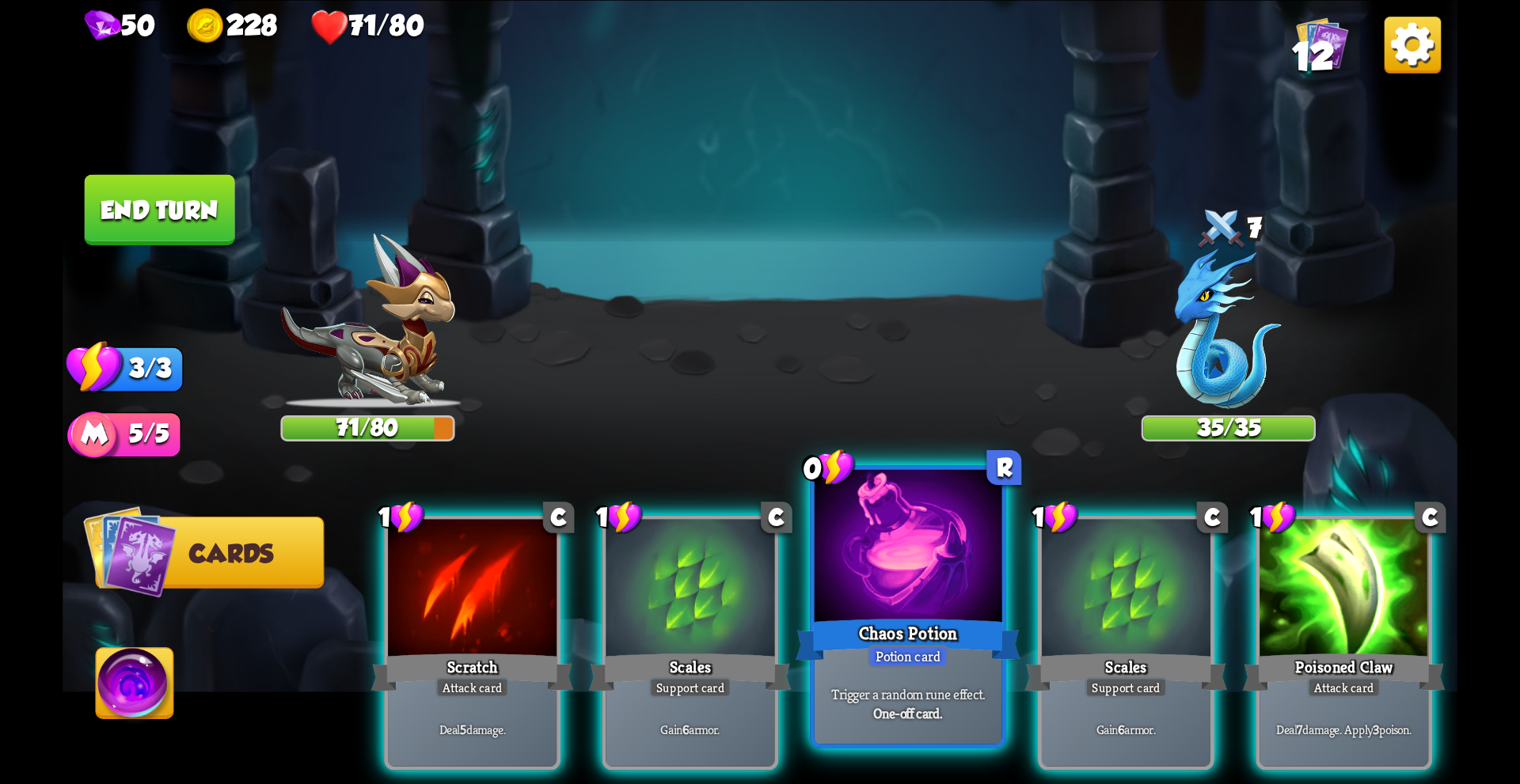
click at [929, 651] on div "Potion card" at bounding box center [907, 656] width 81 height 23
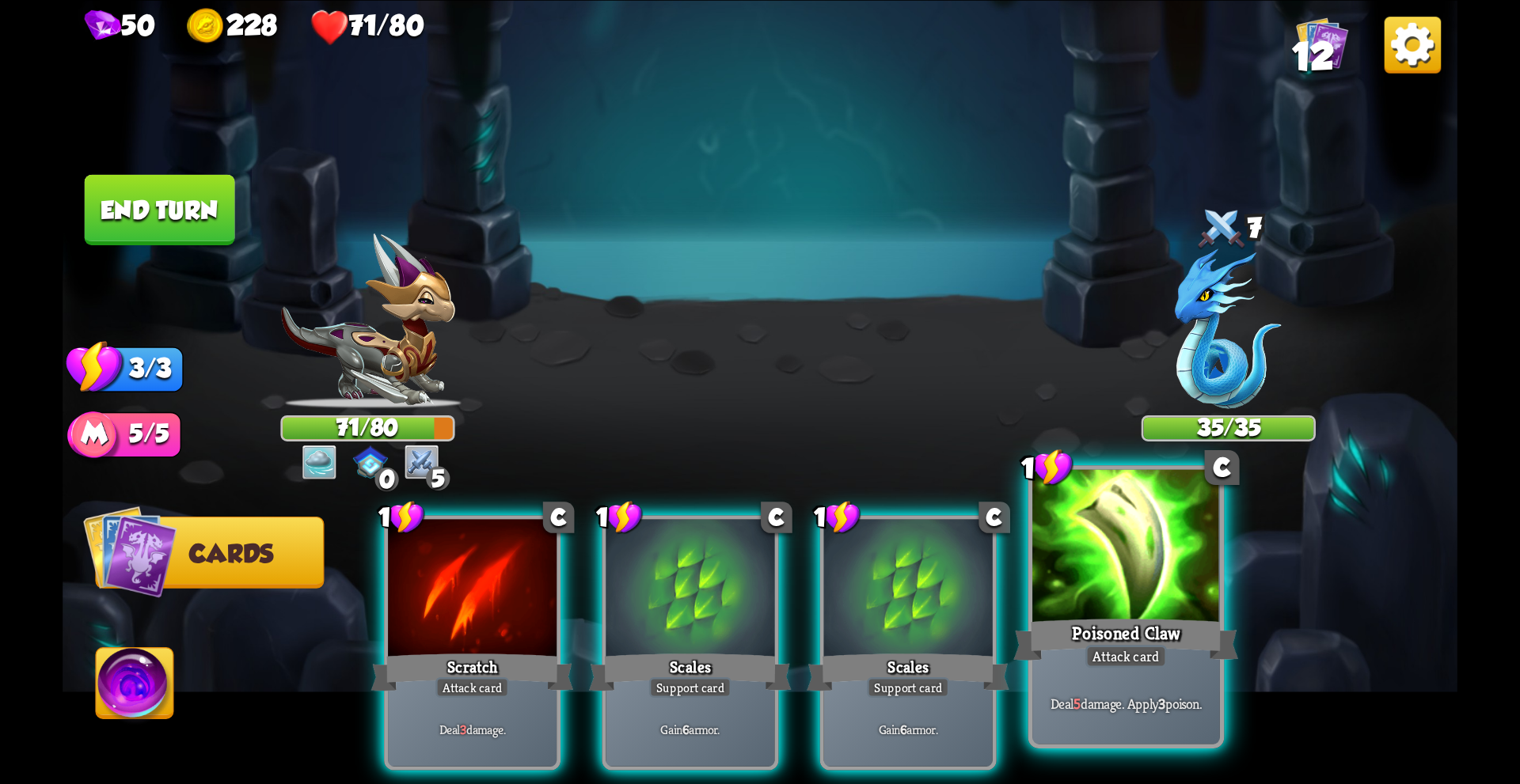
click at [1097, 628] on div "Poisoned Claw" at bounding box center [1126, 638] width 224 height 50
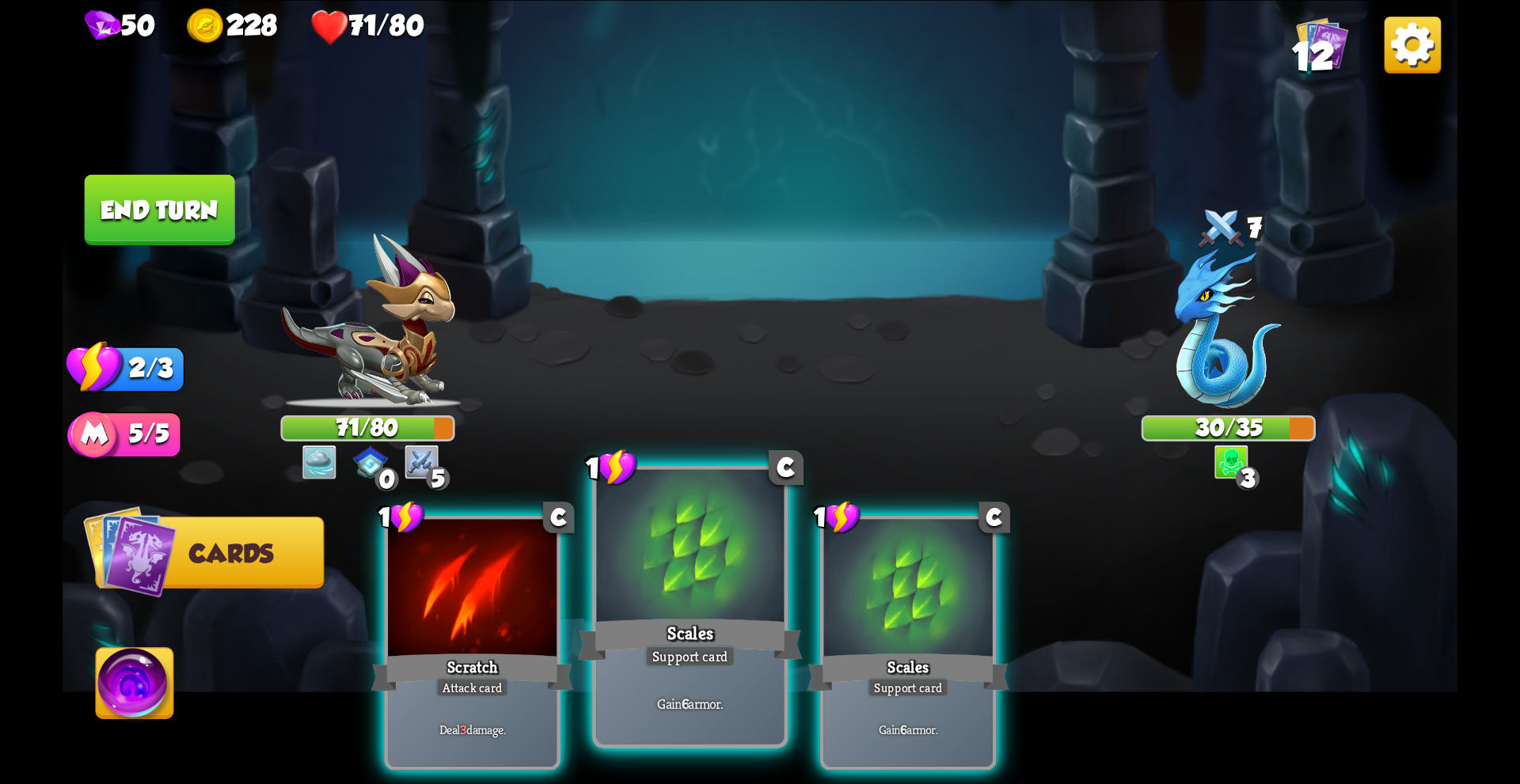
drag, startPoint x: 553, startPoint y: 558, endPoint x: 639, endPoint y: 563, distance: 86.1
click at [553, 559] on div at bounding box center [472, 590] width 168 height 142
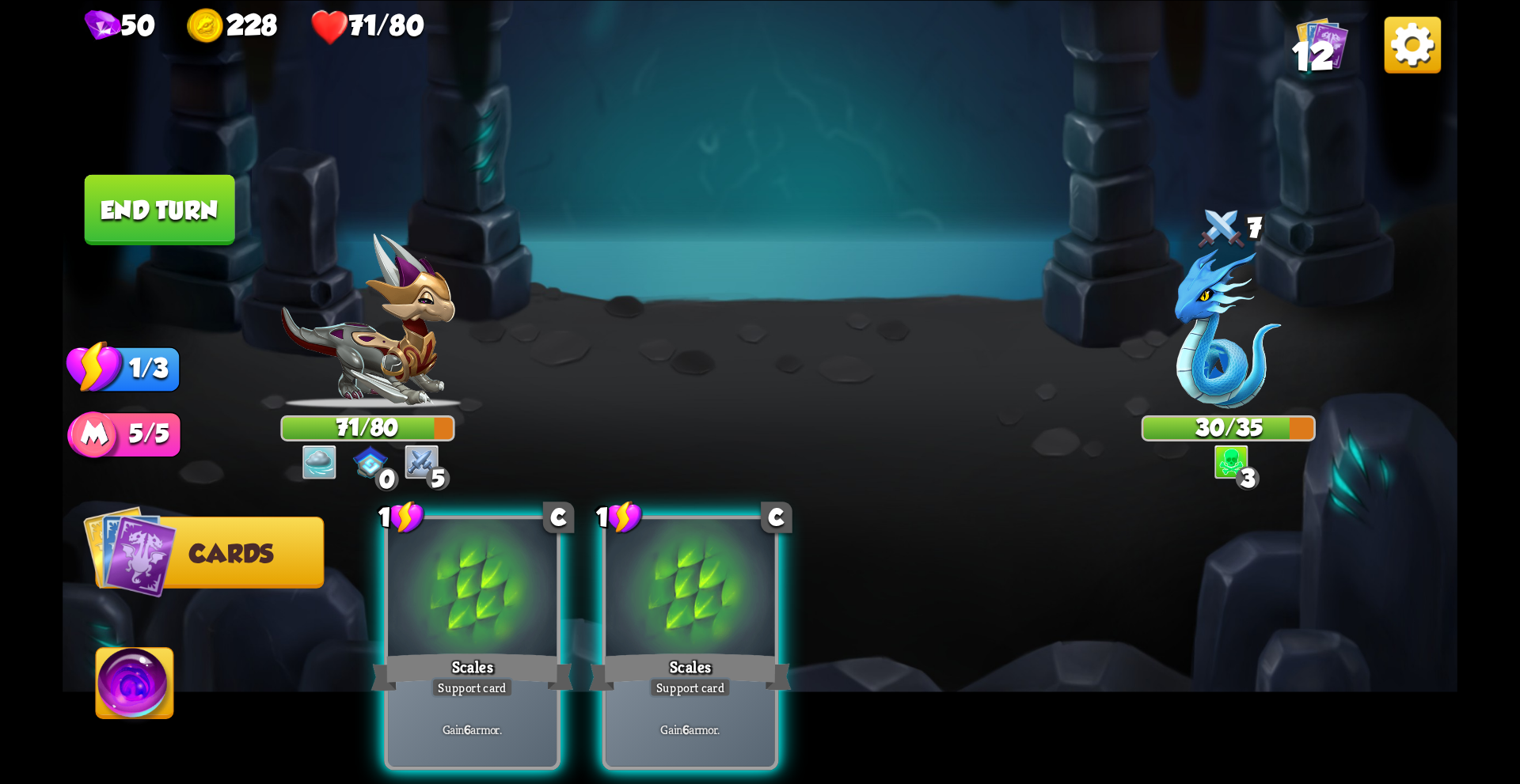
click at [640, 563] on div at bounding box center [689, 590] width 168 height 142
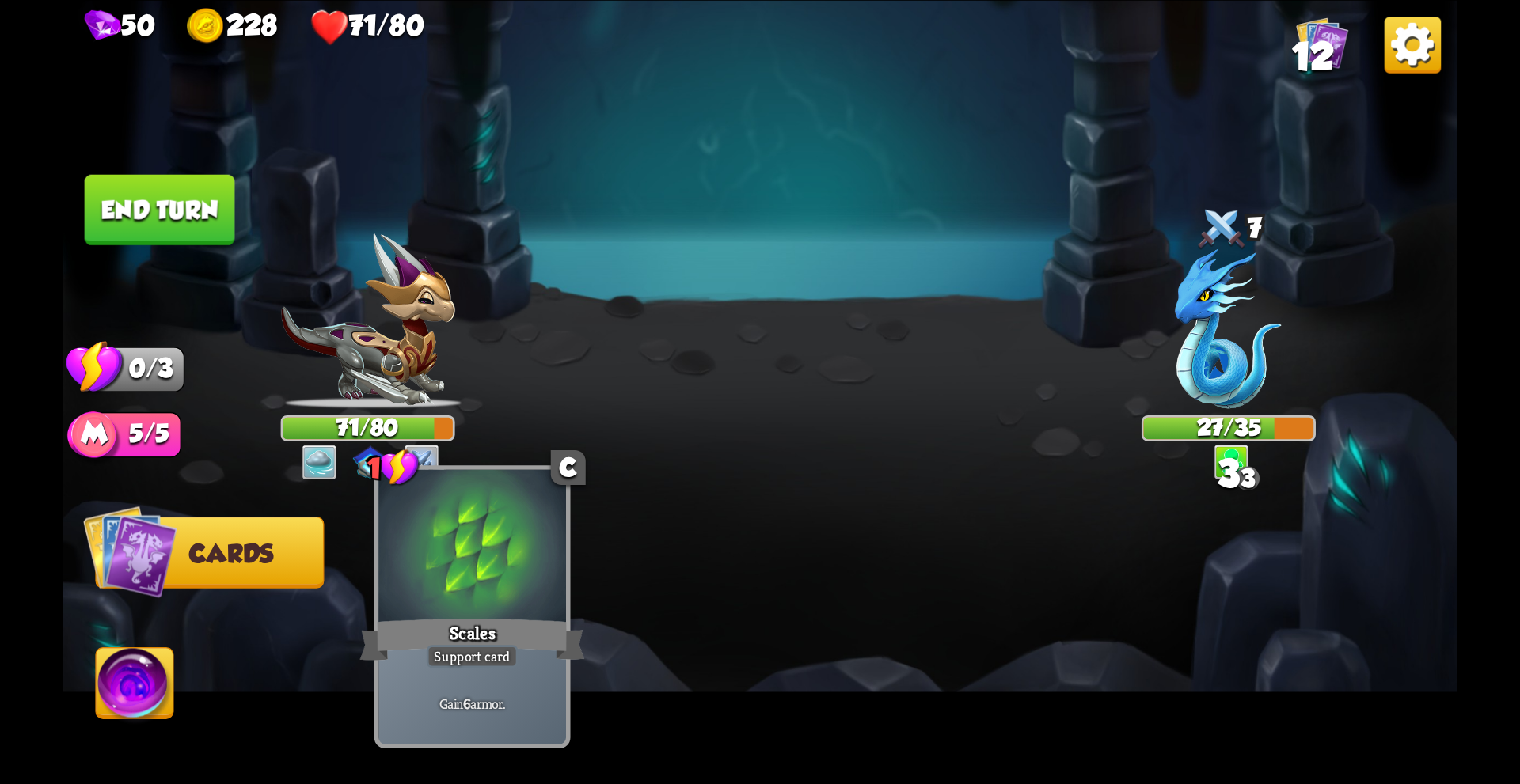
click at [546, 546] on div at bounding box center [471, 548] width 187 height 158
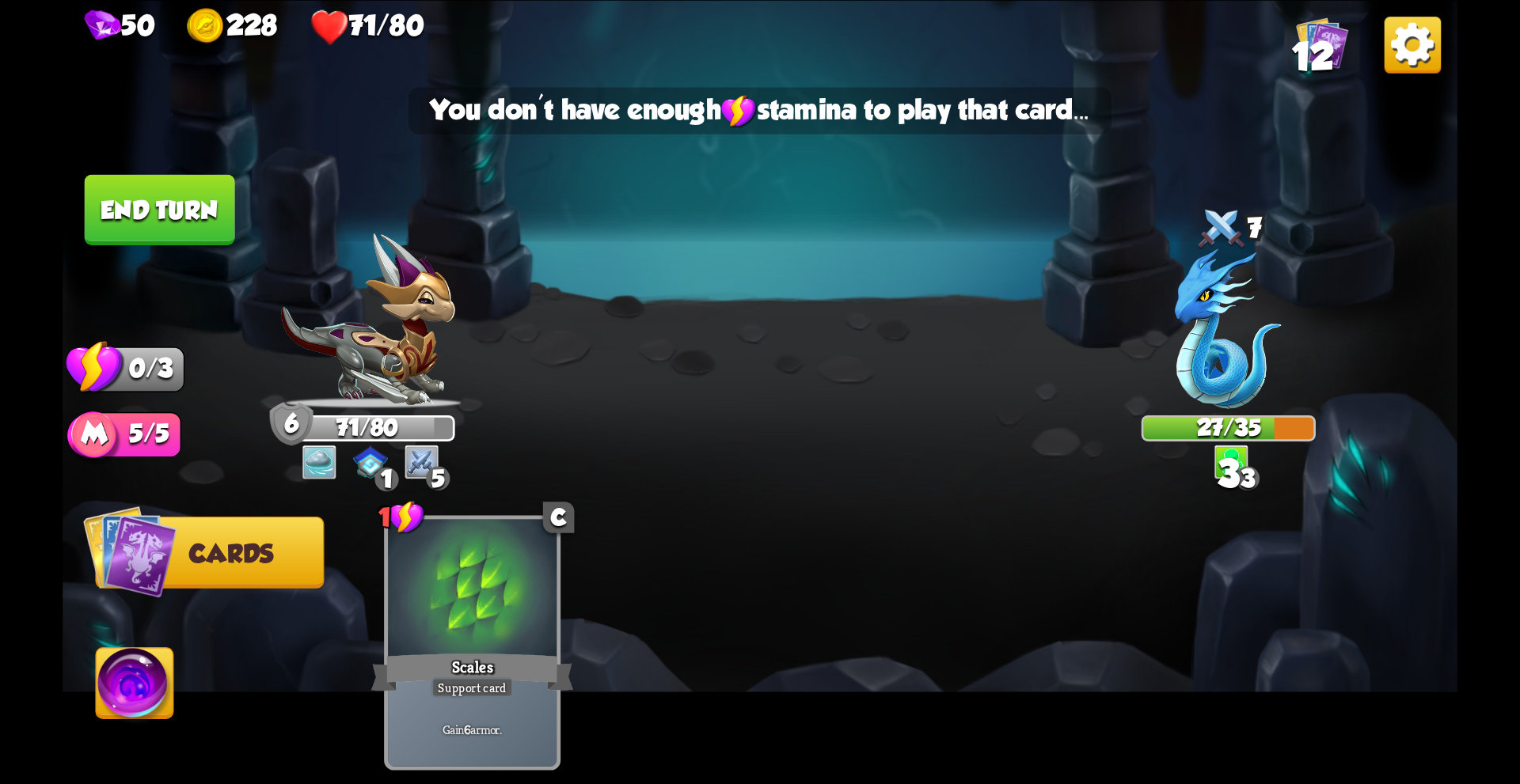
click at [155, 203] on button "End turn" at bounding box center [160, 209] width 150 height 71
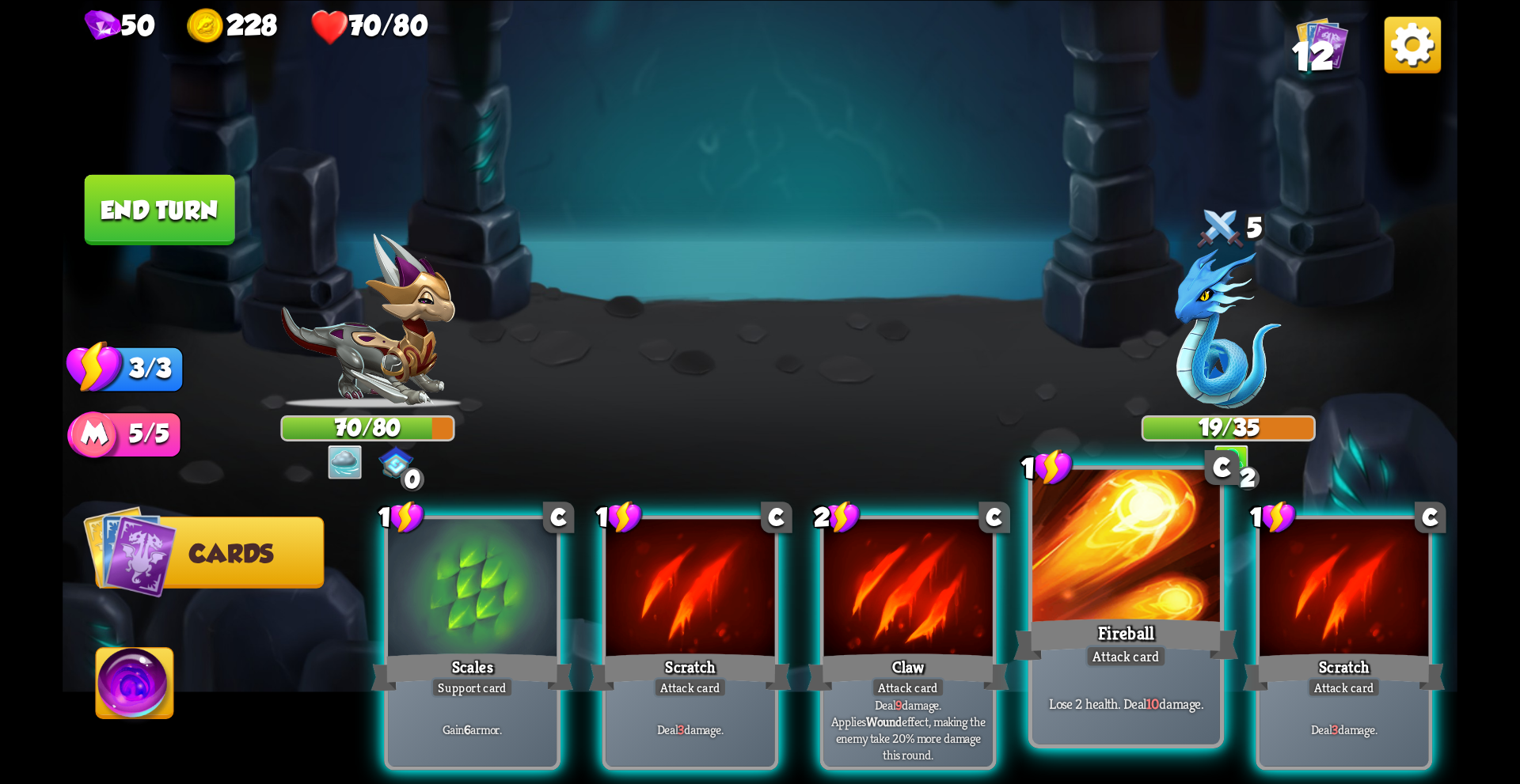
click at [1085, 582] on div at bounding box center [1126, 548] width 187 height 158
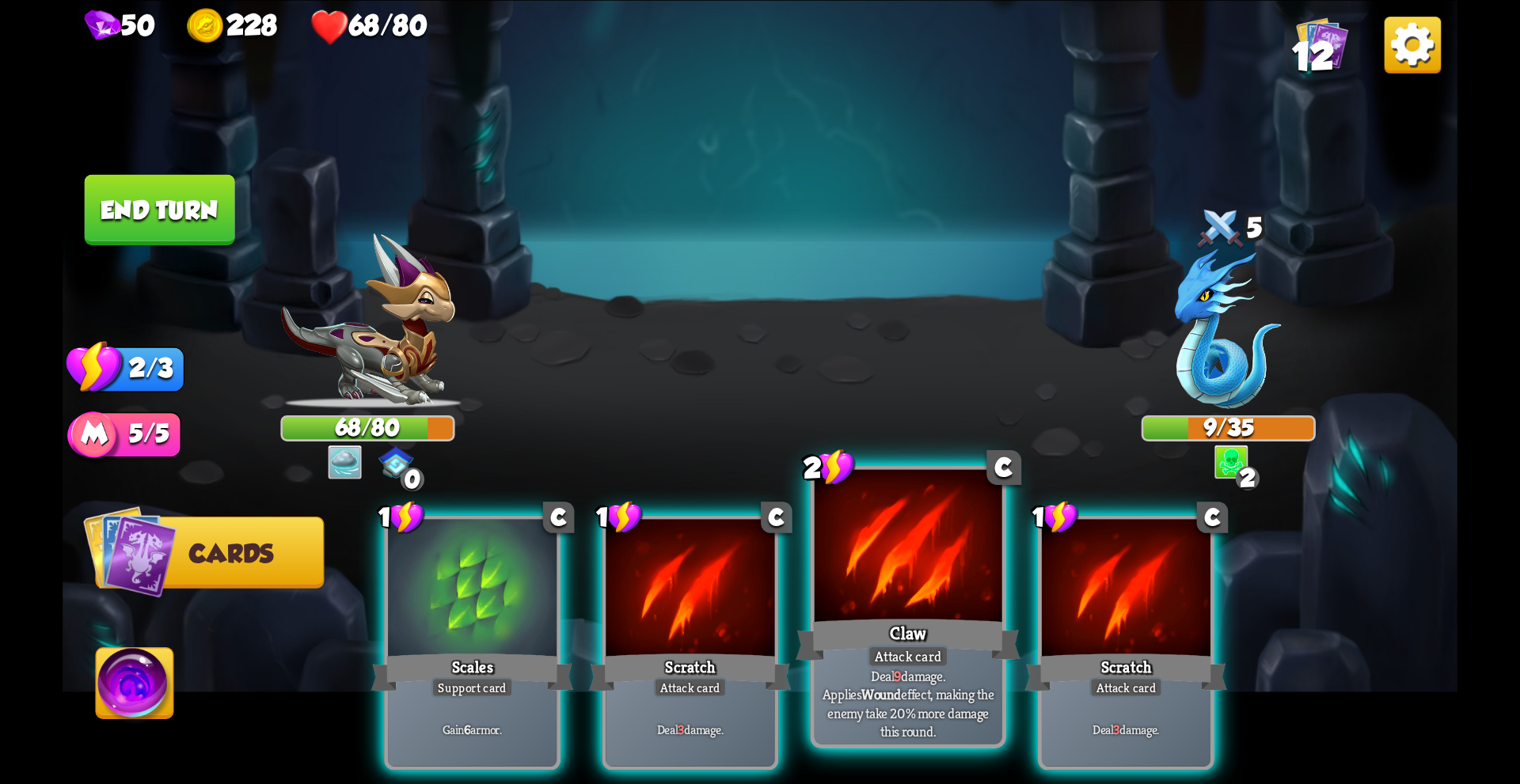
click at [856, 563] on div at bounding box center [907, 548] width 187 height 158
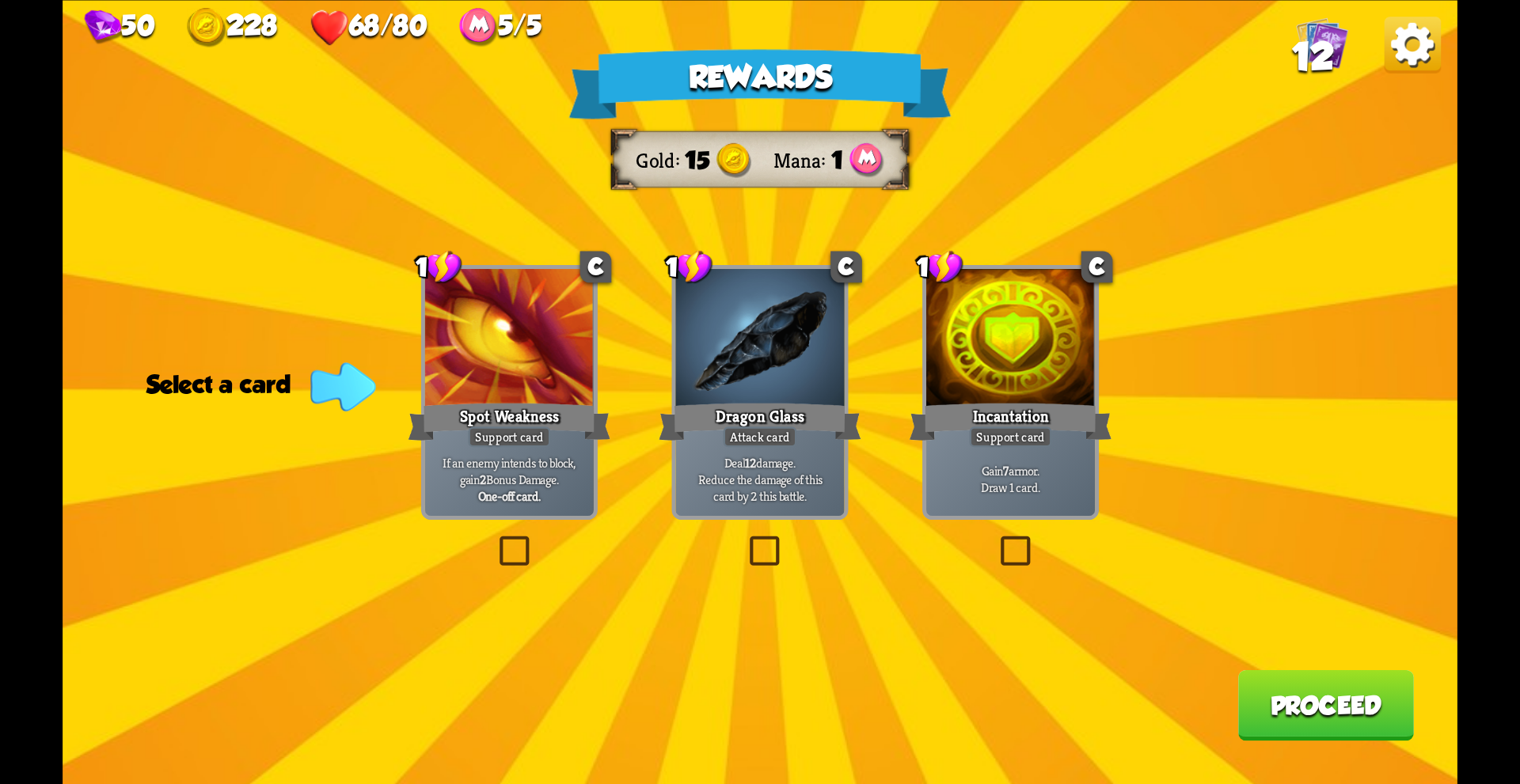
click at [745, 539] on label at bounding box center [745, 539] width 0 height 0
click at [0, 0] on input "checkbox" at bounding box center [0, 0] width 0 height 0
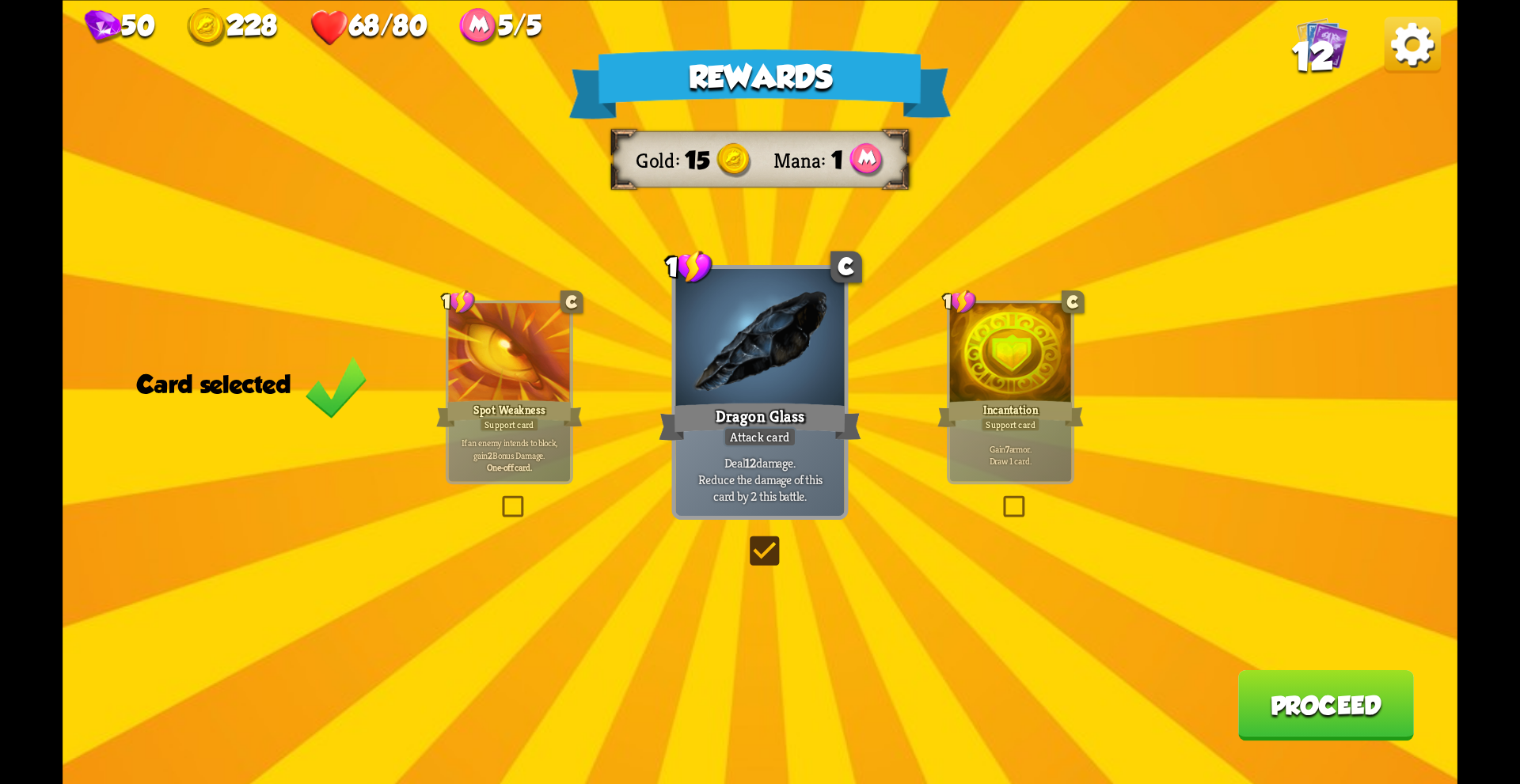
click at [1330, 700] on button "Proceed" at bounding box center [1325, 704] width 176 height 71
